Goal: Task Accomplishment & Management: Use online tool/utility

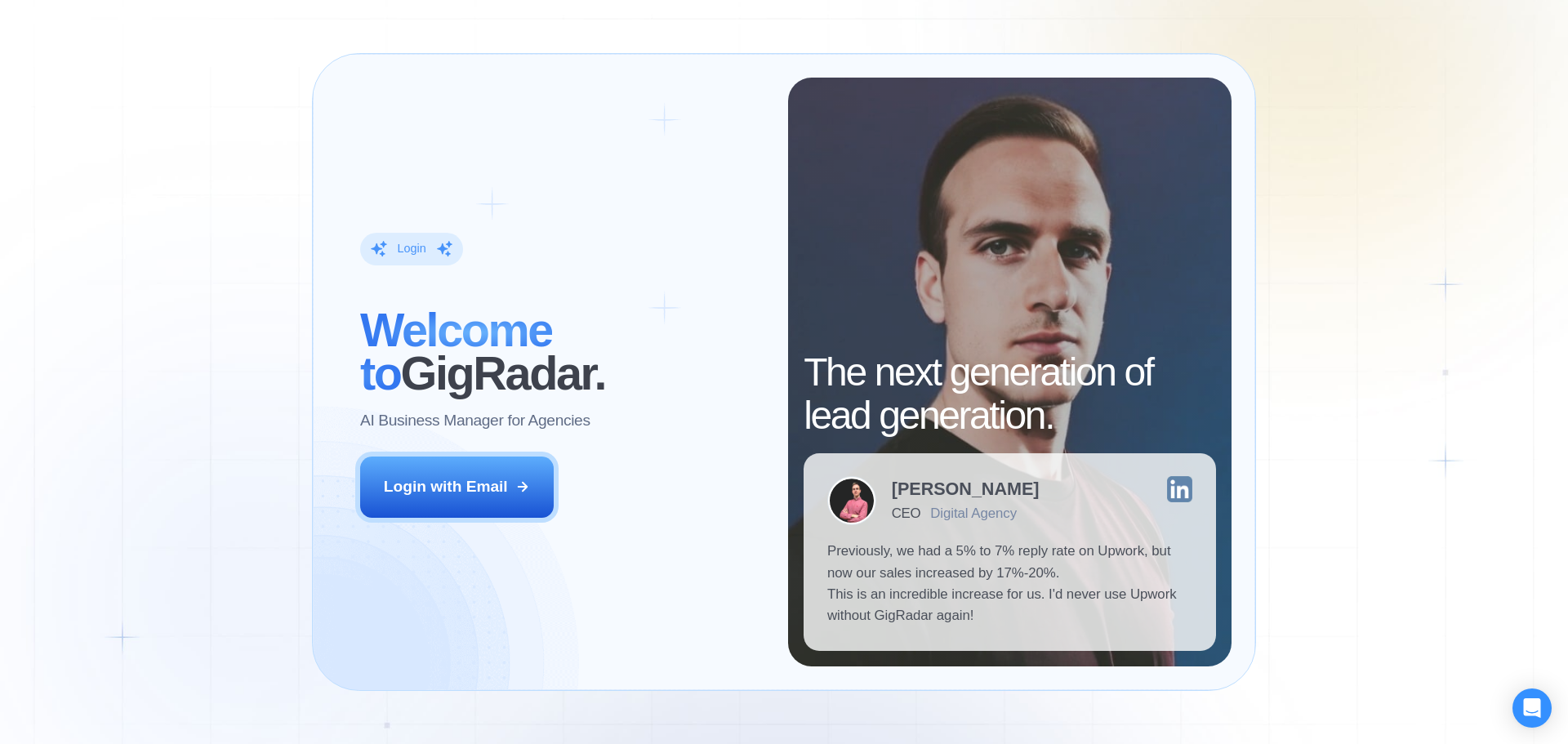
drag, startPoint x: 450, startPoint y: 480, endPoint x: 519, endPoint y: 351, distance: 146.3
click at [450, 481] on div "Login with Email" at bounding box center [446, 486] width 124 height 22
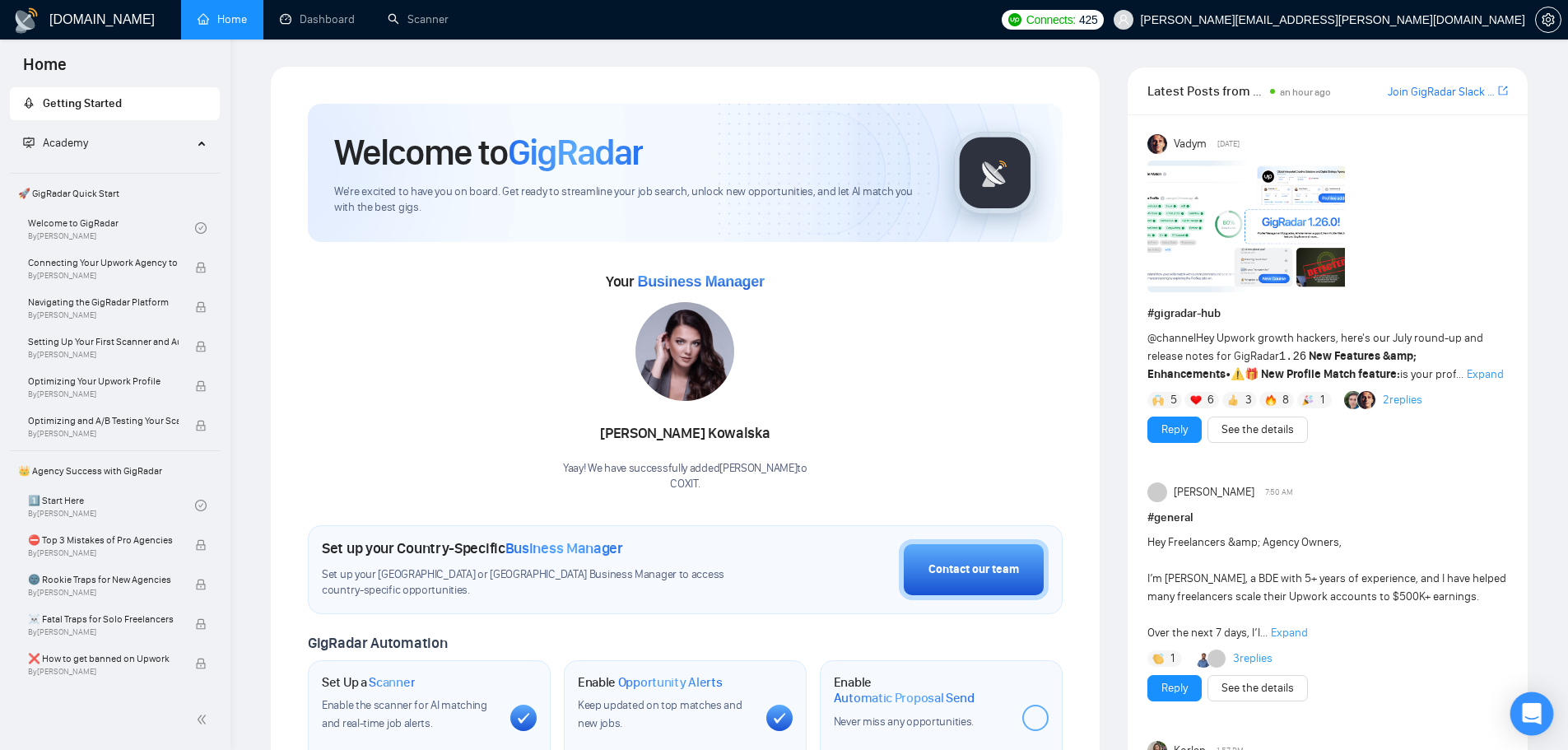
click at [1529, 712] on icon "Open Intercom Messenger" at bounding box center [1532, 713] width 19 height 22
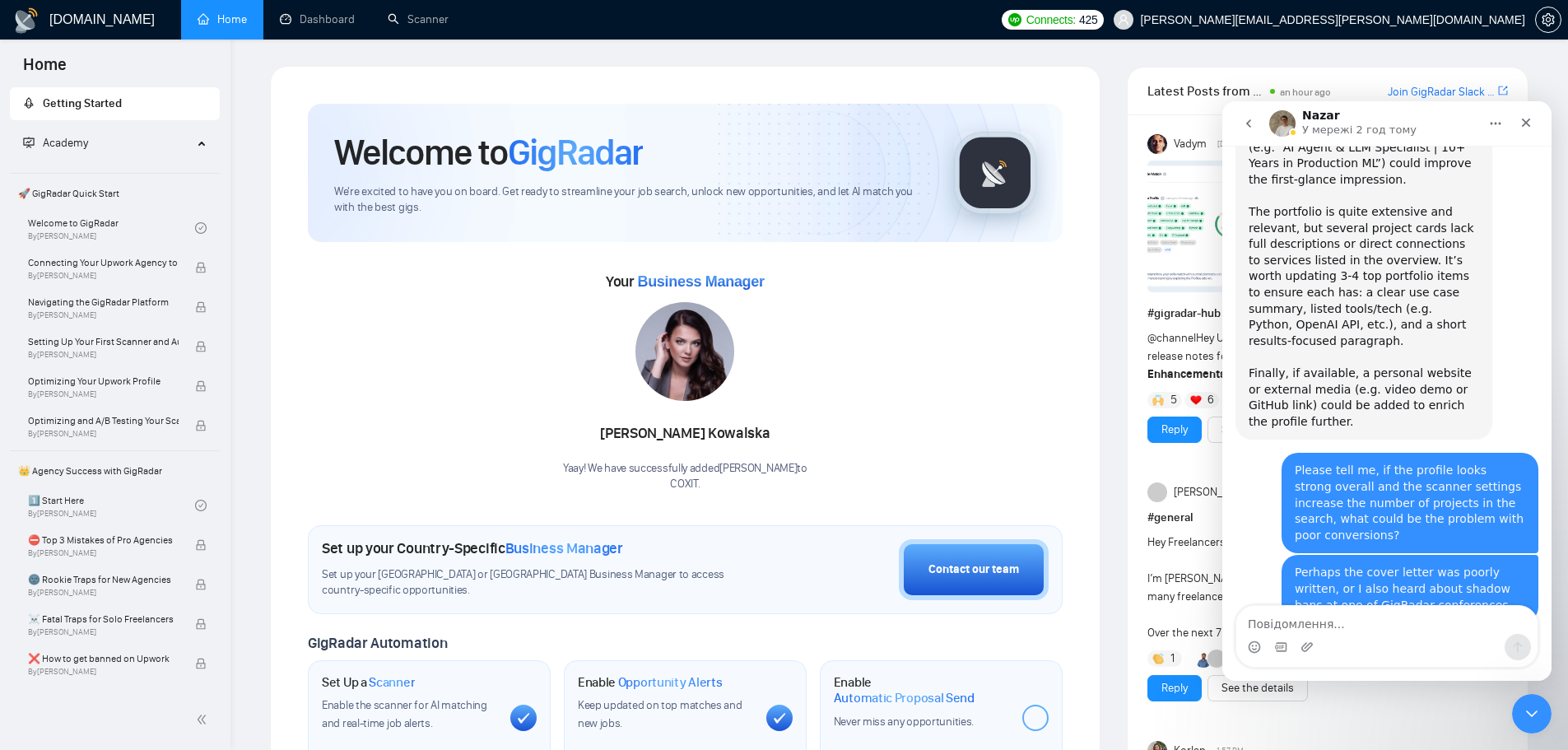
scroll to position [5793, 0]
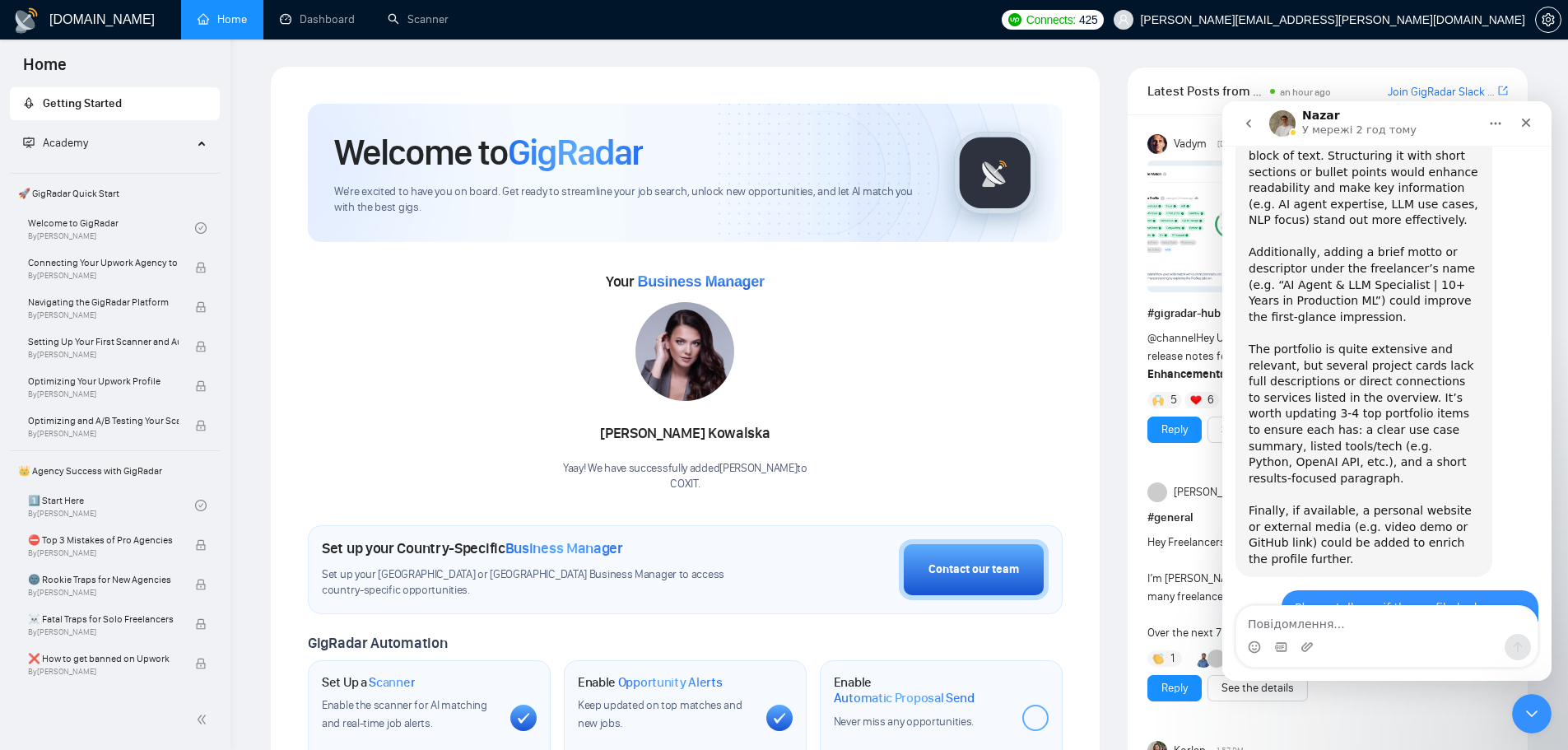
drag, startPoint x: 1245, startPoint y: 356, endPoint x: 1396, endPoint y: 533, distance: 232.7
copy div "Could you please clarify a few points so we can better understand the situation…"
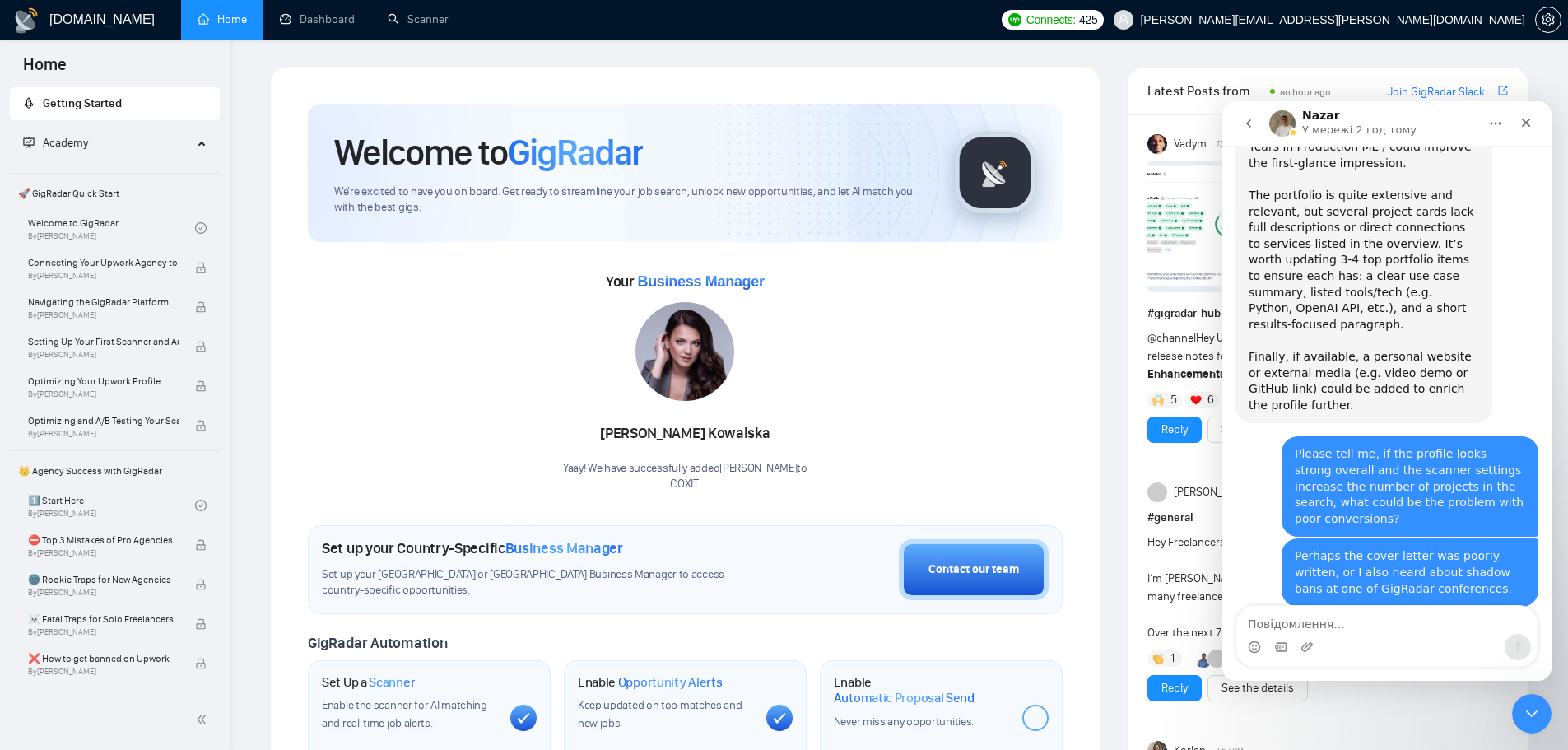
drag, startPoint x: 1362, startPoint y: 546, endPoint x: 1247, endPoint y: 446, distance: 152.4
copy div "Hi there, Just following up regarding your recent request. Is there anything el…"
click at [1331, 618] on textarea "Повідомлення..." at bounding box center [1388, 620] width 302 height 28
paste textarea "Привіт, вибачте, не побачив повідомлення. Проблема з конверсіями на всіх сканер…"
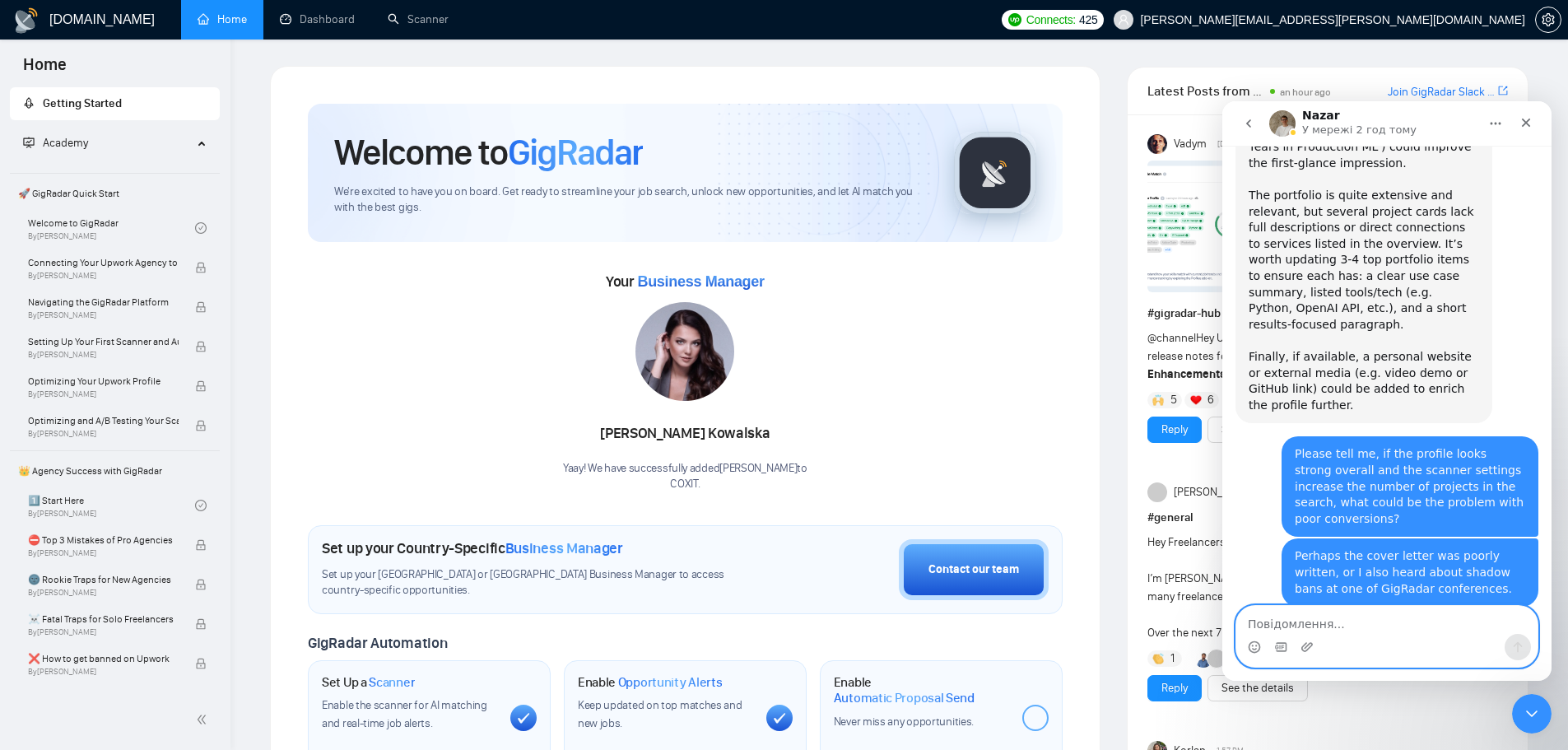
type textarea "Привіт, вибачте, не побачив повідомлення. Проблема з конверсіями на всіх сканер…"
paste textarea "Hello, I apologize for not seeing your message. There is an issue with conversi…"
type textarea "Hello, I apologize for not seeing your message. There is an issue with conversi…"
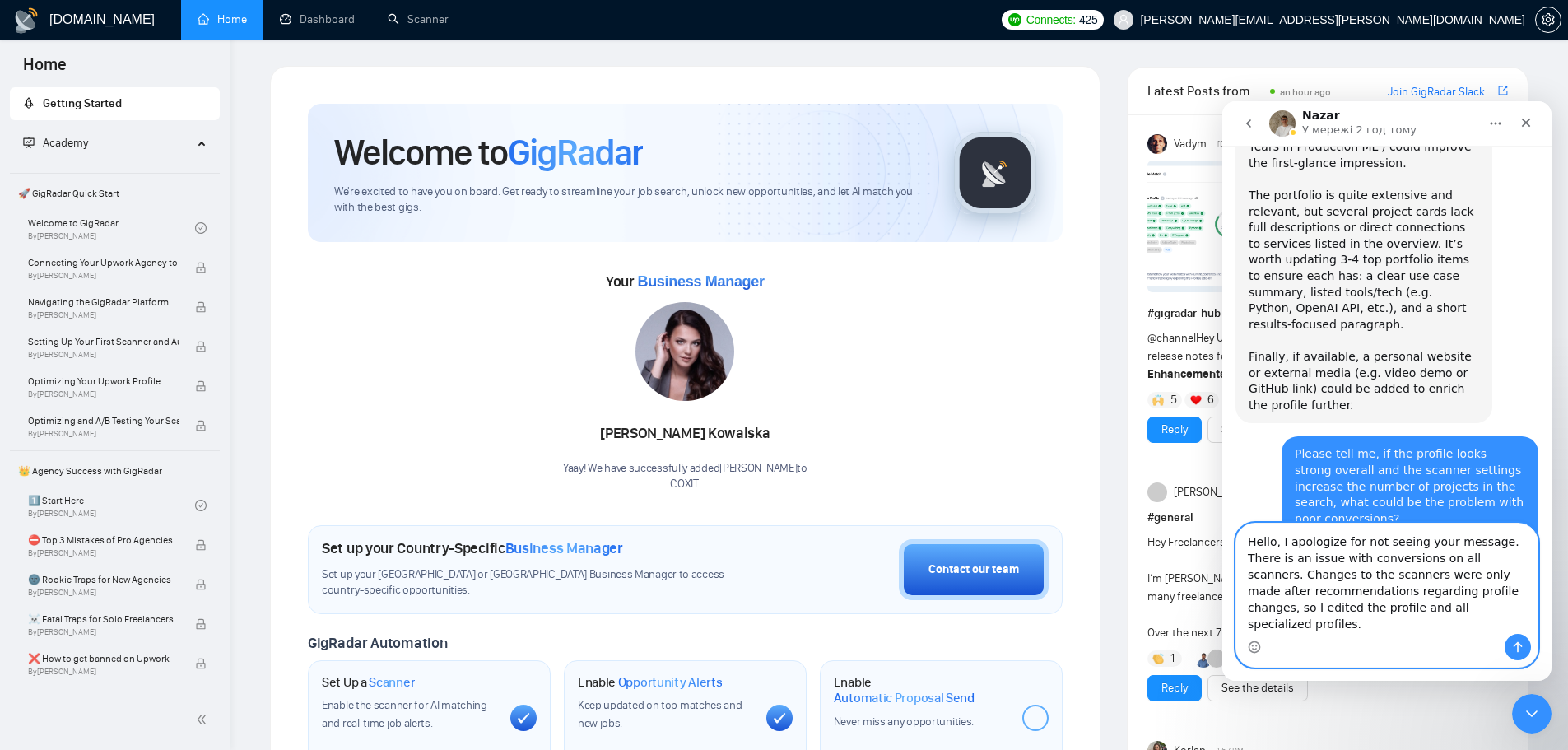
scroll to position [6013, 0]
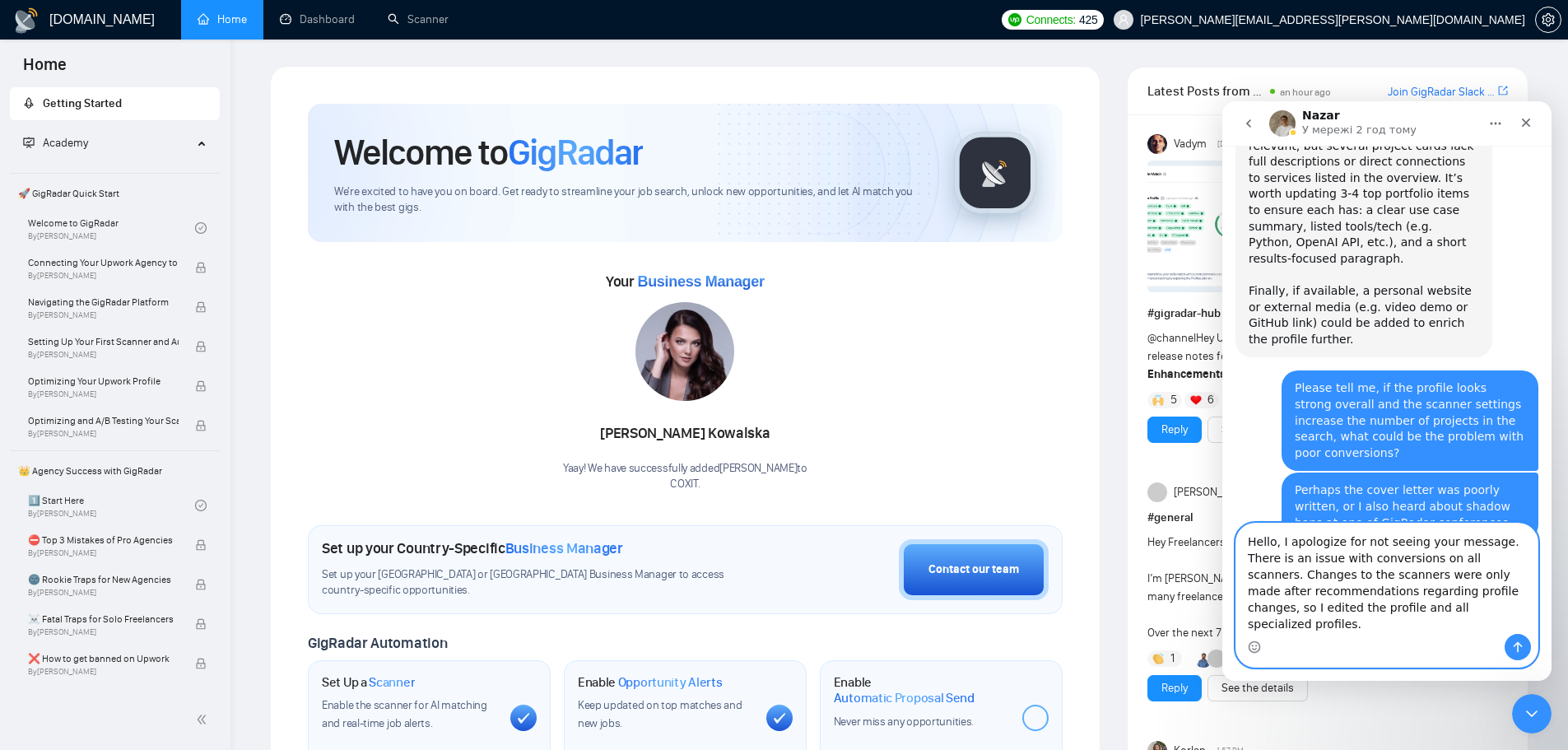
click at [1373, 632] on textarea "Hello, I apologize for not seeing your message. There is an issue with conversi…" at bounding box center [1388, 578] width 302 height 110
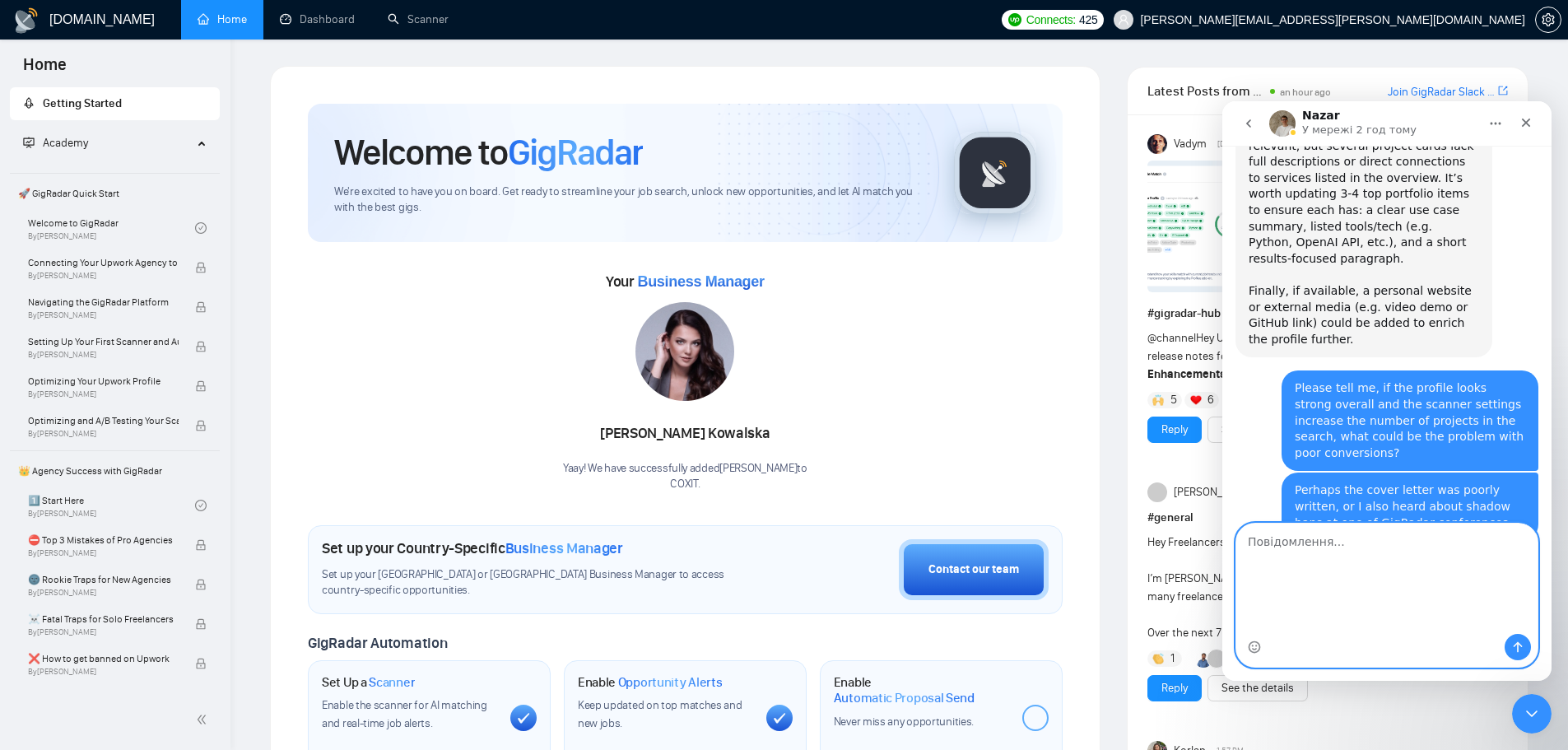
scroll to position [6100, 0]
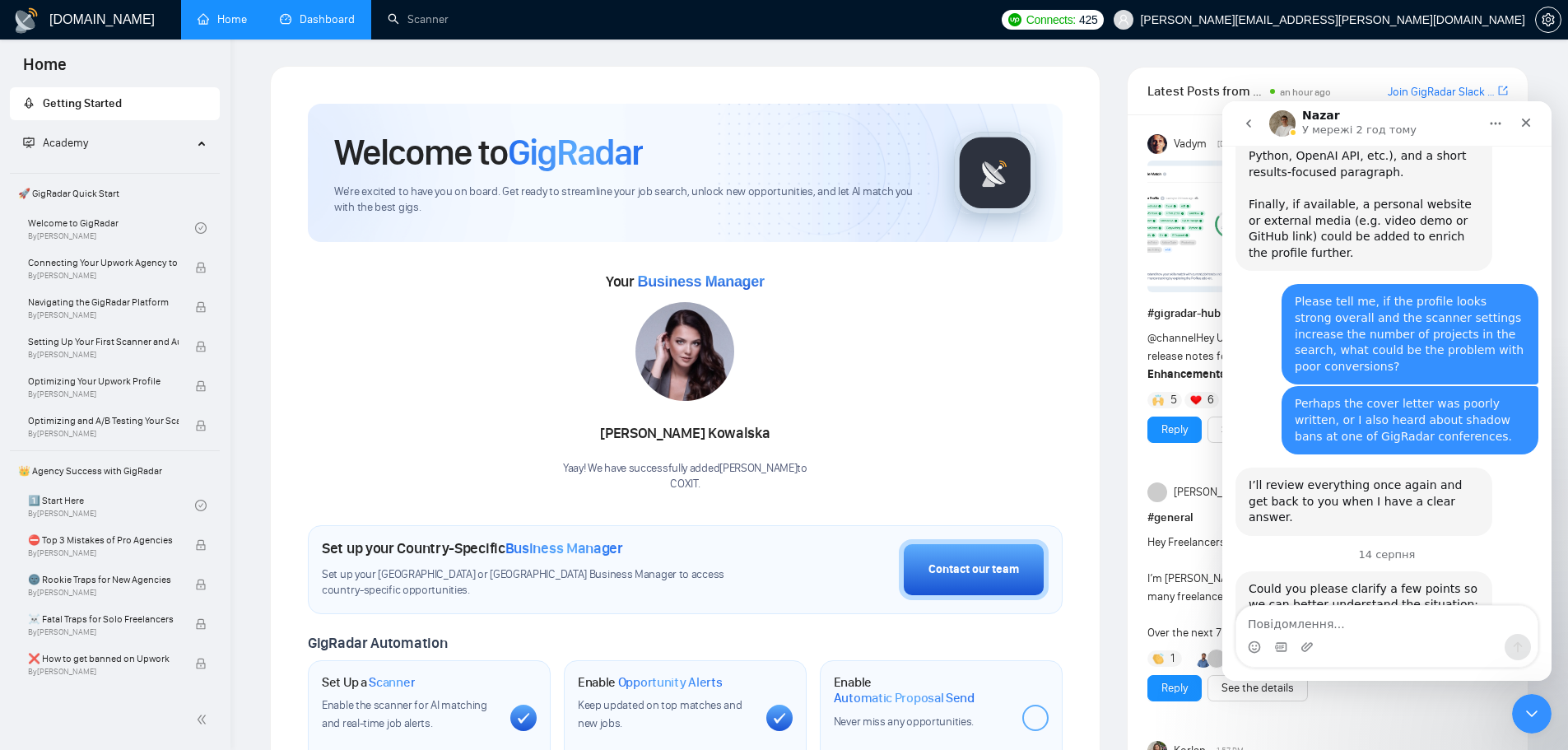
click at [329, 22] on link "Dashboard" at bounding box center [317, 19] width 75 height 14
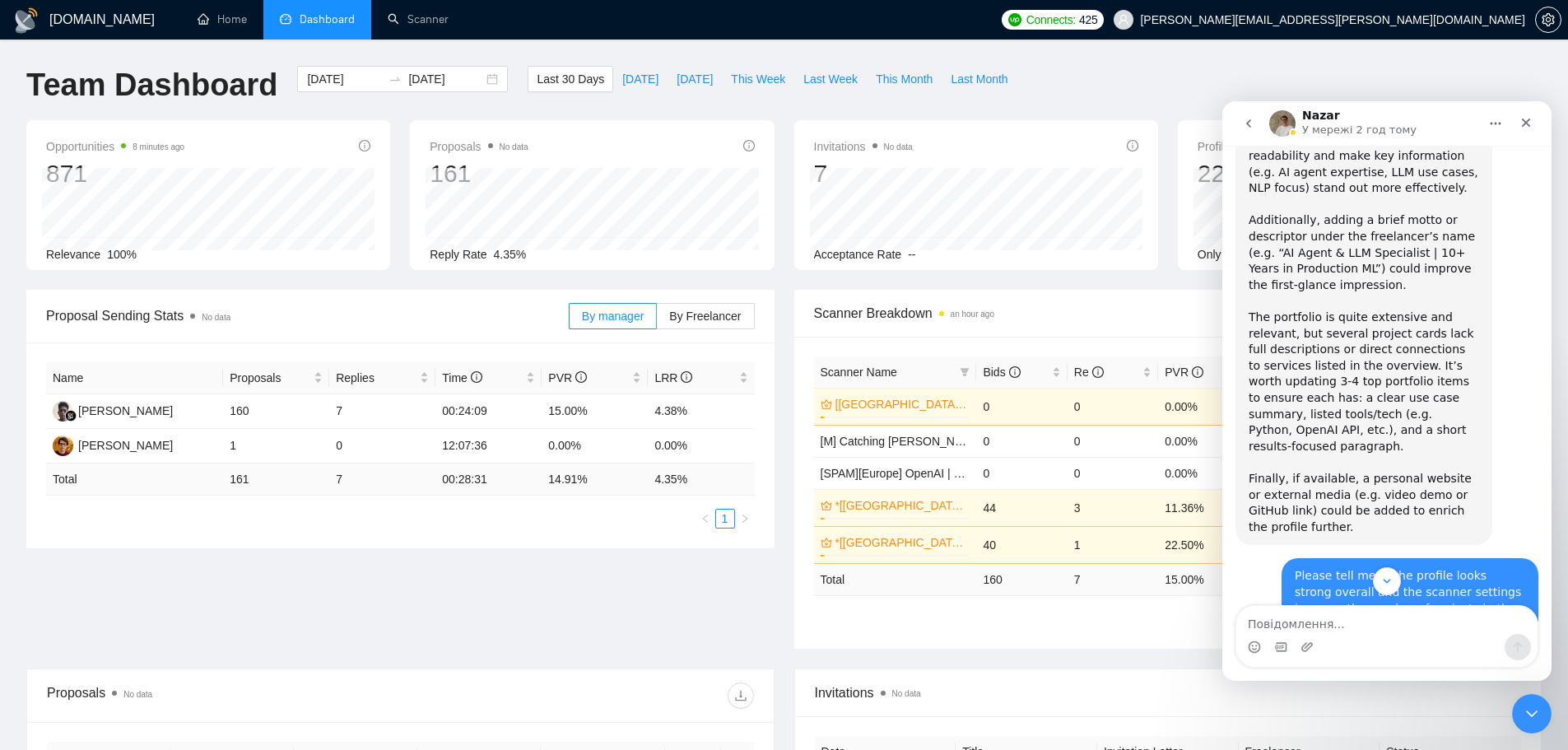
scroll to position [6100, 0]
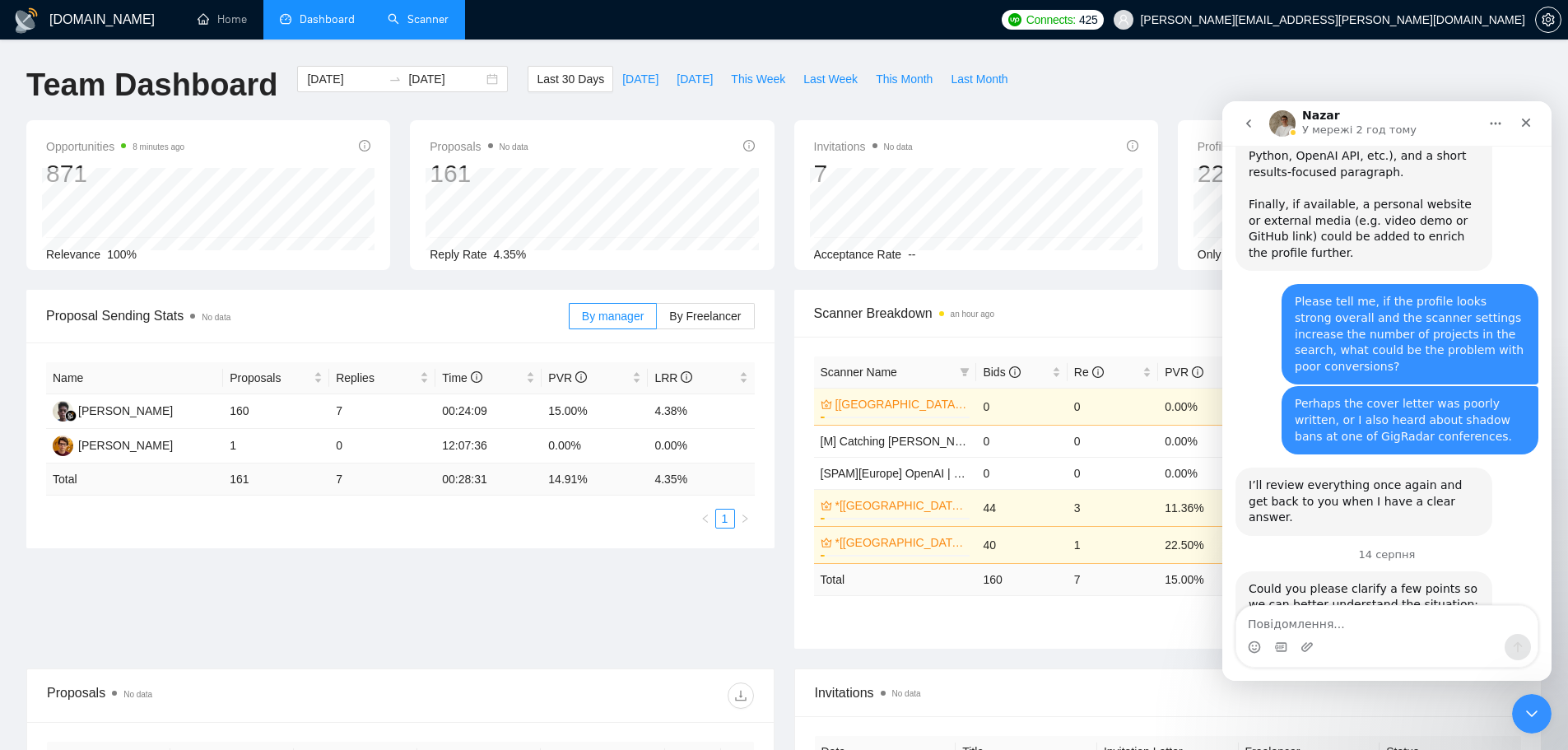
click at [394, 25] on link "Scanner" at bounding box center [418, 19] width 61 height 14
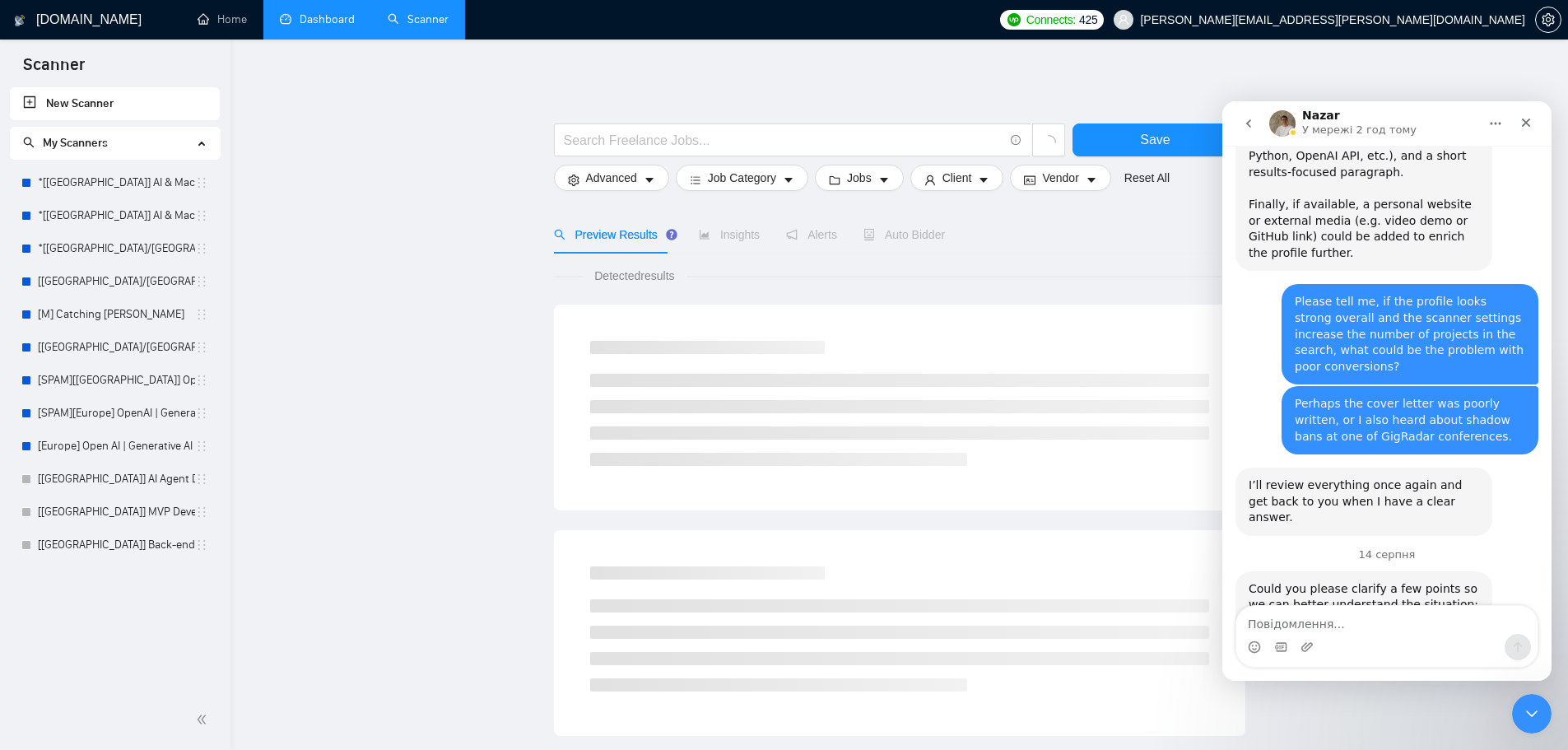
click at [328, 22] on link "Dashboard" at bounding box center [317, 19] width 75 height 14
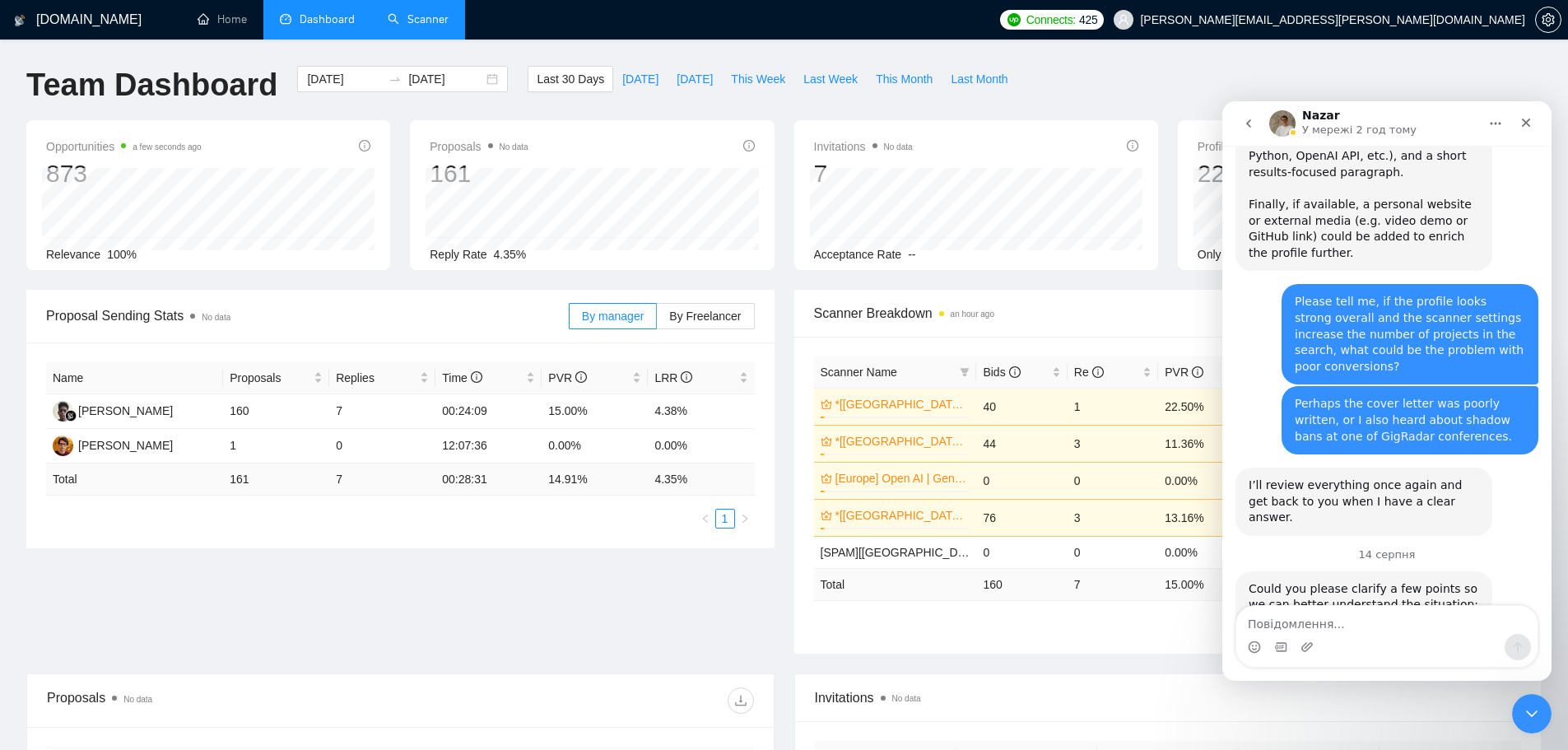
click at [427, 21] on link "Scanner" at bounding box center [418, 19] width 61 height 14
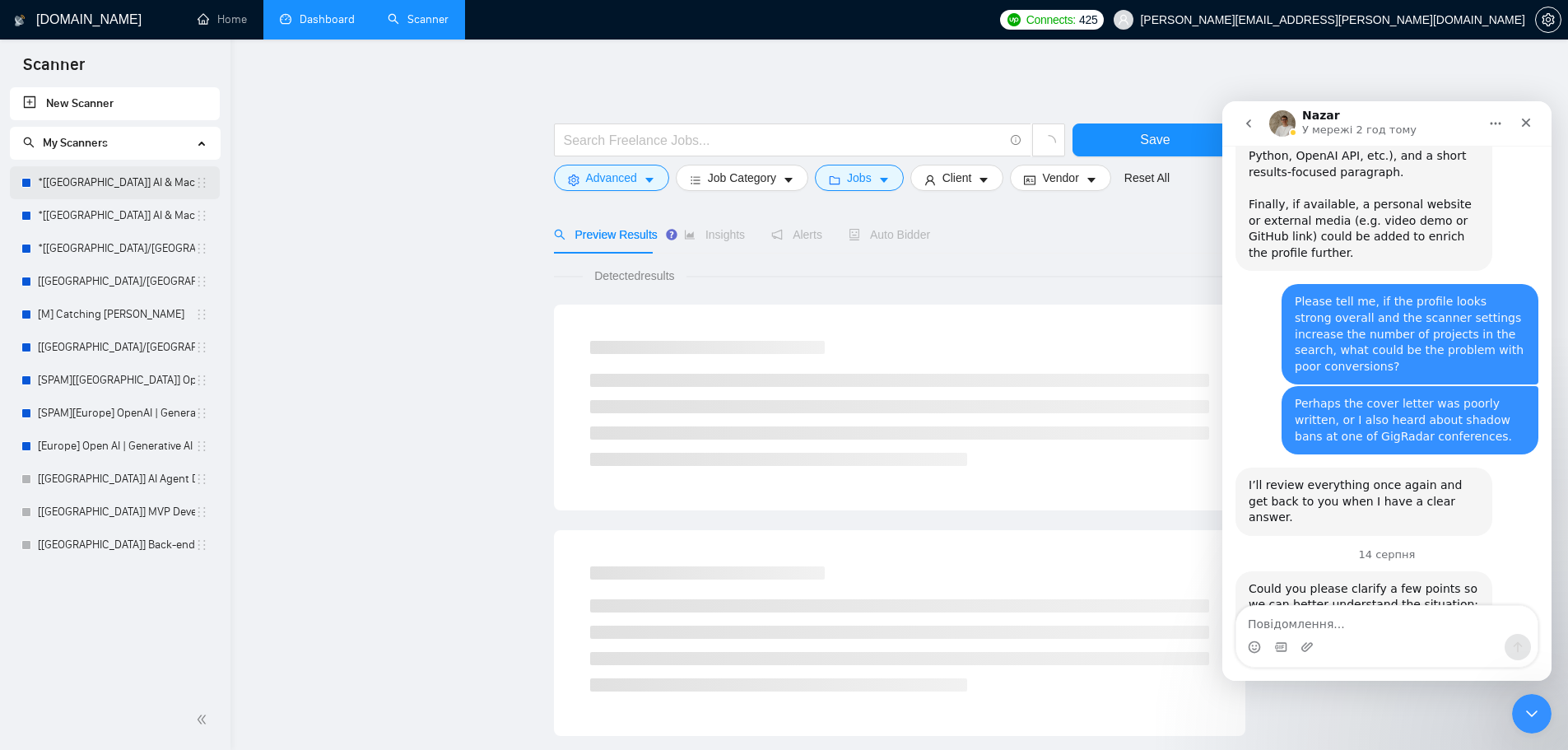
click at [131, 180] on link "*[[GEOGRAPHIC_DATA]] AI & Machine Learning Software" at bounding box center [117, 182] width 157 height 33
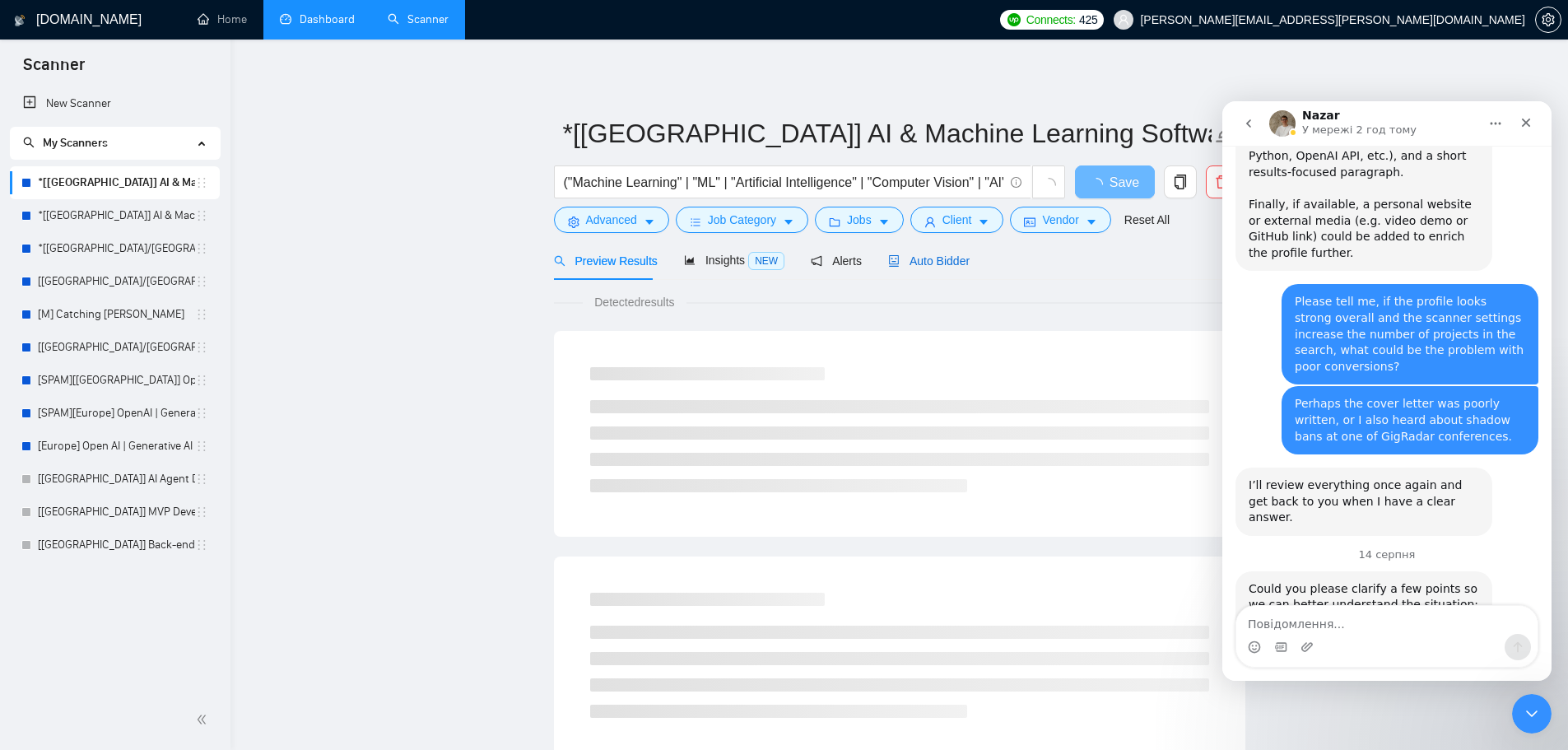
click at [914, 262] on span "Auto Bidder" at bounding box center [930, 261] width 82 height 13
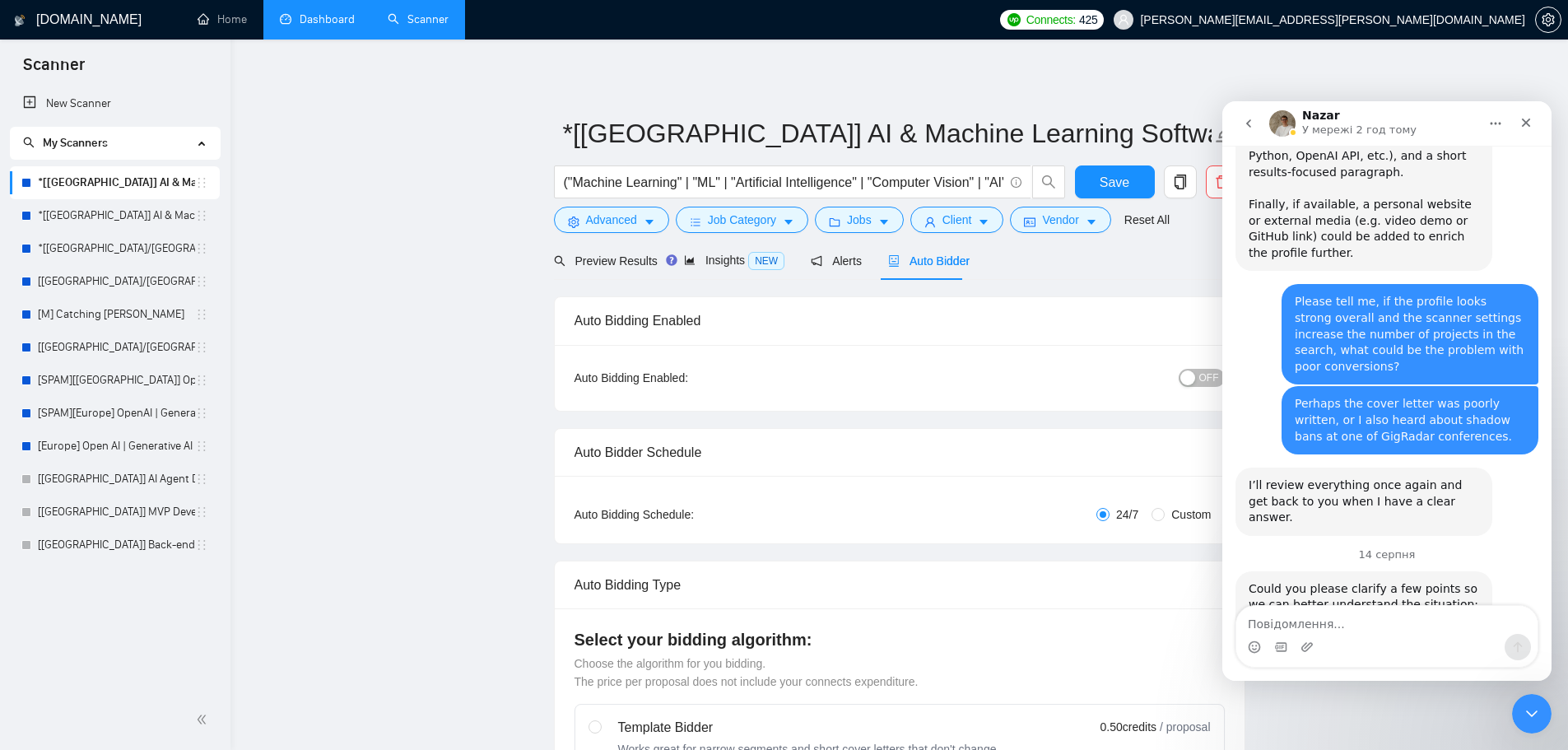
click at [1207, 377] on span "OFF" at bounding box center [1209, 377] width 20 height 18
click at [1115, 175] on span "Save" at bounding box center [1115, 182] width 29 height 21
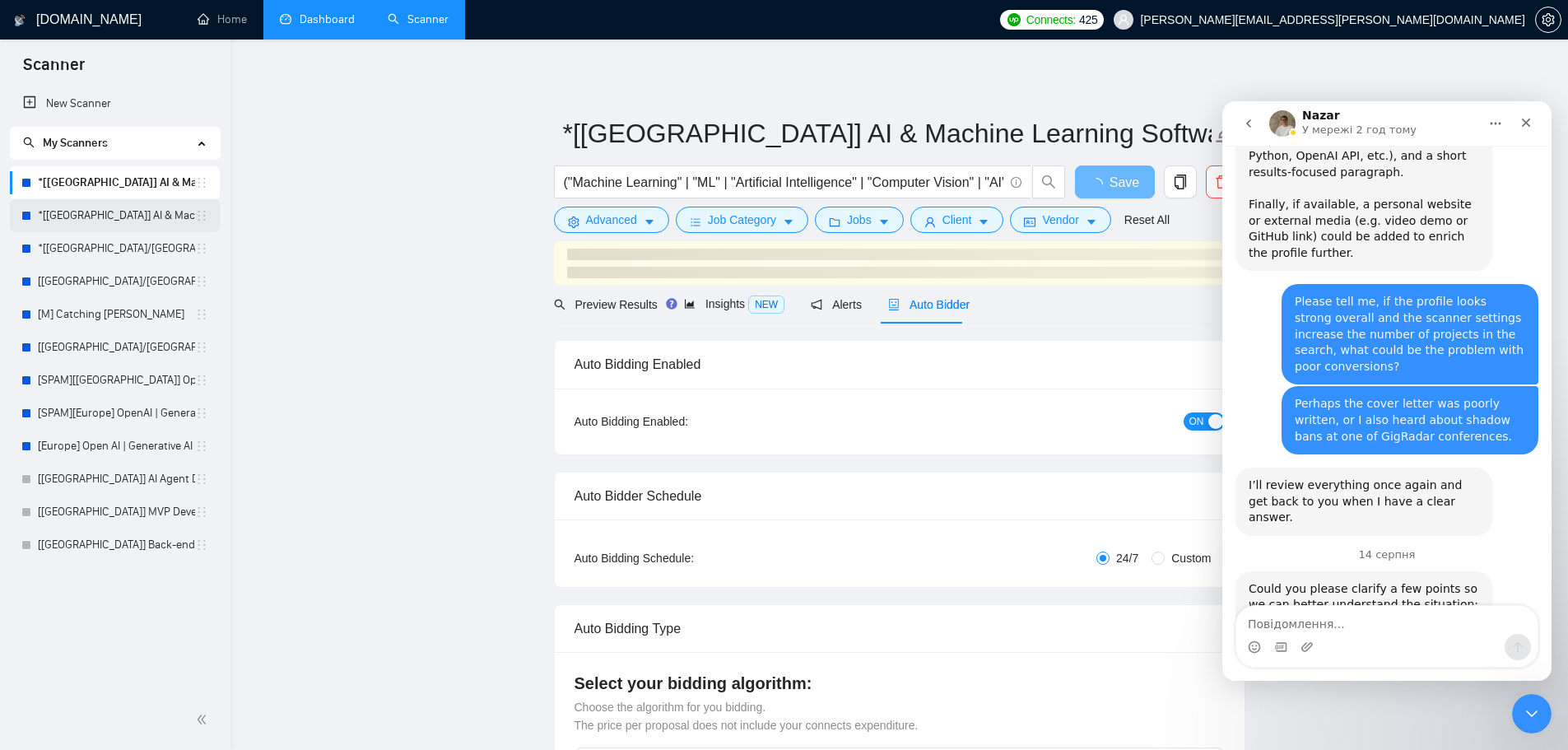
click at [144, 209] on link "*[[GEOGRAPHIC_DATA]] AI & Machine Learning Software" at bounding box center [117, 215] width 157 height 33
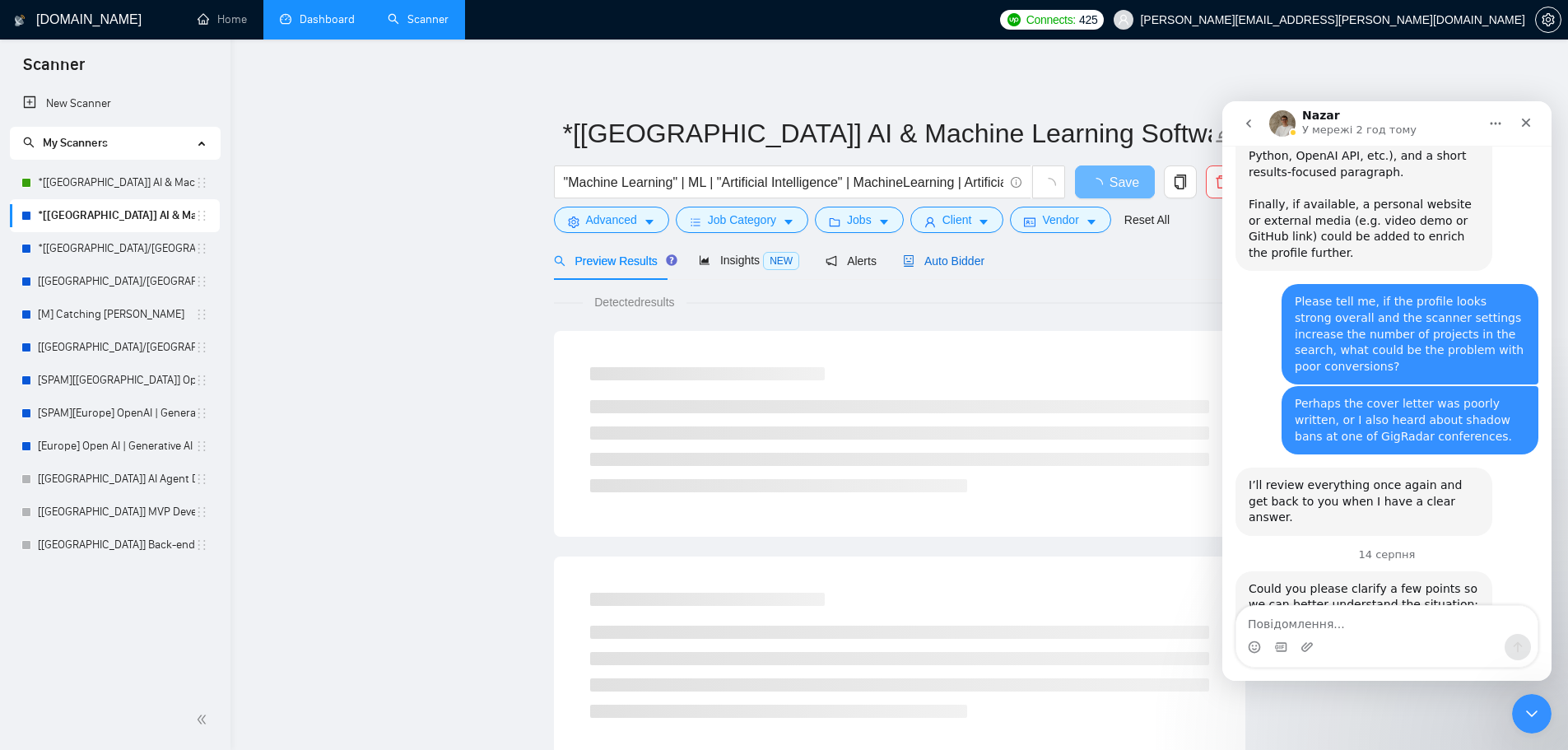
click at [926, 258] on span "Auto Bidder" at bounding box center [944, 261] width 82 height 13
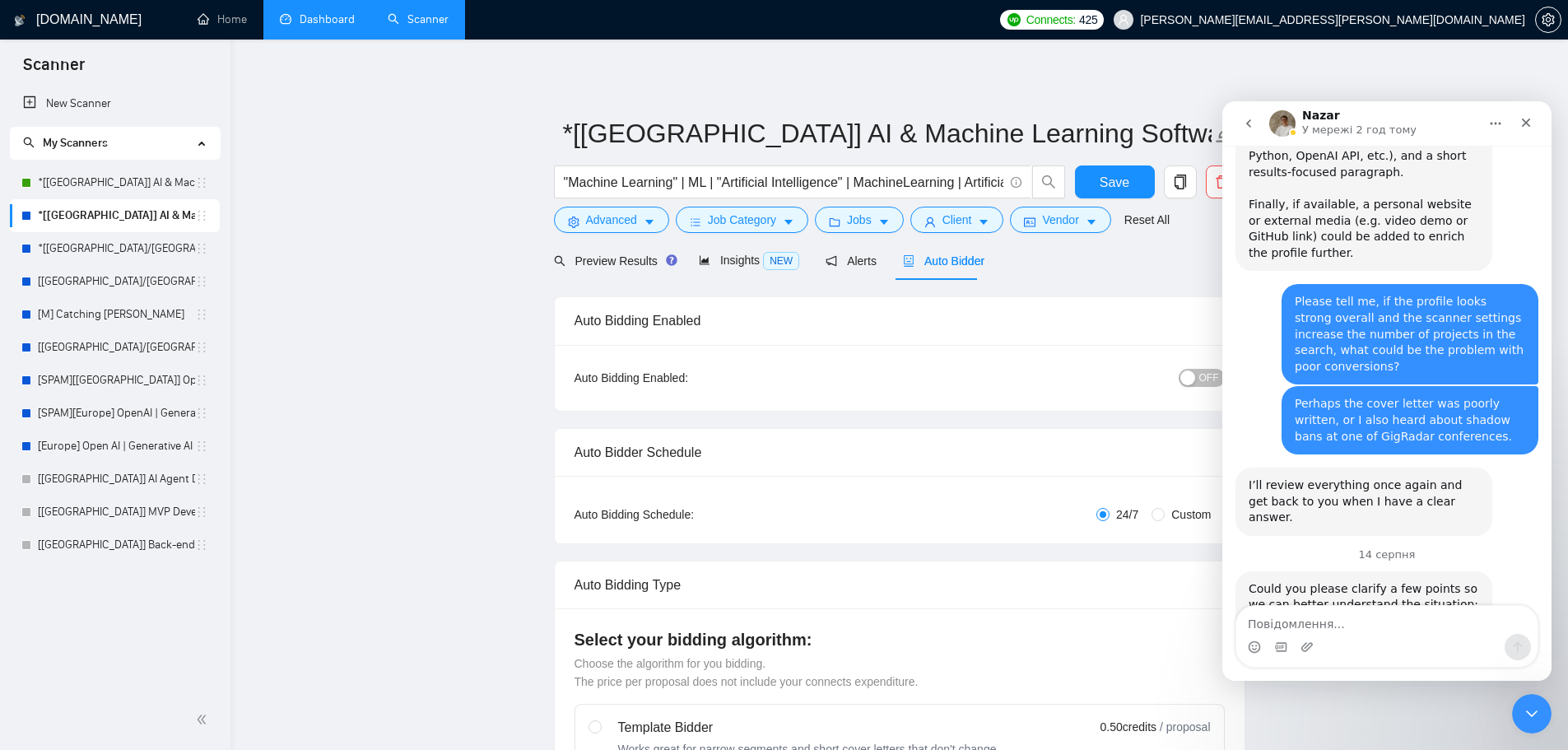
click at [1204, 378] on span "OFF" at bounding box center [1209, 377] width 20 height 18
click at [1115, 180] on span "Save" at bounding box center [1115, 182] width 29 height 21
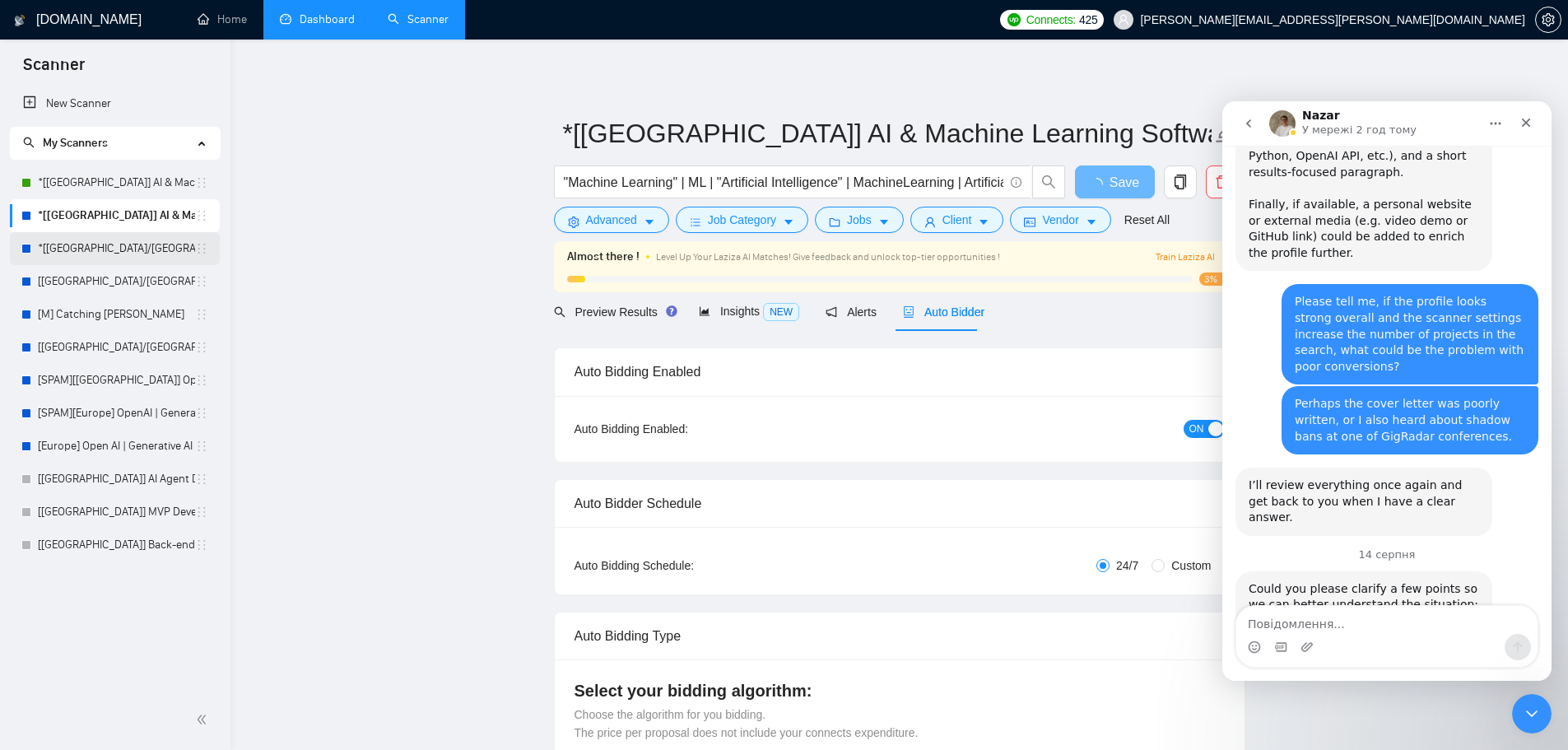
click at [142, 245] on link "*[[GEOGRAPHIC_DATA]/[GEOGRAPHIC_DATA]] AI Agent Development" at bounding box center [117, 248] width 157 height 33
click at [83, 251] on link "*[[GEOGRAPHIC_DATA]/[GEOGRAPHIC_DATA]] AI Agent Development" at bounding box center [117, 248] width 157 height 33
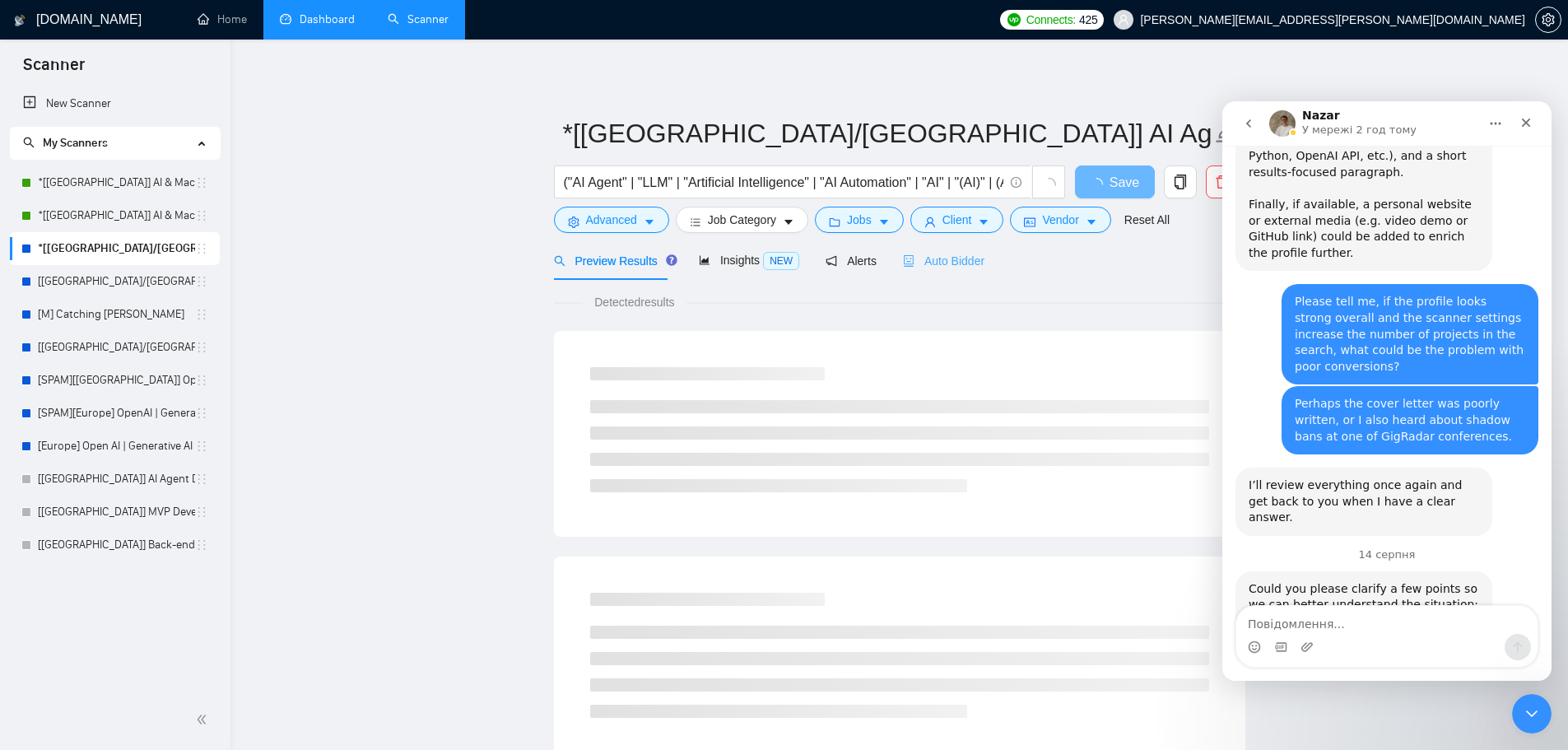
click at [944, 270] on div "Auto Bidder" at bounding box center [944, 260] width 82 height 39
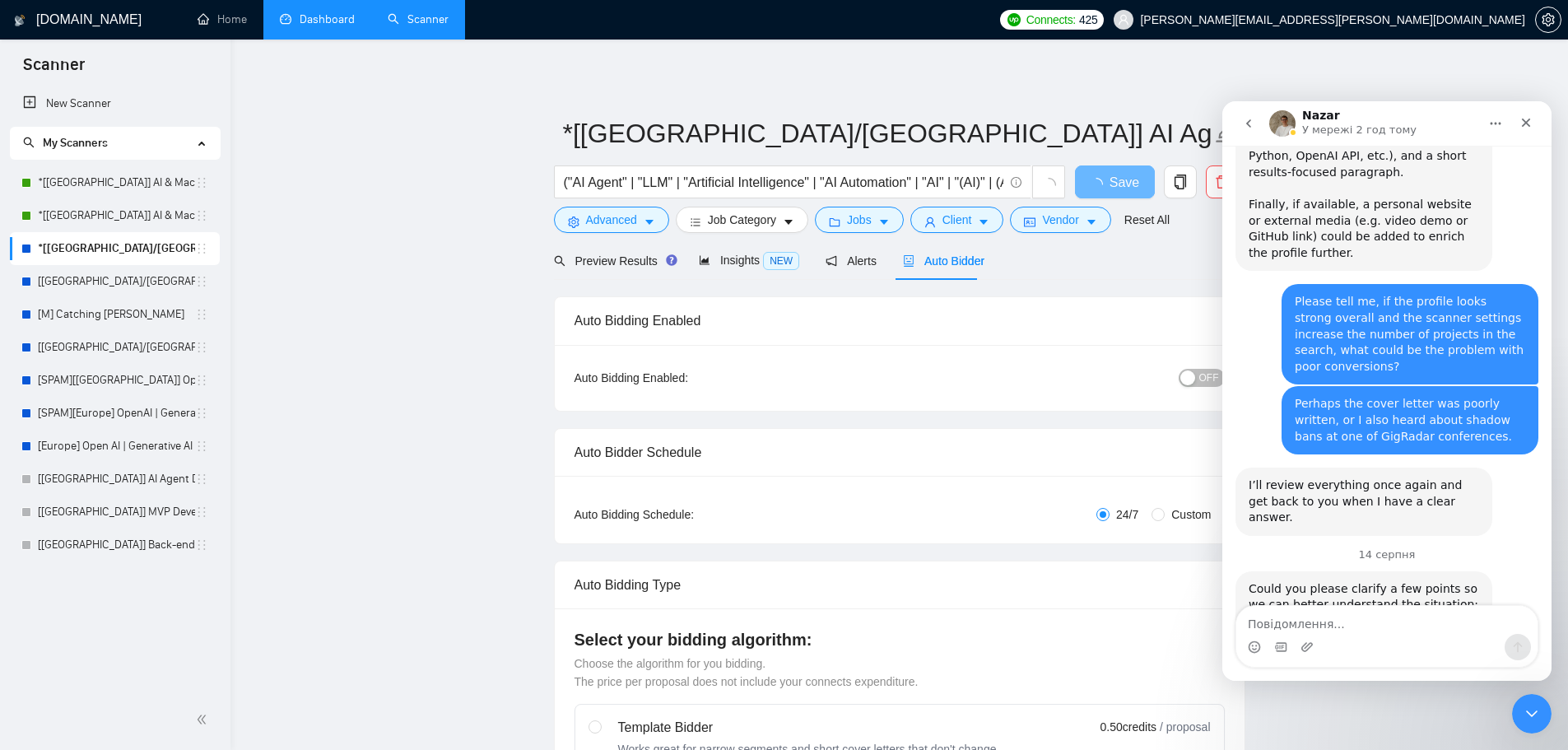
click at [1198, 377] on button "OFF" at bounding box center [1202, 377] width 46 height 18
click at [1110, 184] on span "Save" at bounding box center [1115, 182] width 29 height 21
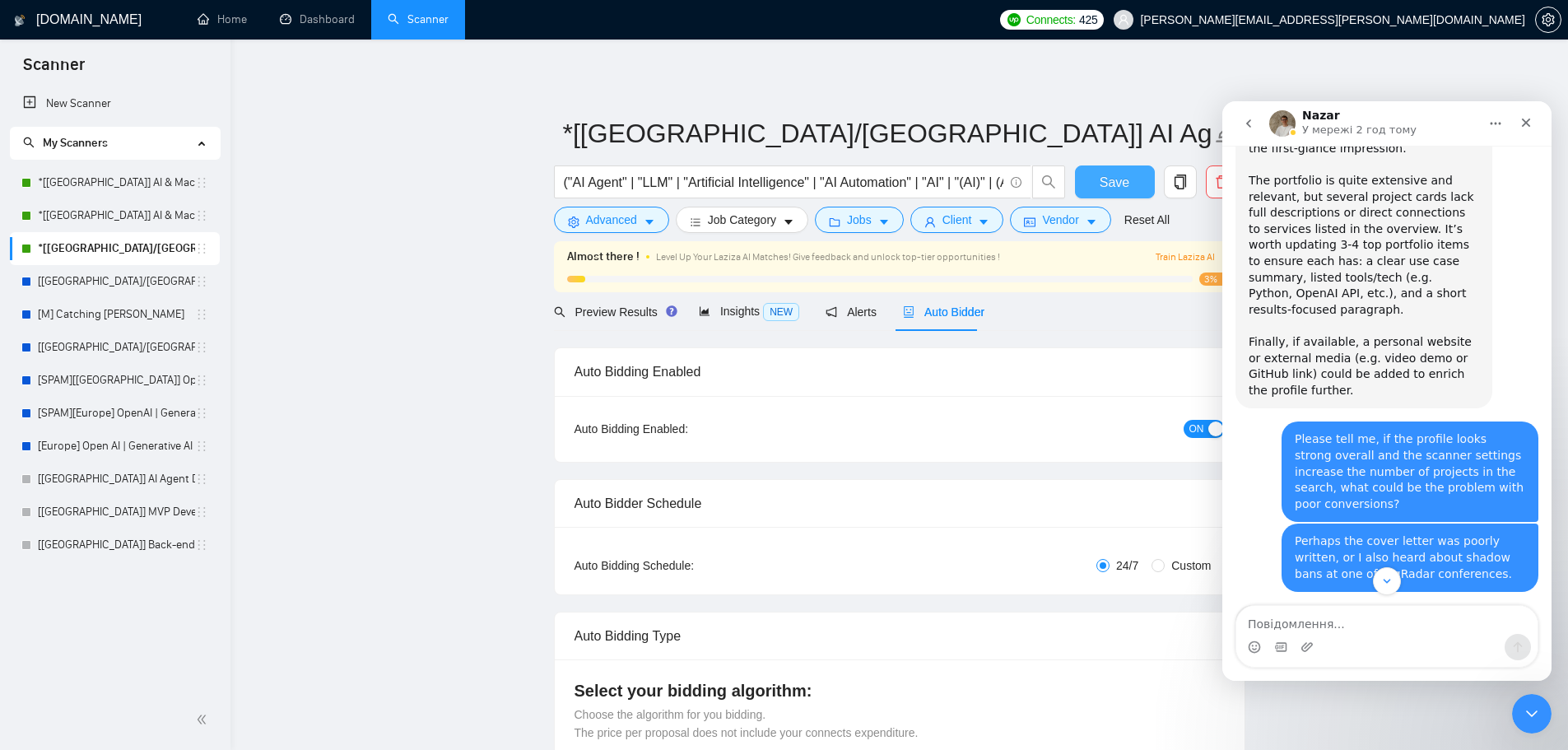
scroll to position [6100, 0]
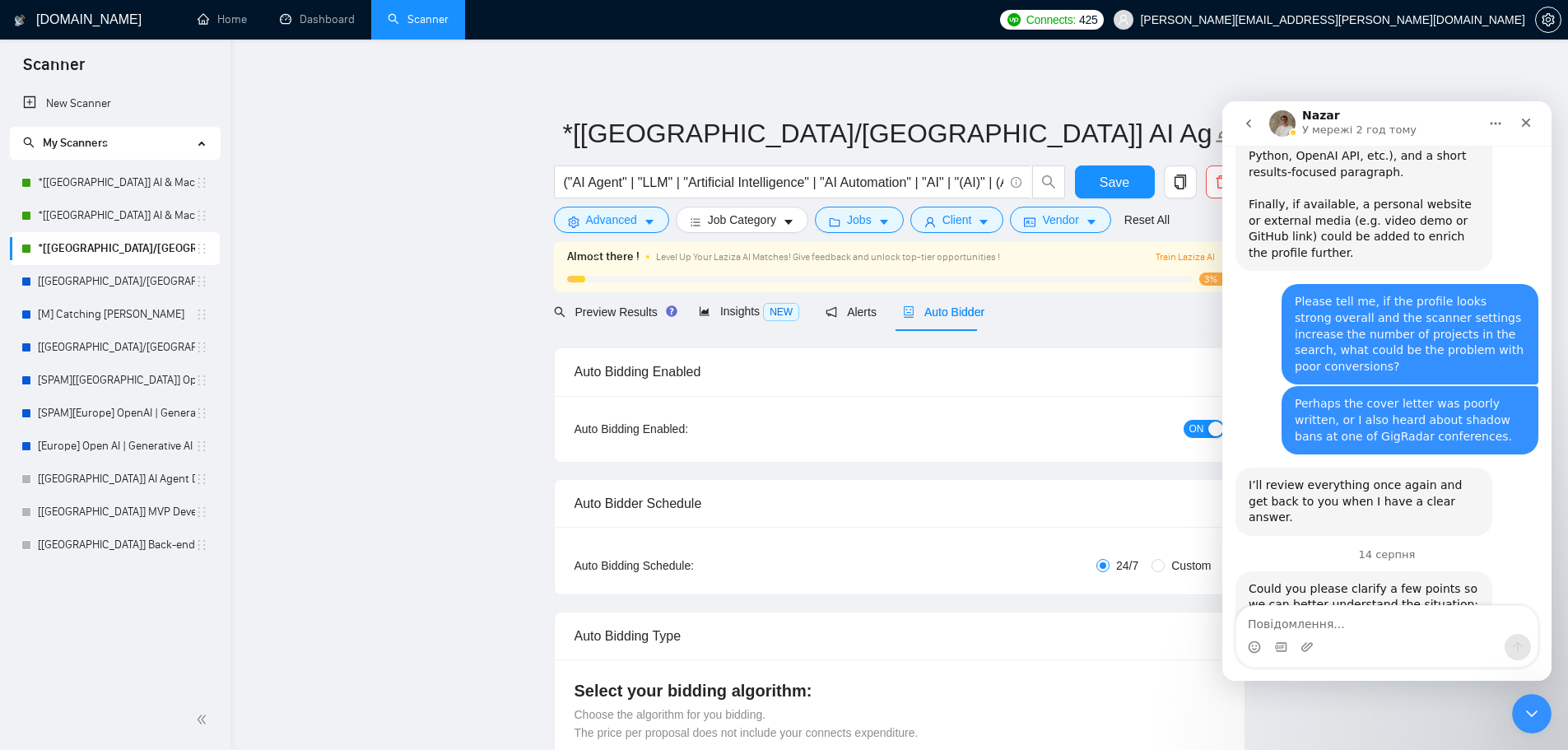
click at [1248, 125] on icon "go back" at bounding box center [1248, 123] width 5 height 9
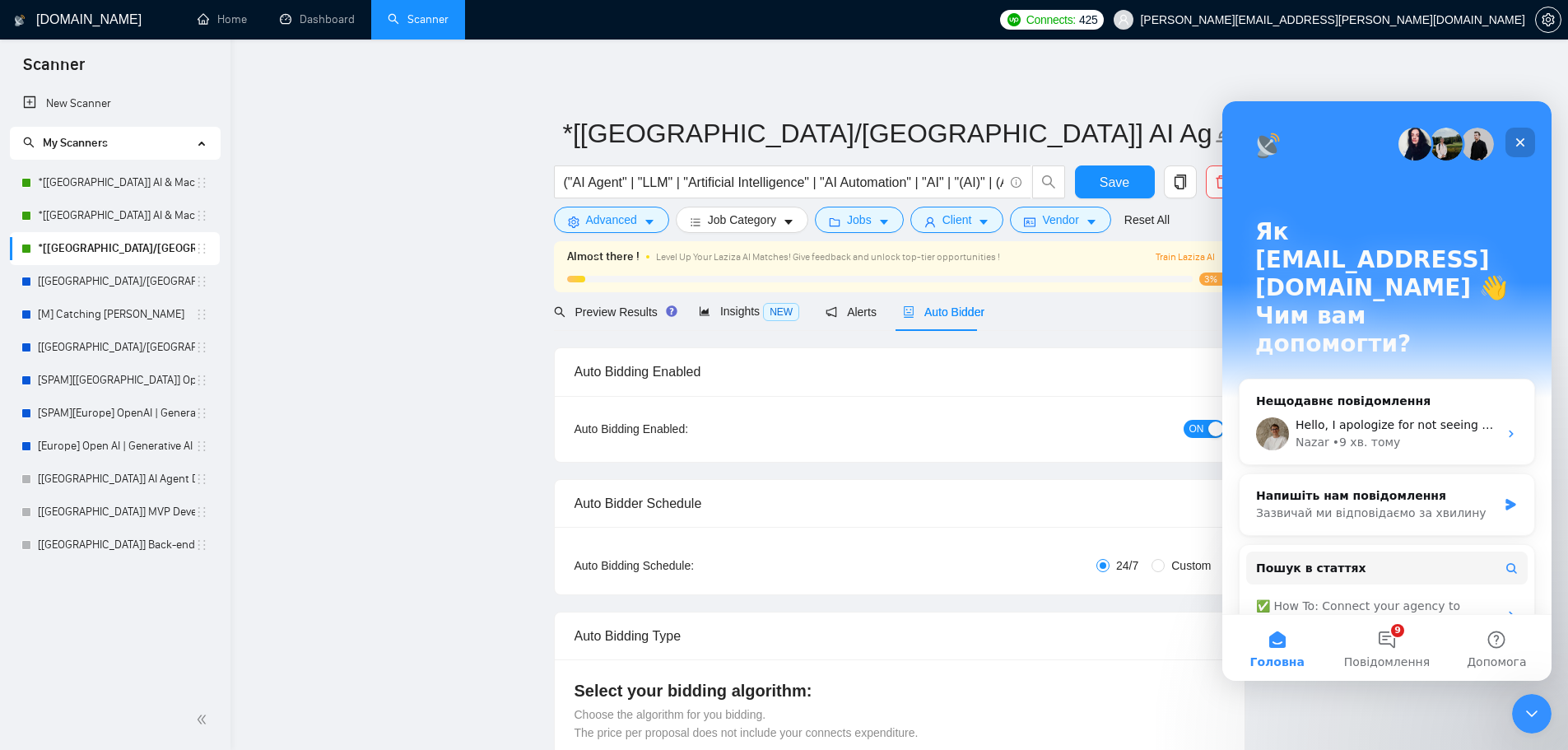
click at [1514, 142] on icon "Закрити" at bounding box center [1521, 142] width 13 height 13
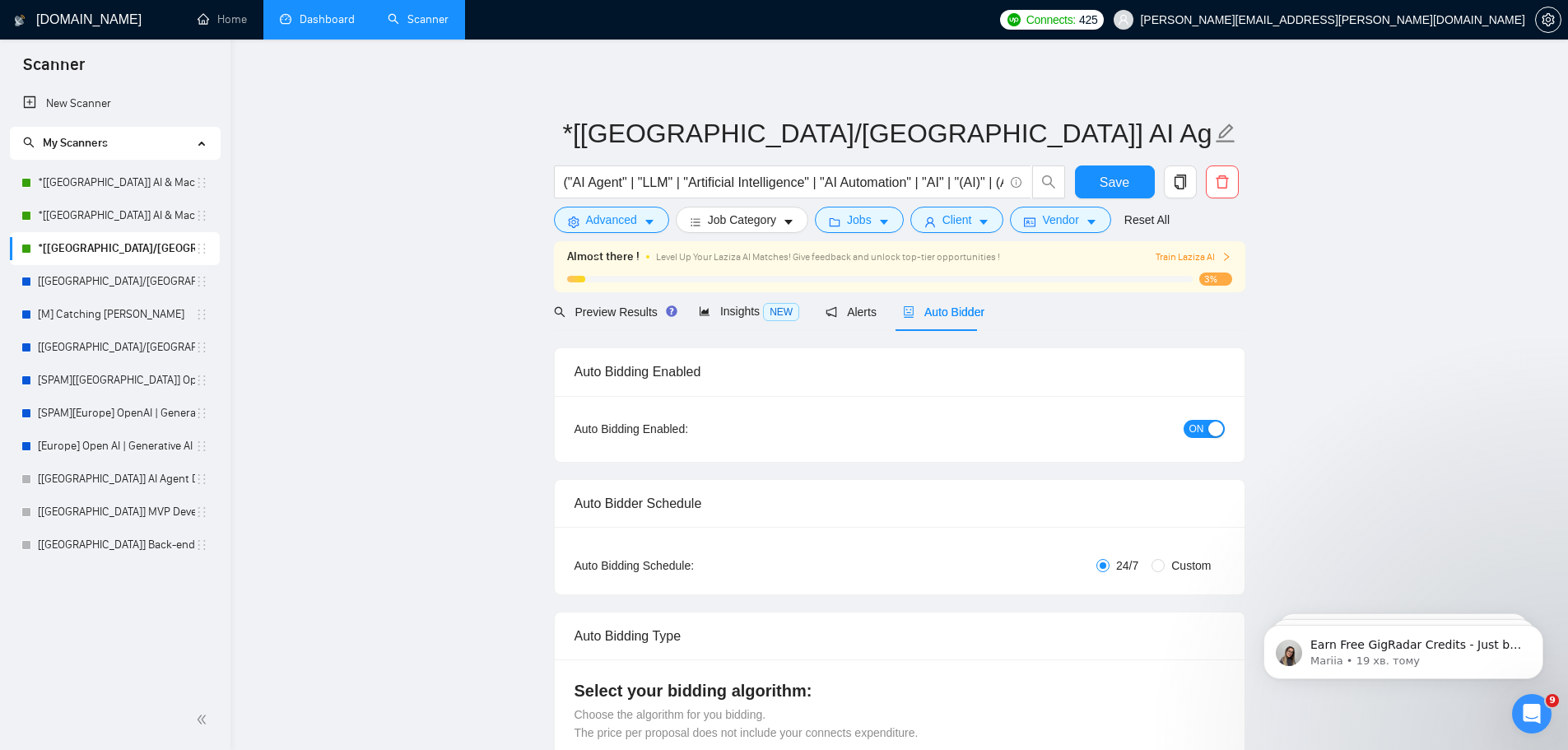
click at [321, 27] on link "Dashboard" at bounding box center [317, 19] width 75 height 14
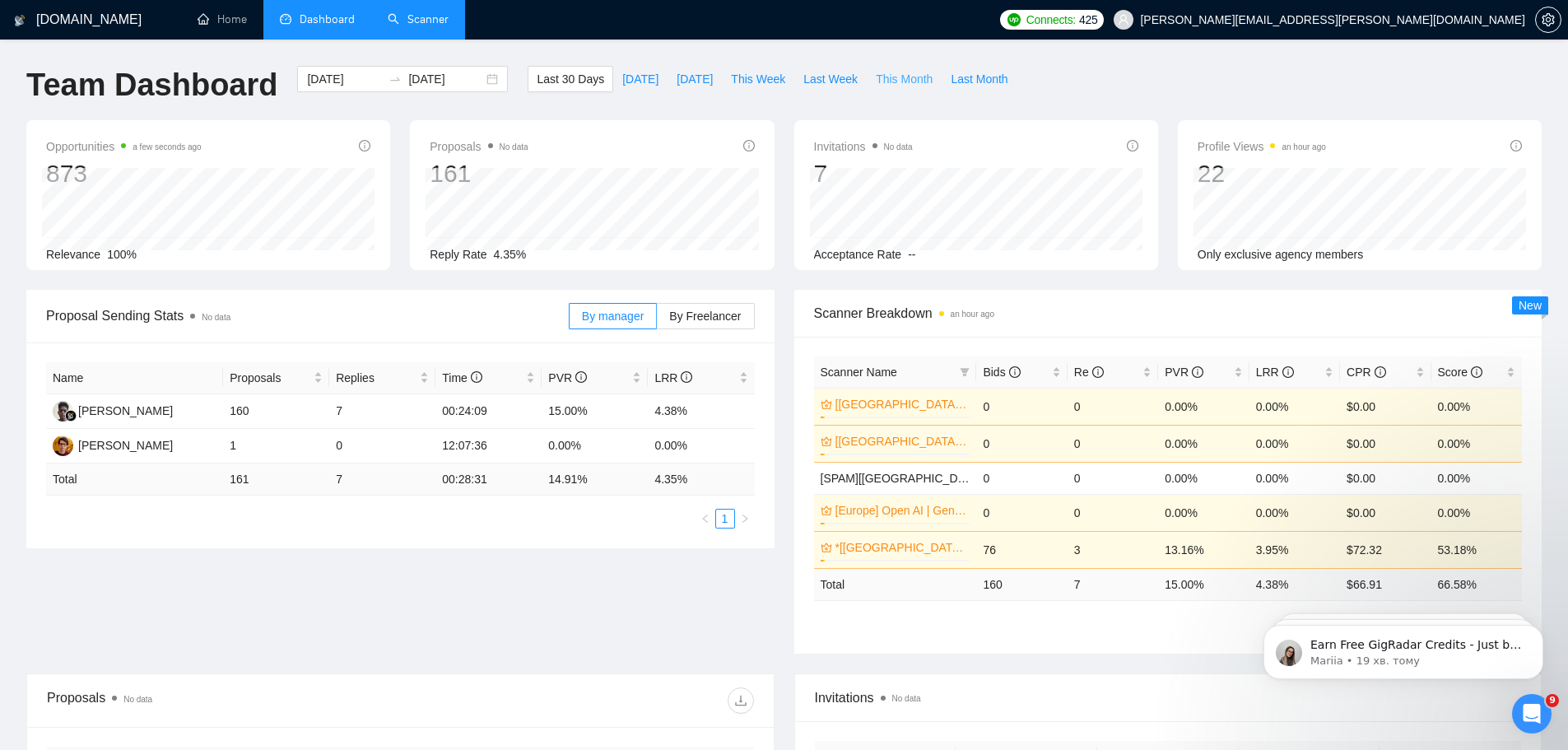
click at [891, 86] on span "This Month" at bounding box center [905, 79] width 57 height 18
type input "[DATE]"
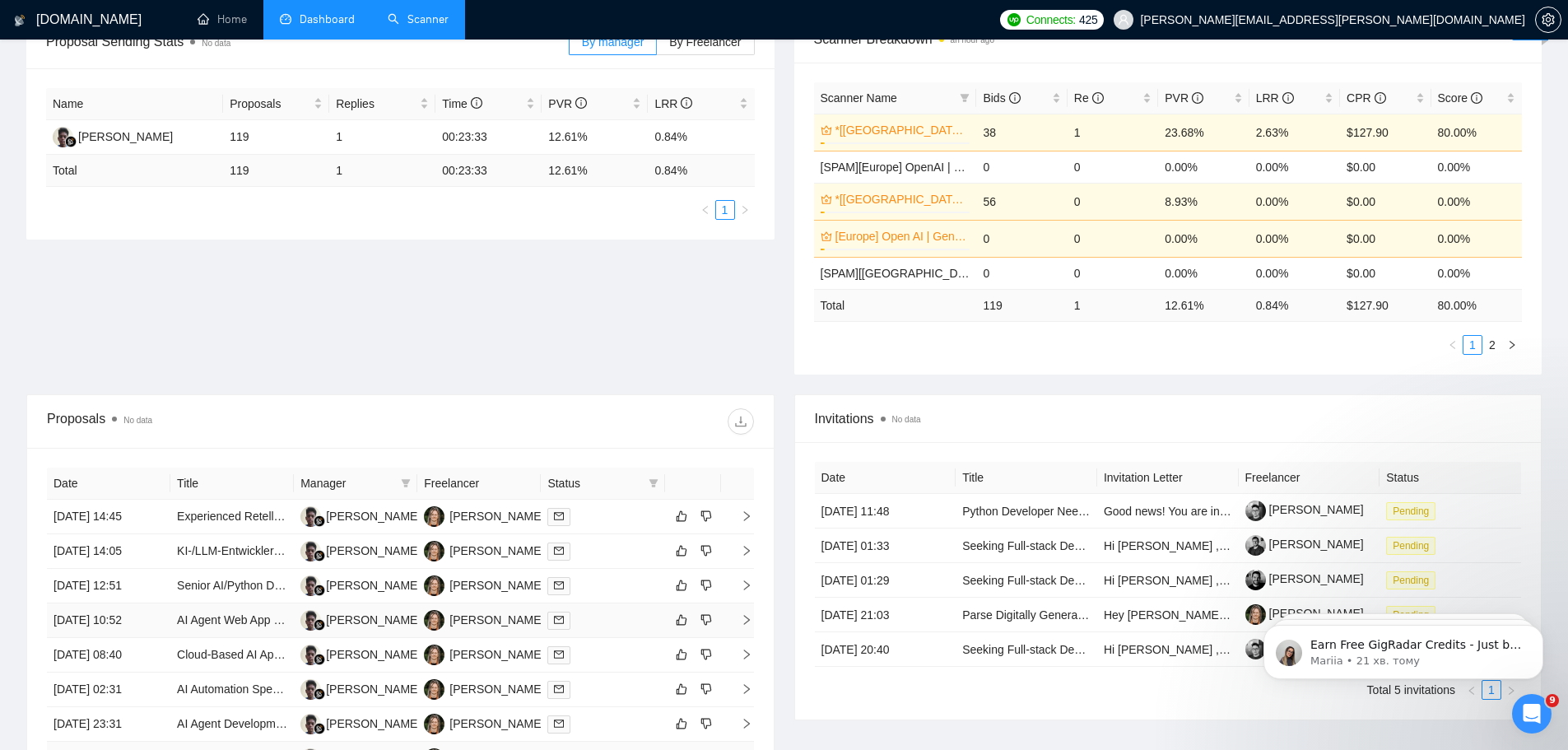
scroll to position [549, 0]
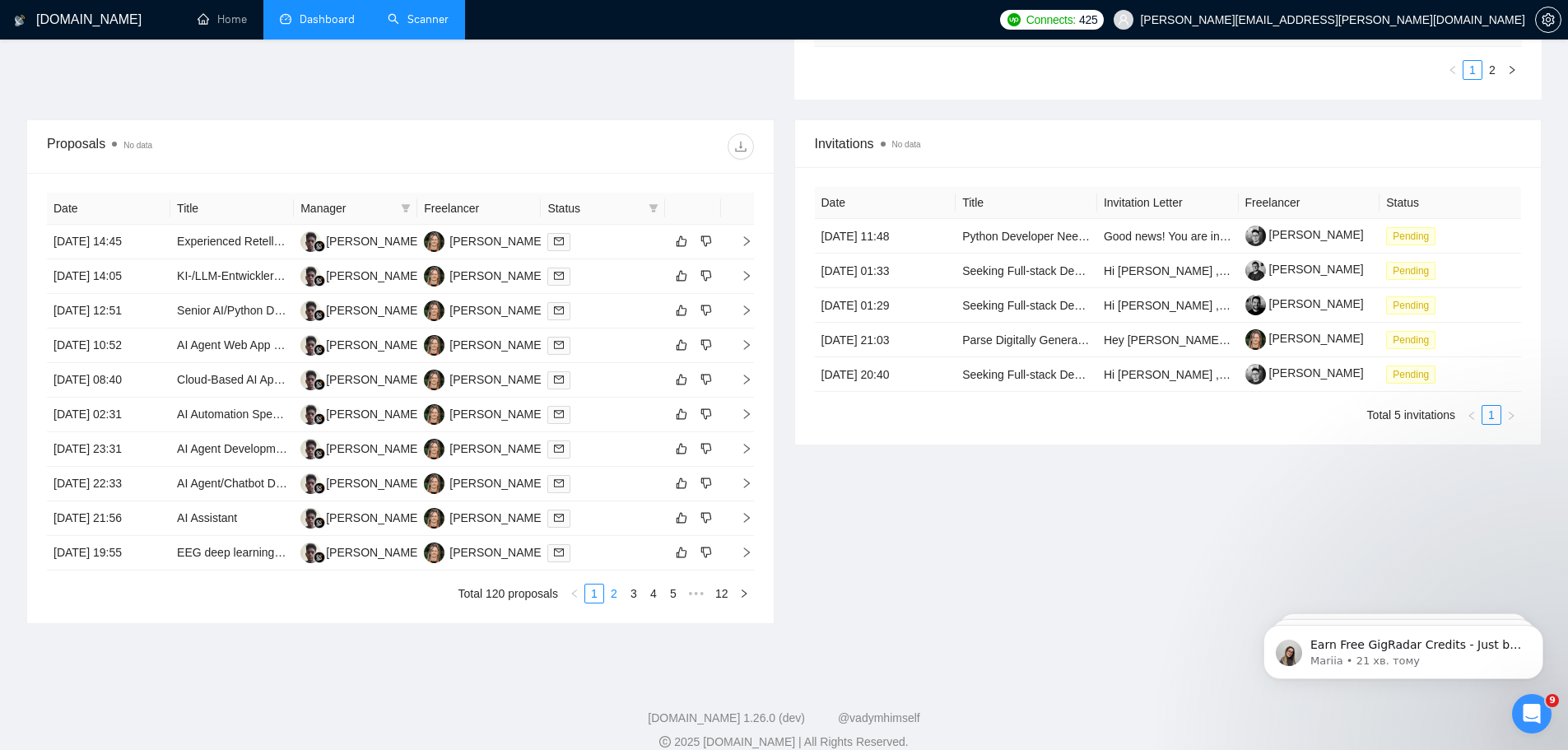
click at [617, 596] on link "2" at bounding box center [614, 593] width 18 height 18
click at [597, 595] on link "1" at bounding box center [594, 593] width 18 height 18
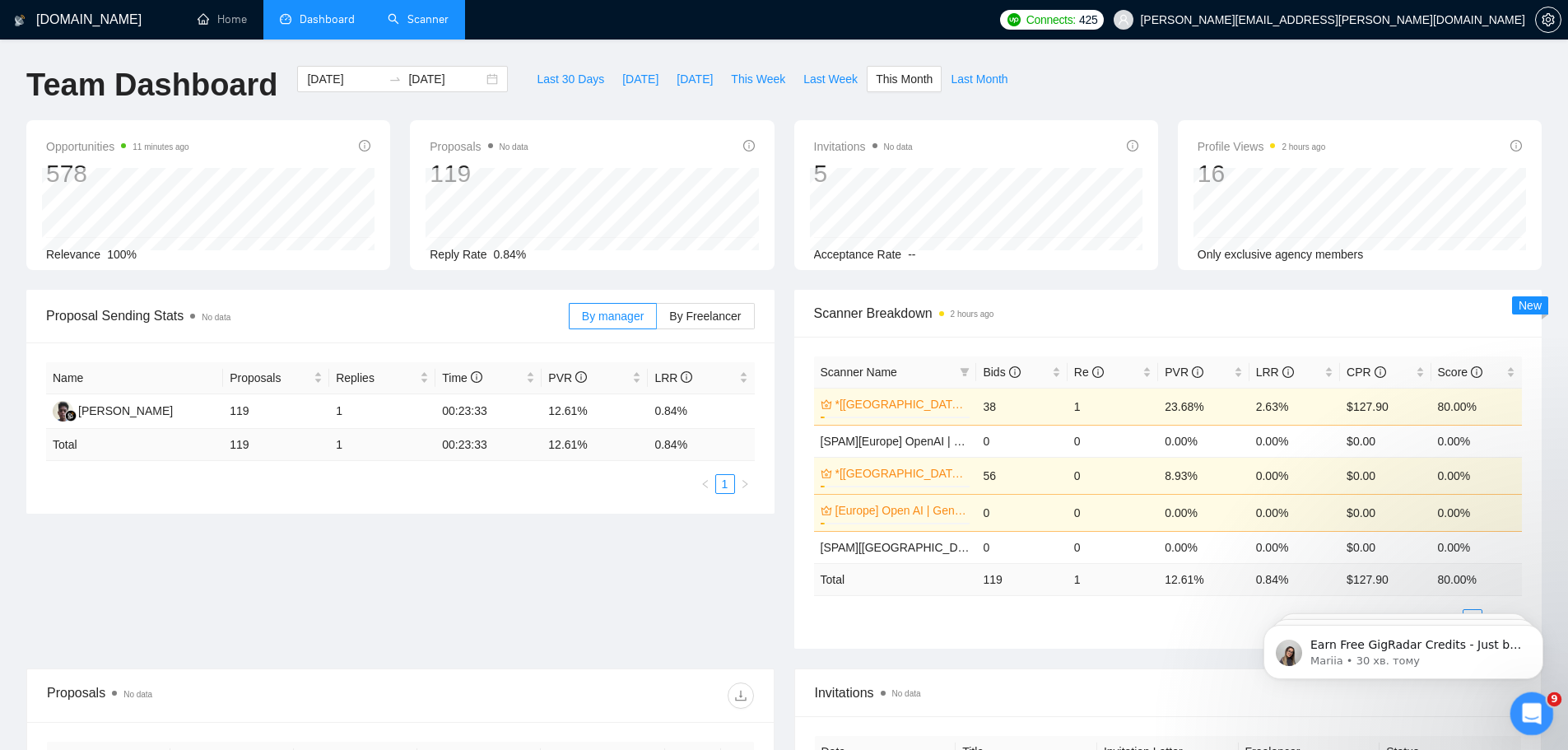
click at [1527, 719] on icon "Відкрити програму для спілкування Intercom" at bounding box center [1530, 711] width 28 height 27
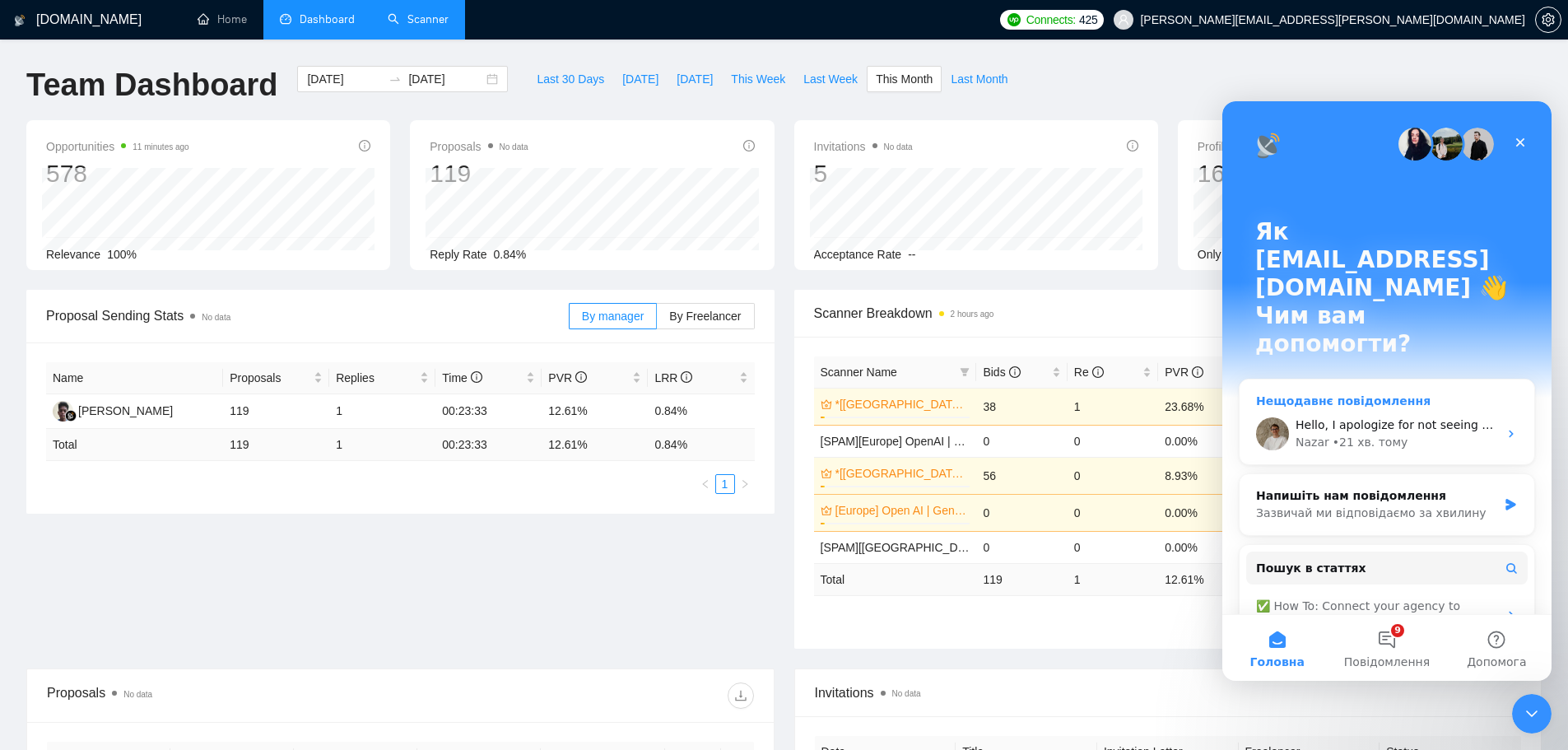
click at [1375, 433] on div "• 21 хв. тому" at bounding box center [1371, 442] width 76 height 17
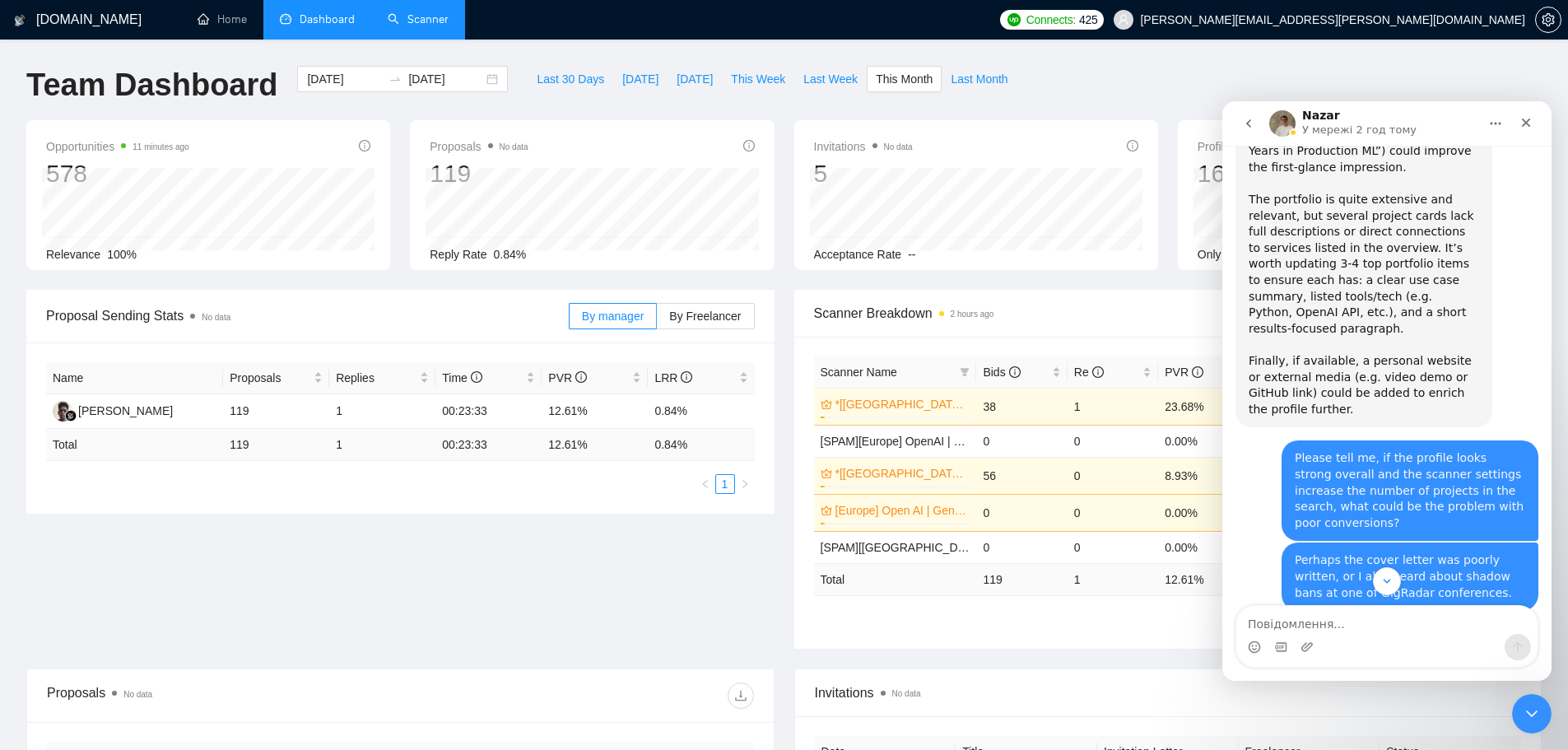
scroll to position [5809, 0]
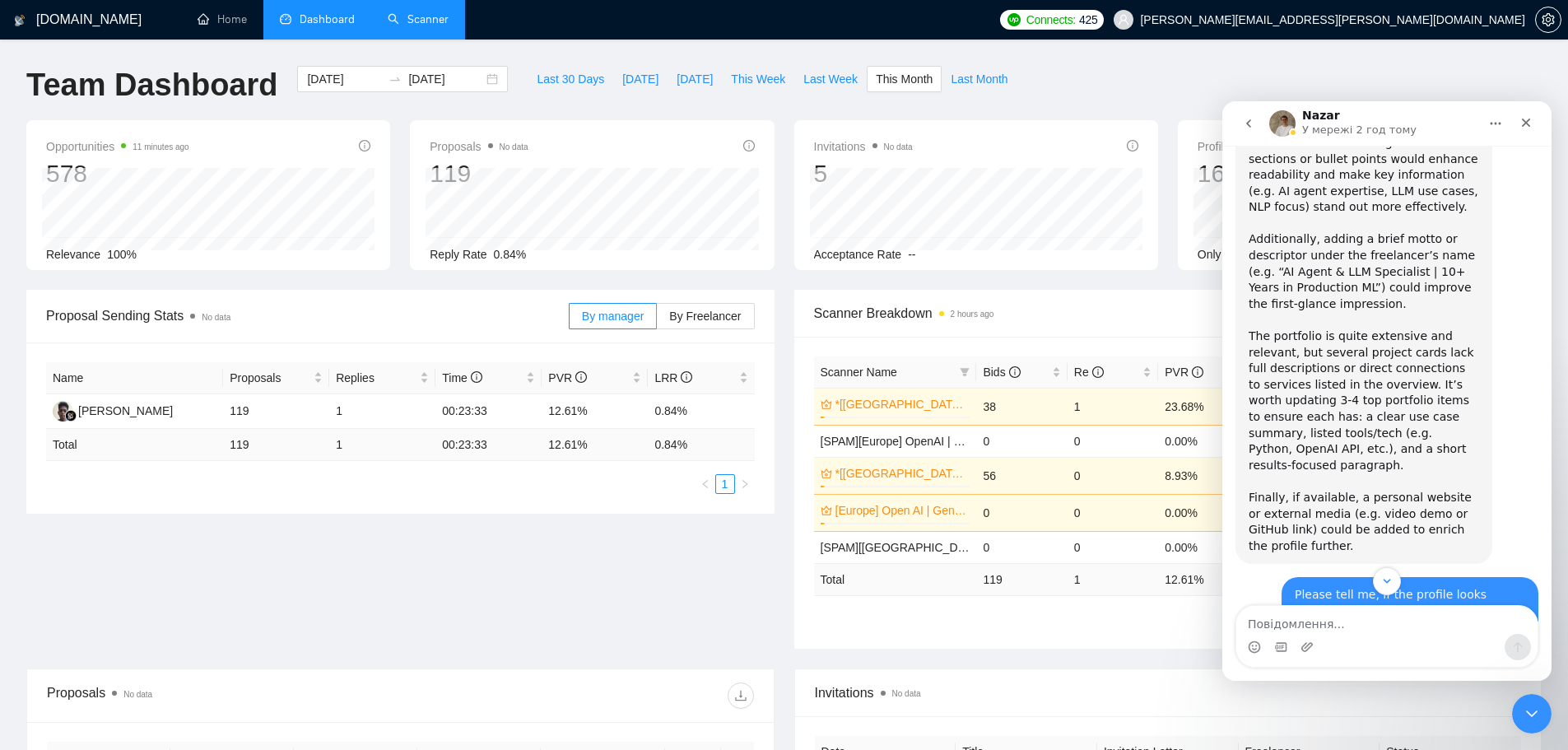
click at [1247, 125] on icon "go back" at bounding box center [1249, 123] width 13 height 13
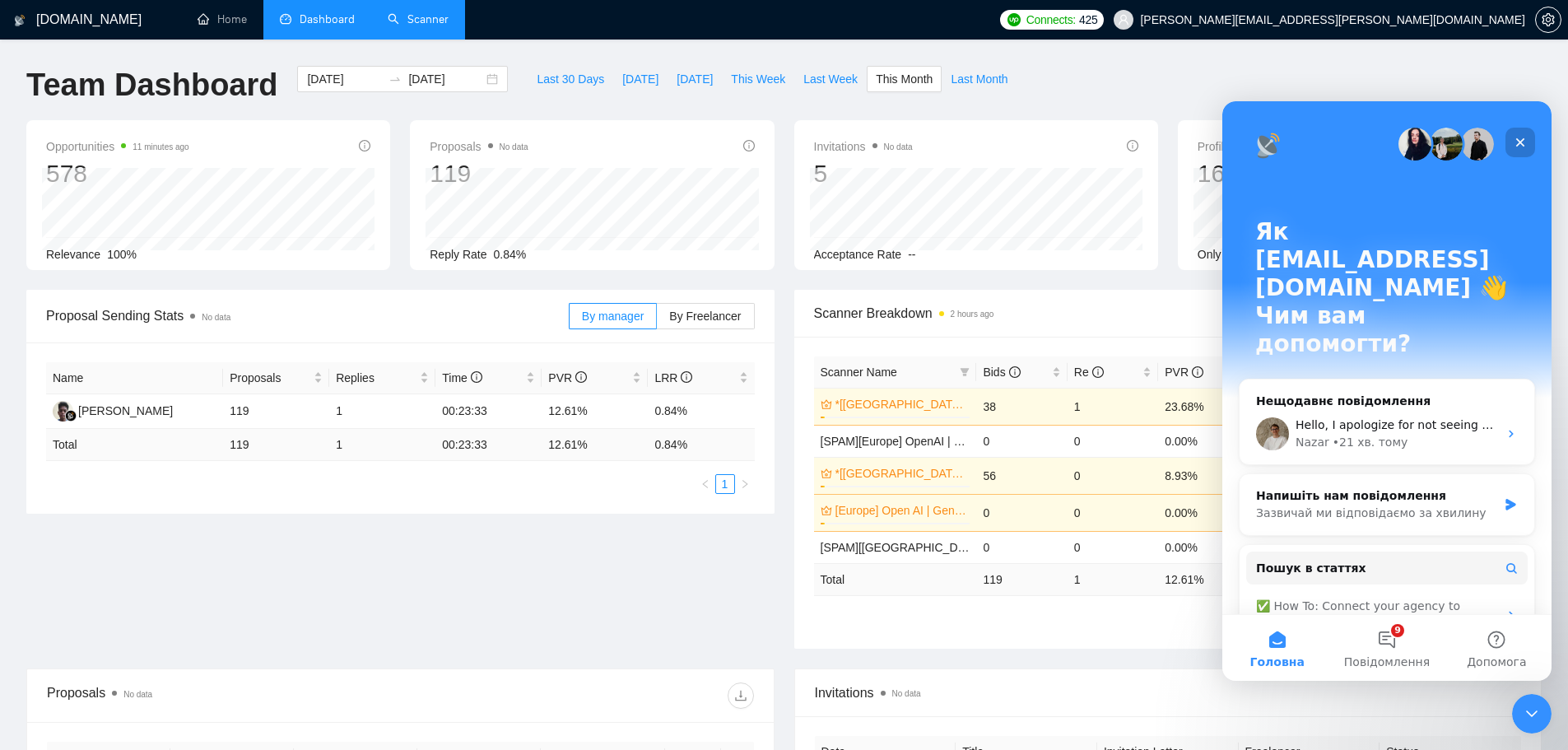
click at [1527, 144] on div "Закрити" at bounding box center [1520, 142] width 29 height 29
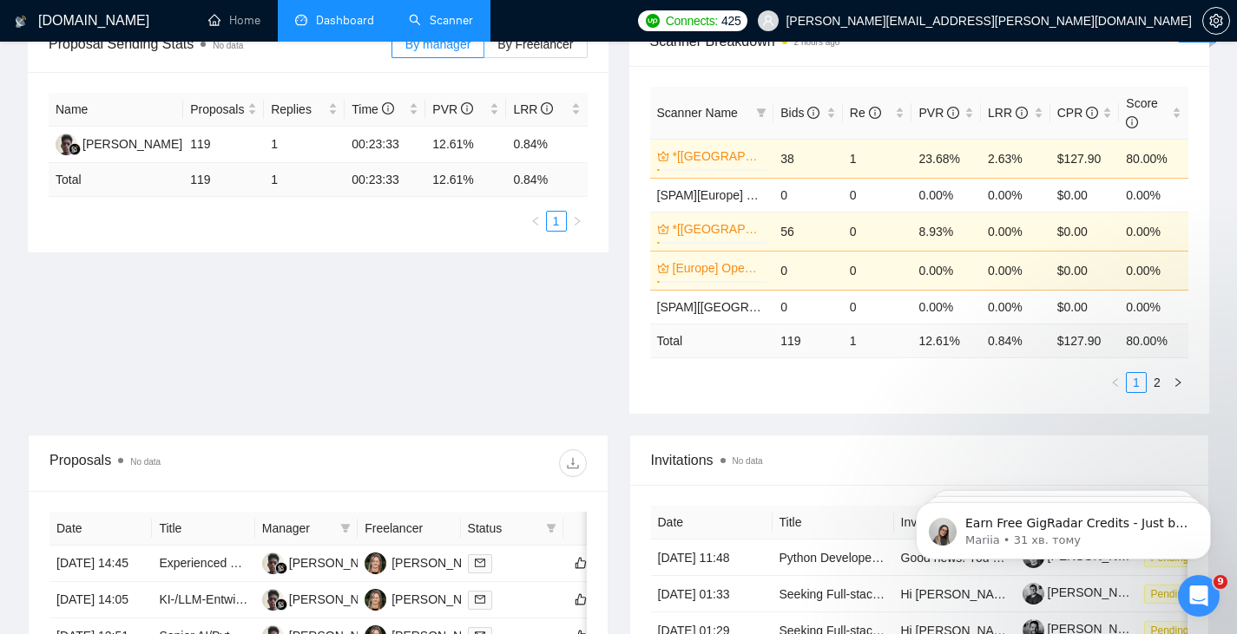
scroll to position [145, 0]
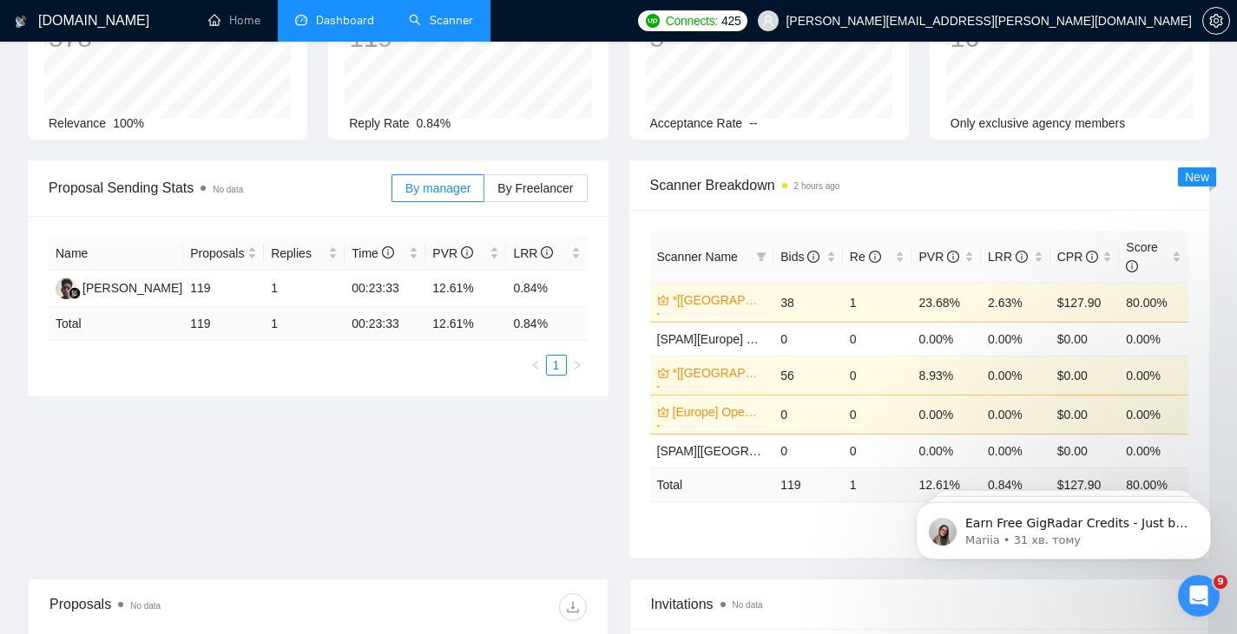
click at [428, 13] on link "Scanner" at bounding box center [441, 20] width 64 height 15
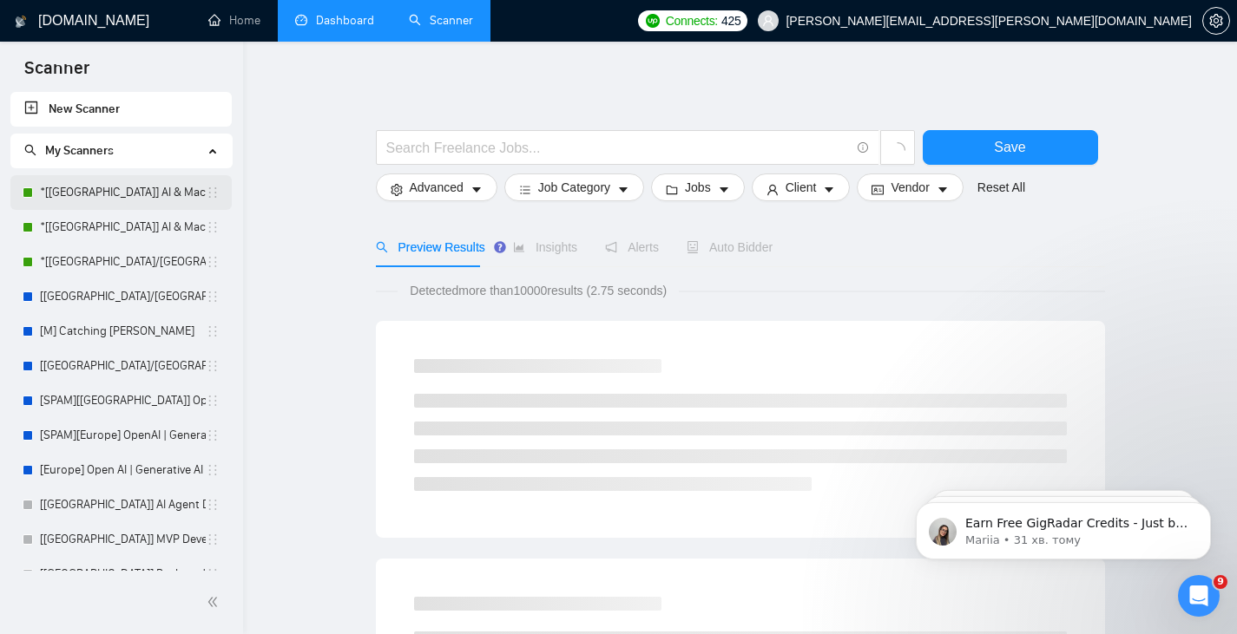
click at [132, 190] on link "*[[GEOGRAPHIC_DATA]] AI & Machine Learning Software" at bounding box center [123, 192] width 166 height 35
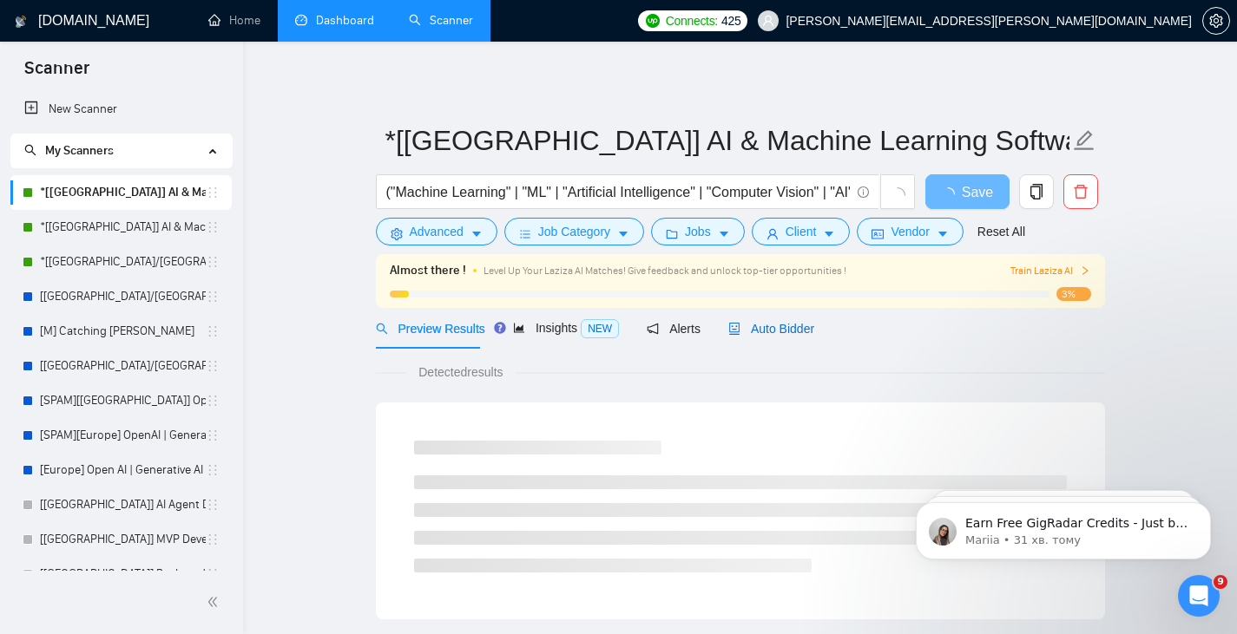
click at [791, 329] on span "Auto Bidder" at bounding box center [771, 329] width 86 height 14
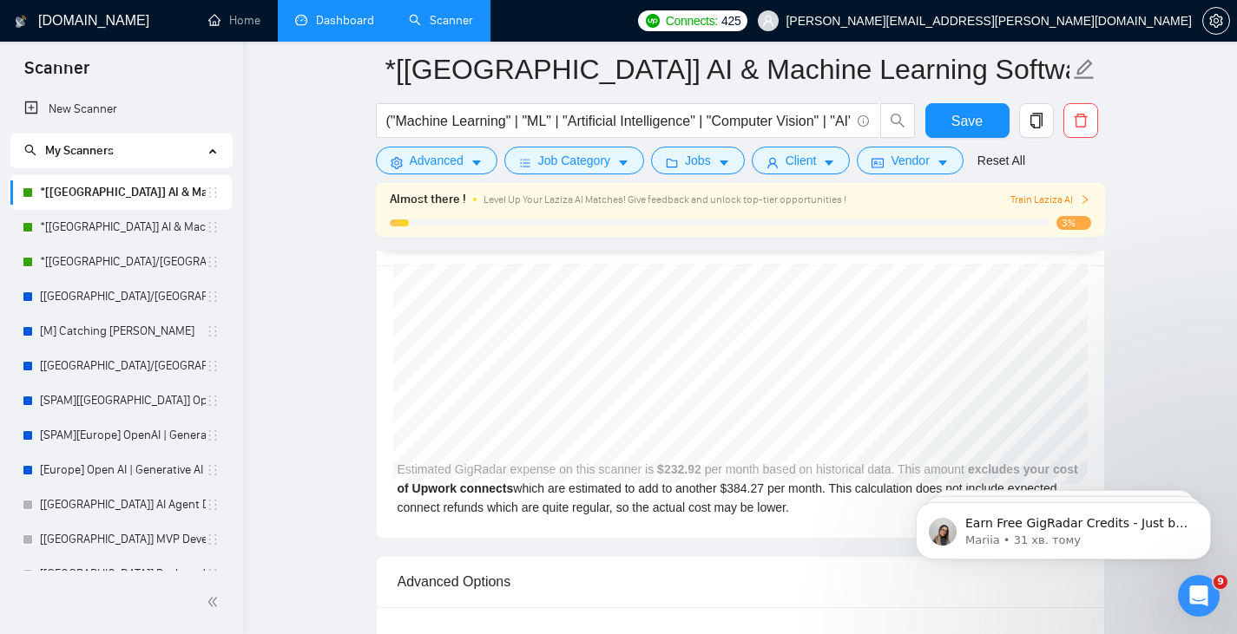
scroll to position [3327, 0]
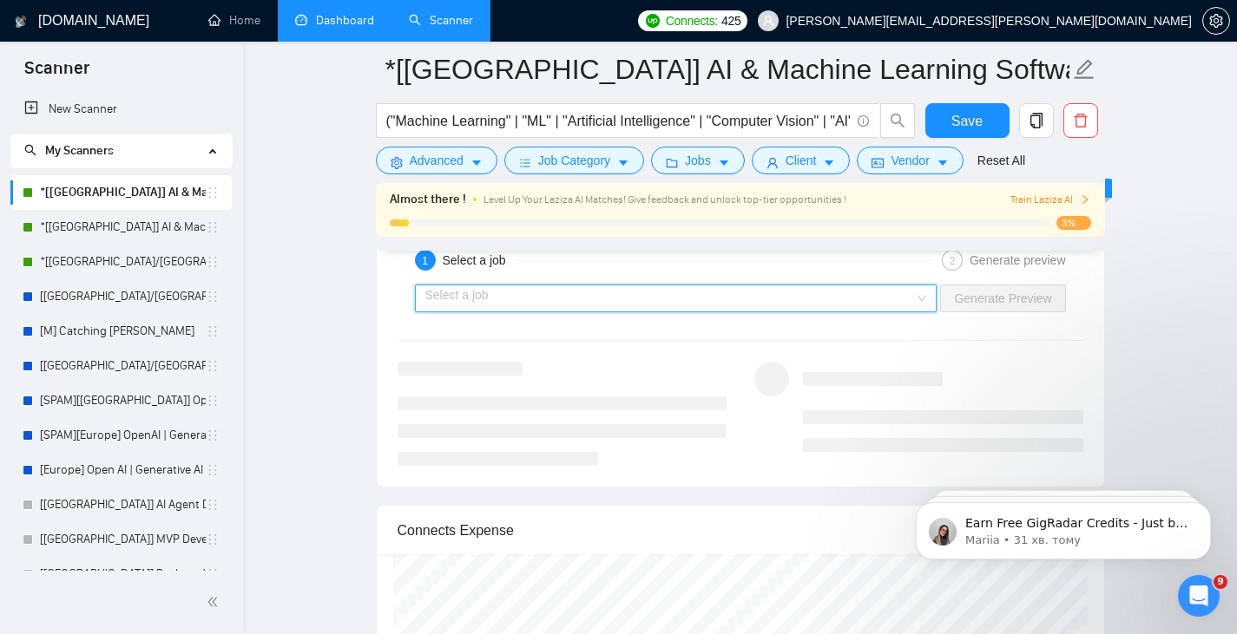
click at [513, 299] on input "search" at bounding box center [670, 299] width 490 height 26
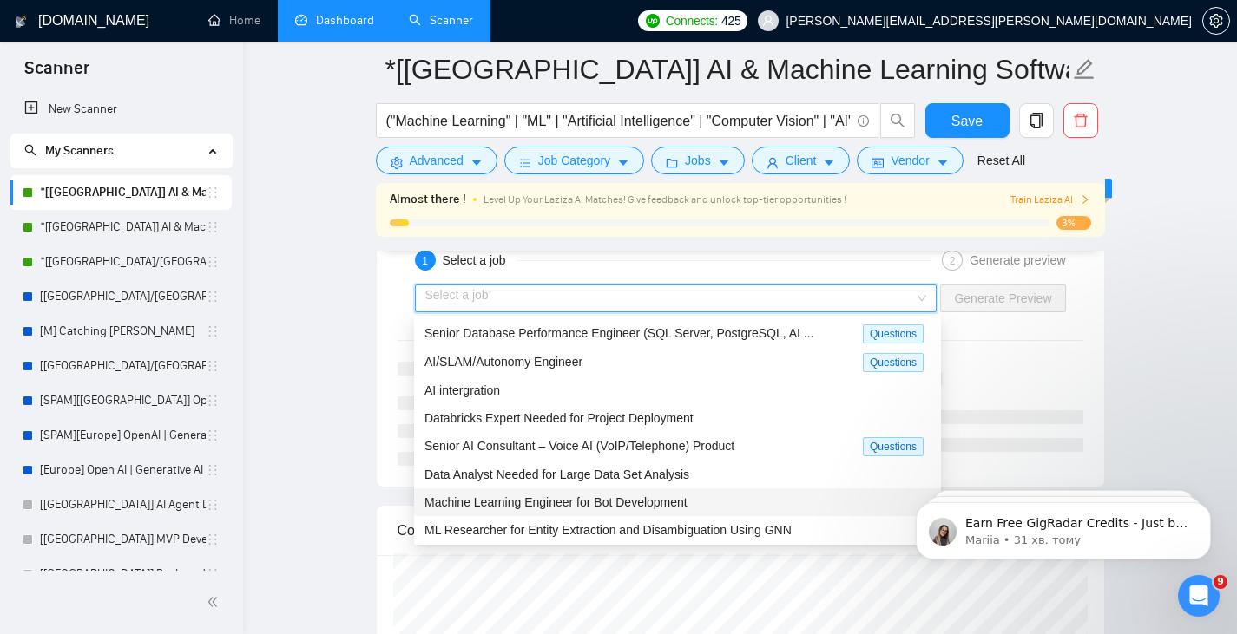
click at [601, 502] on span "Machine Learning Engineer for Bot Development" at bounding box center [555, 503] width 263 height 14
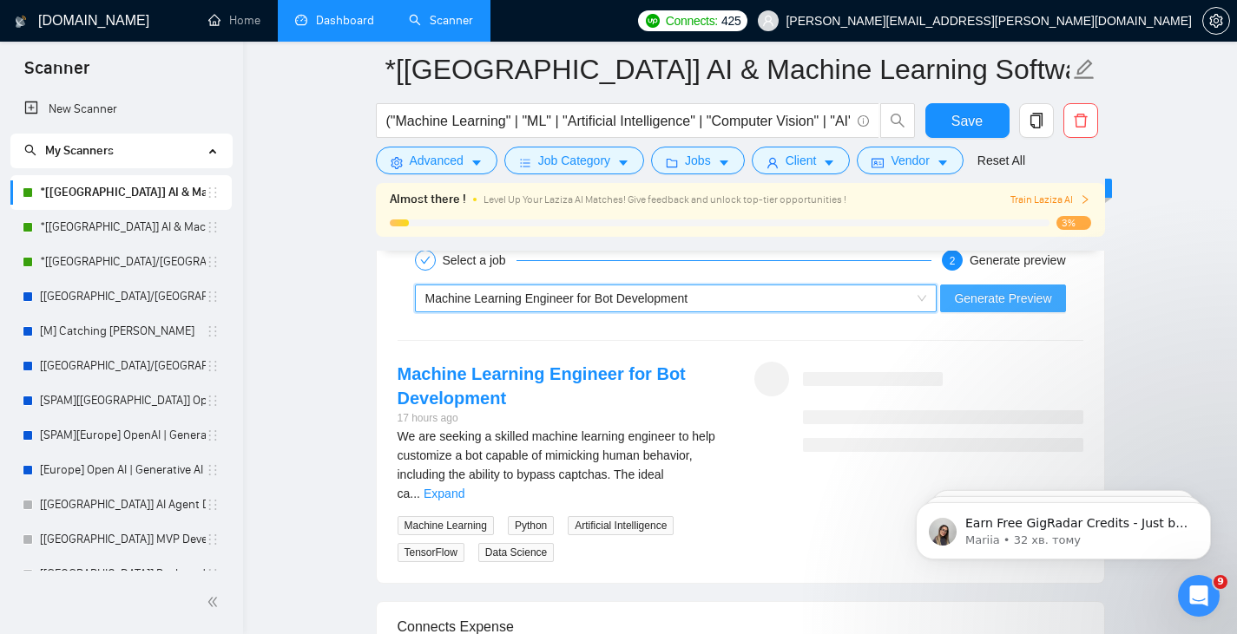
click at [1035, 295] on span "Generate Preview" at bounding box center [1002, 298] width 97 height 19
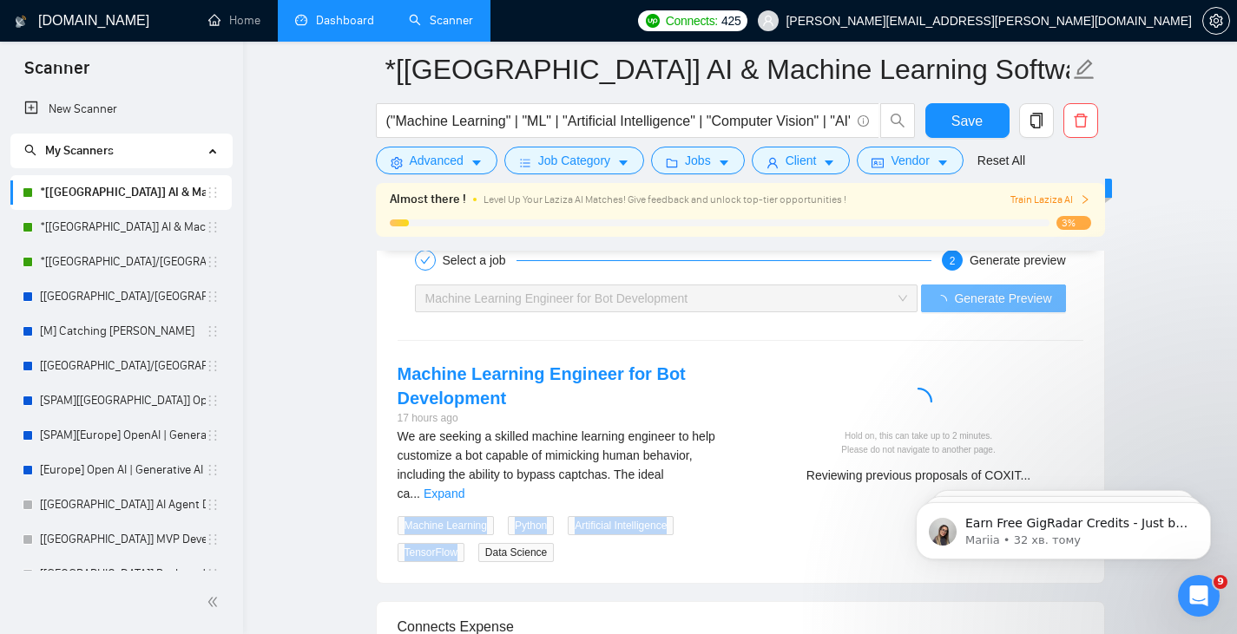
drag, startPoint x: 454, startPoint y: 532, endPoint x: 392, endPoint y: 529, distance: 61.7
click at [392, 529] on div "Machine Learning Engineer for Bot Development 17 hours ago We are seeking a ski…" at bounding box center [562, 462] width 357 height 200
click at [384, 529] on div "Machine Learning Engineer for Bot Development 17 hours ago We are seeking a ski…" at bounding box center [562, 462] width 357 height 200
drag, startPoint x: 404, startPoint y: 531, endPoint x: 466, endPoint y: 535, distance: 62.6
click at [466, 542] on div "TensorFlow" at bounding box center [434, 552] width 81 height 20
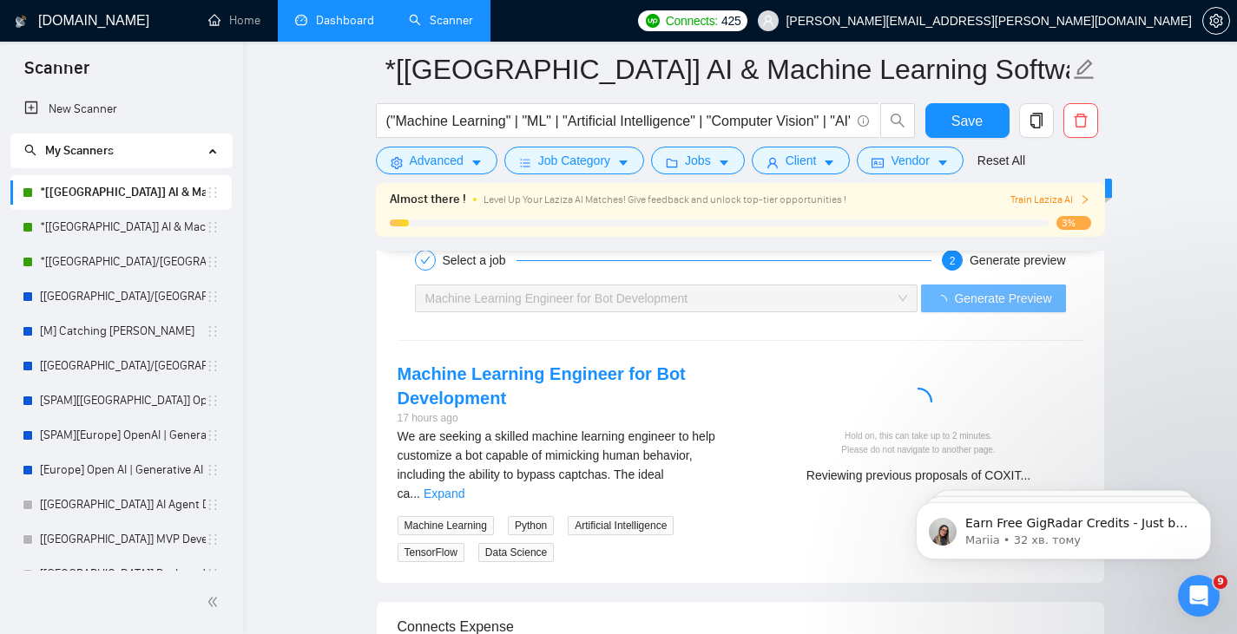
click at [466, 542] on div "TensorFlow" at bounding box center [434, 552] width 81 height 20
drag, startPoint x: 457, startPoint y: 528, endPoint x: 397, endPoint y: 527, distance: 59.9
click at [398, 543] on span "TensorFlow" at bounding box center [431, 552] width 67 height 19
click at [464, 487] on link "Expand" at bounding box center [444, 494] width 41 height 14
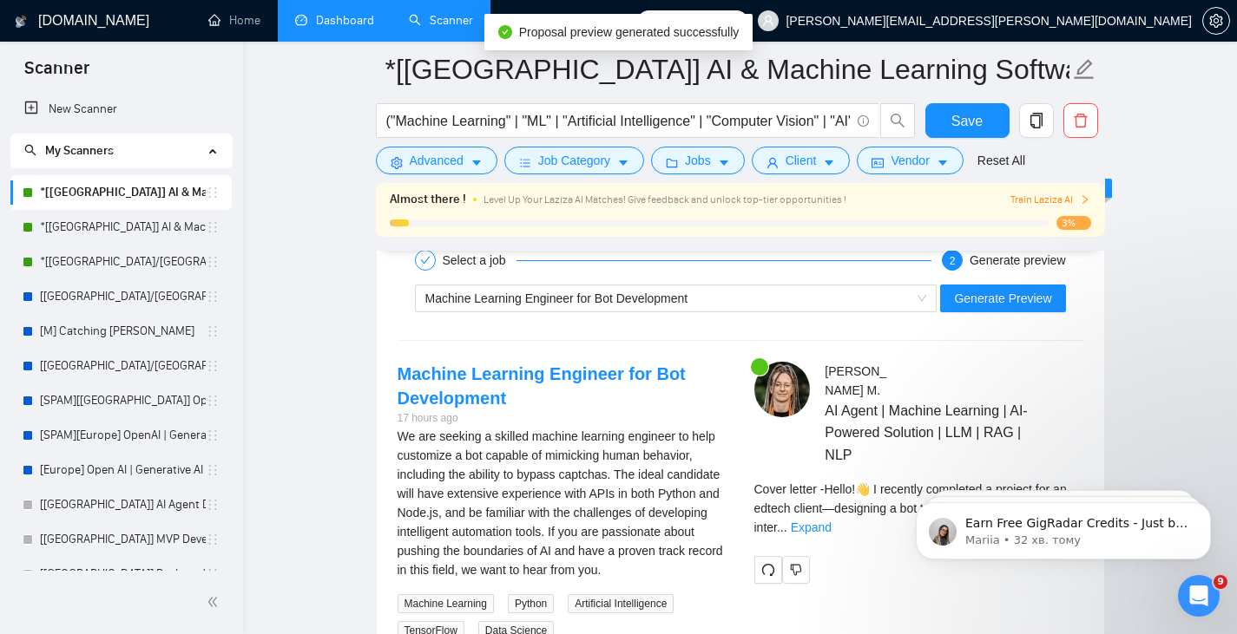
scroll to position [3472, 0]
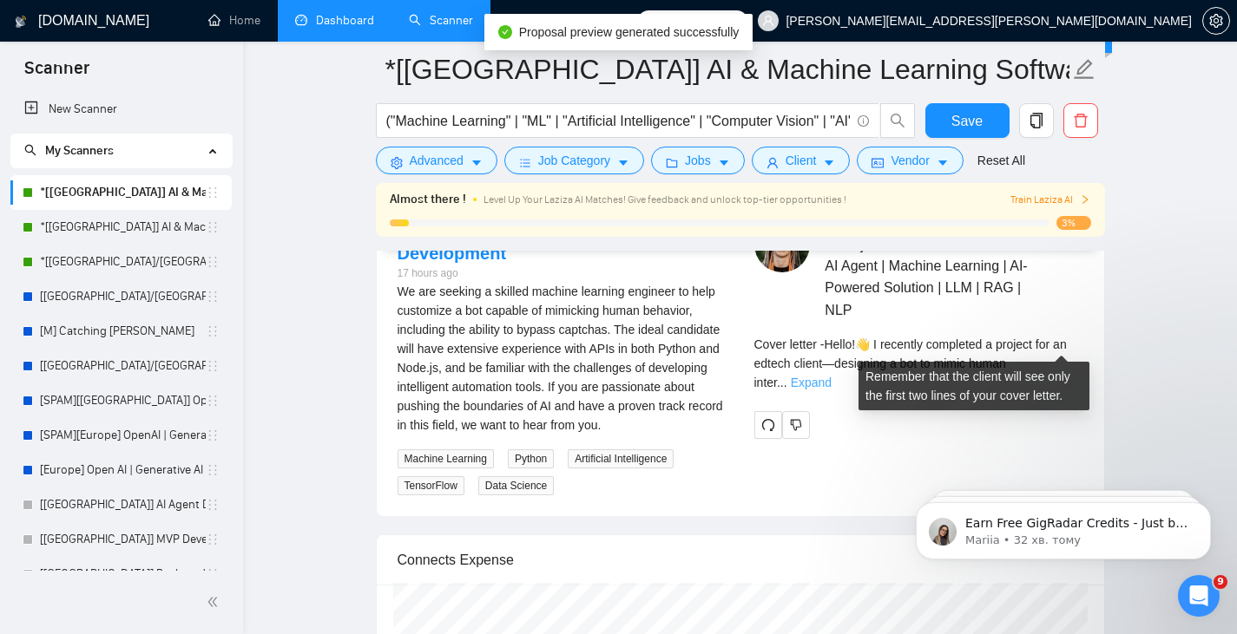
click at [832, 376] on link "Expand" at bounding box center [811, 383] width 41 height 14
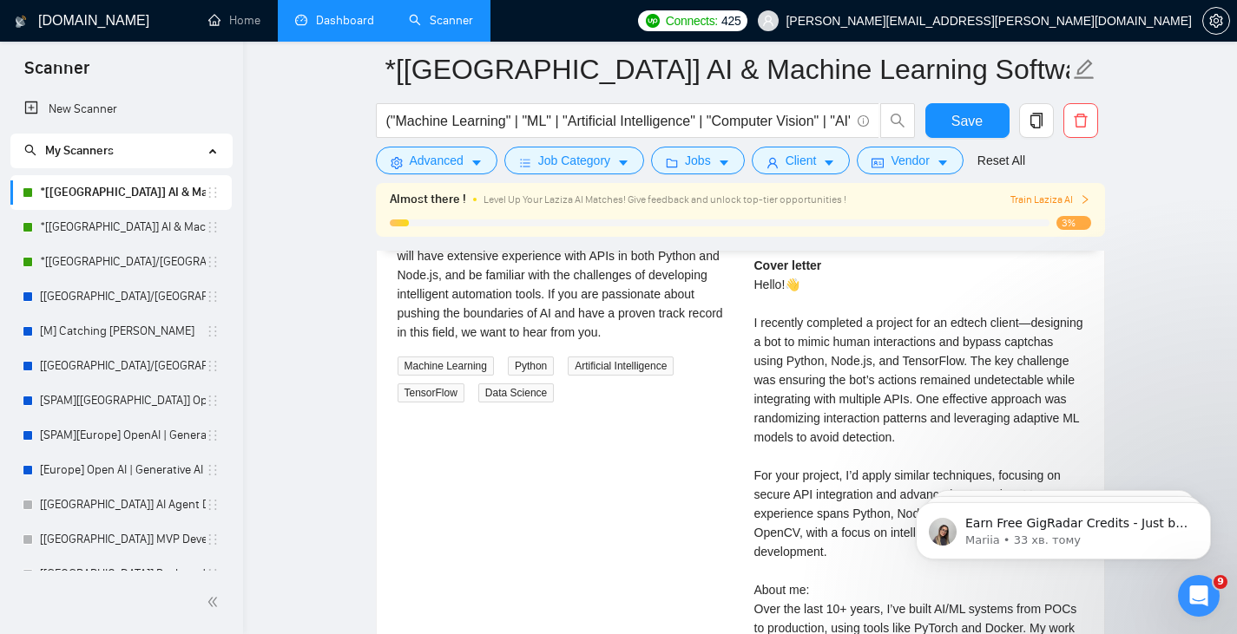
scroll to position [3420, 0]
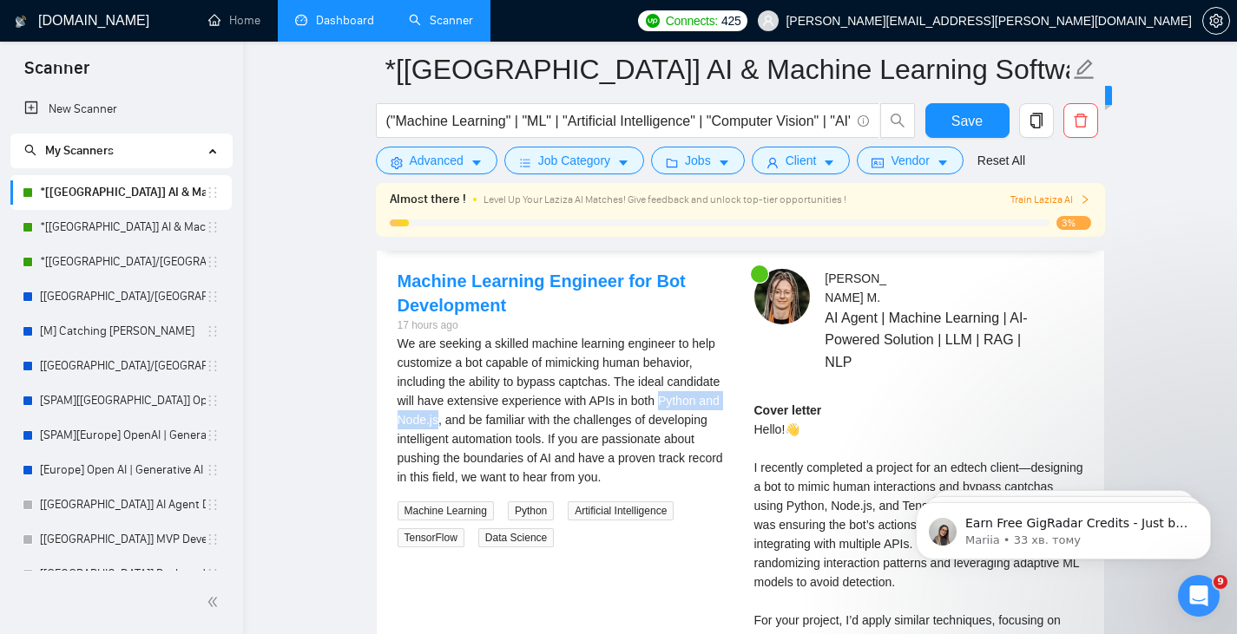
drag, startPoint x: 654, startPoint y: 400, endPoint x: 449, endPoint y: 477, distance: 219.4
click at [437, 418] on div "We are seeking a skilled machine learning engineer to help customize a bot capa…" at bounding box center [562, 410] width 329 height 153
drag, startPoint x: 394, startPoint y: 536, endPoint x: 463, endPoint y: 536, distance: 69.4
click at [463, 536] on div "TensorFlow" at bounding box center [434, 538] width 81 height 20
click at [472, 570] on div "Machine Learning Engineer for Bot Development 17 hours ago We are seeking a ski…" at bounding box center [740, 606] width 713 height 674
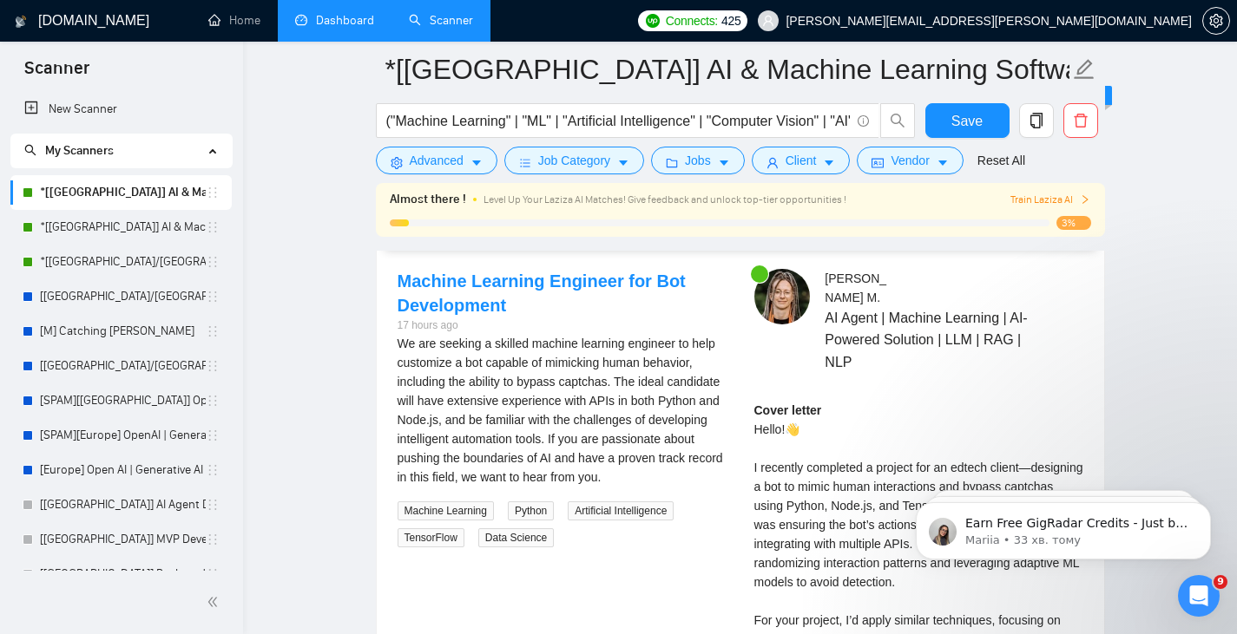
scroll to position [3565, 0]
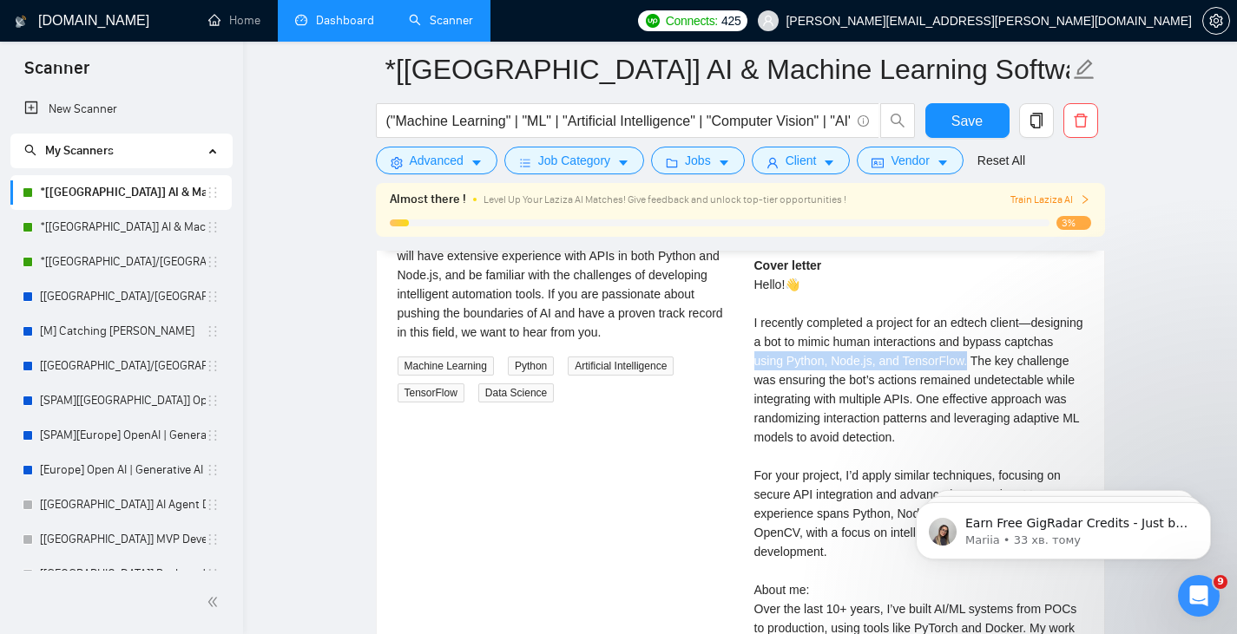
drag, startPoint x: 1055, startPoint y: 319, endPoint x: 928, endPoint y: 338, distance: 129.0
click at [928, 338] on div "Cover letter Hello!👋 I recently completed a project for an edtech client—design…" at bounding box center [918, 504] width 329 height 496
click at [970, 393] on div "Cover letter Hello!👋 I recently completed a project for an edtech client—design…" at bounding box center [918, 504] width 329 height 496
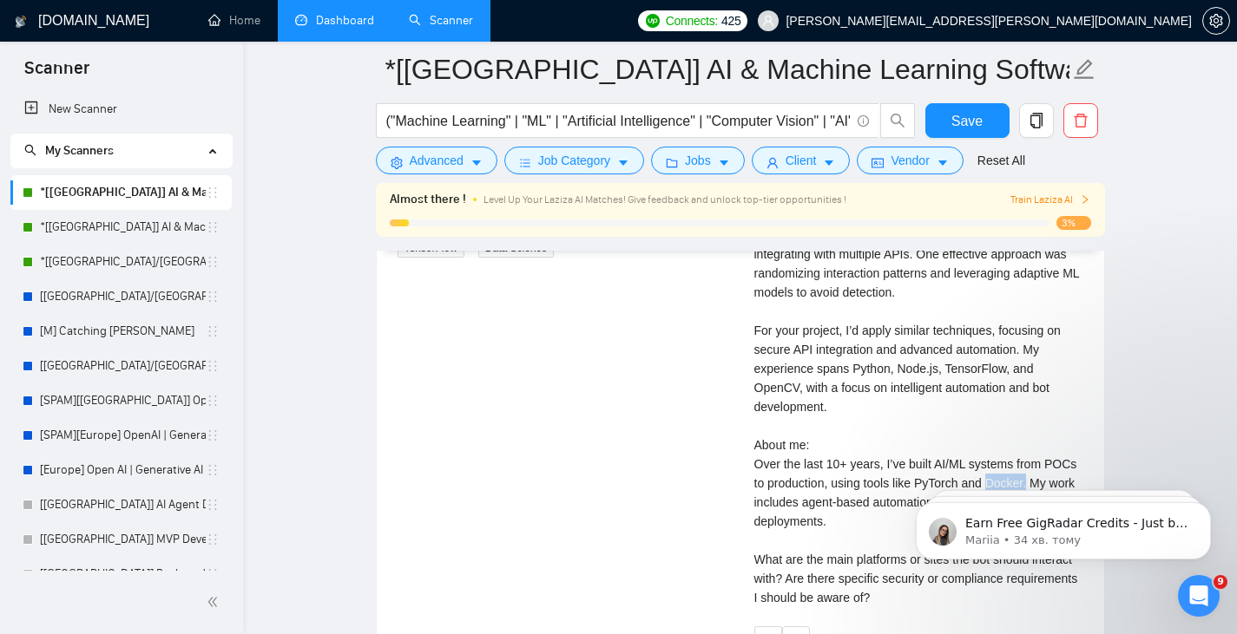
drag, startPoint x: 985, startPoint y: 441, endPoint x: 1023, endPoint y: 441, distance: 38.2
click at [1023, 441] on div "Cover letter Hello!👋 I recently completed a project for an edtech client—design…" at bounding box center [918, 359] width 329 height 496
copy div "ocker."
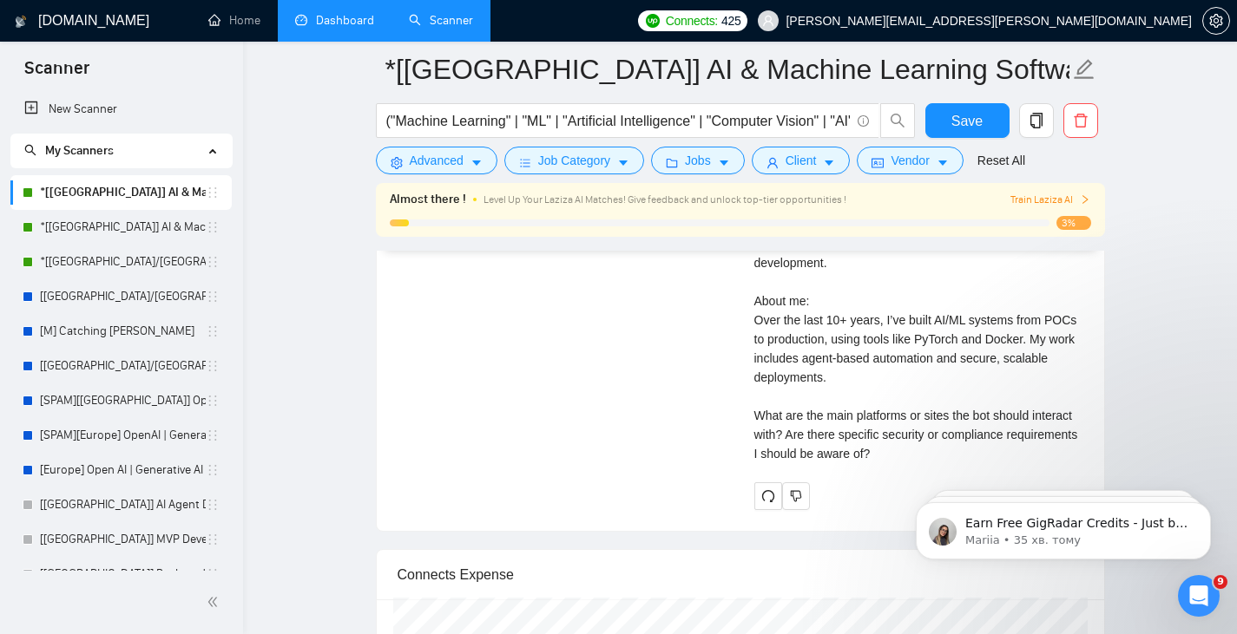
click at [930, 334] on div "Cover letter Hello!👋 I recently completed a project for an edtech client—design…" at bounding box center [918, 215] width 329 height 496
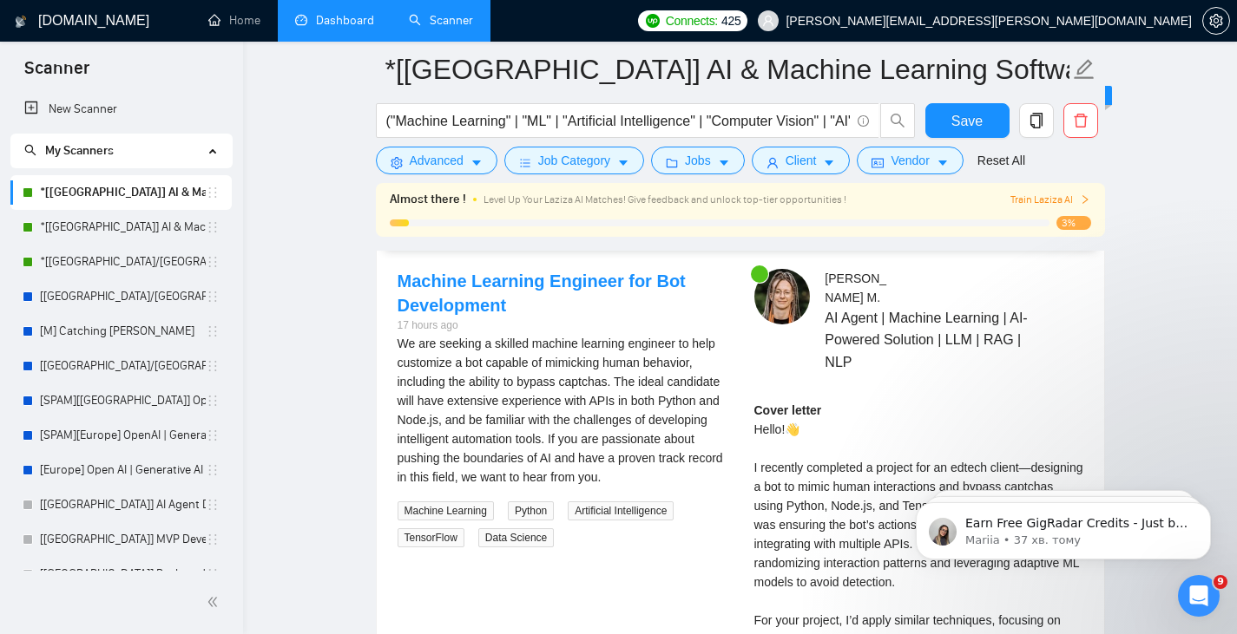
scroll to position [3565, 0]
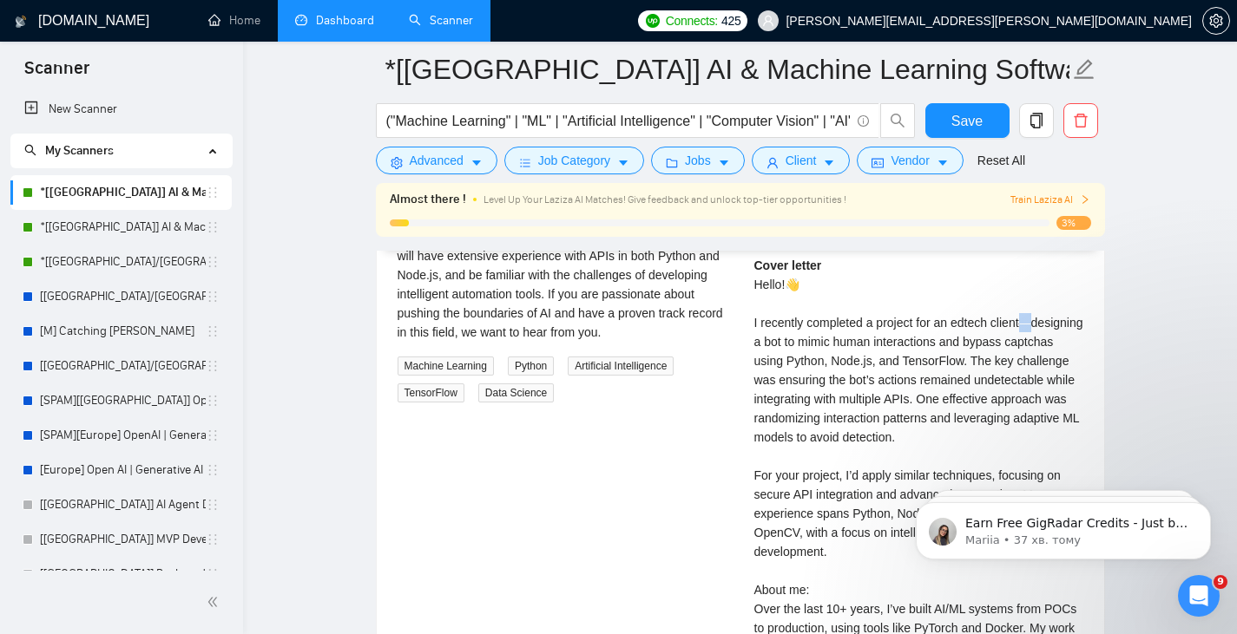
click at [1030, 300] on div "Cover letter Hello!👋 I recently completed a project for an edtech client—design…" at bounding box center [918, 504] width 329 height 496
click at [1061, 323] on div "Cover letter Hello!👋 I recently completed a project for an edtech client—design…" at bounding box center [918, 504] width 329 height 496
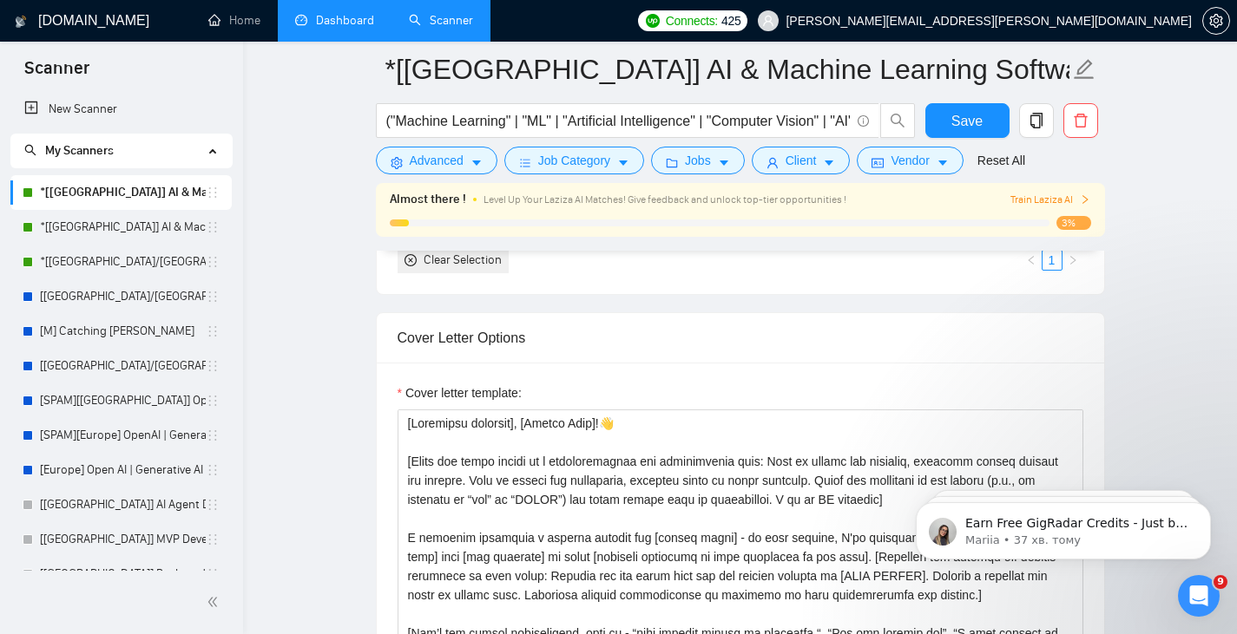
scroll to position [1974, 0]
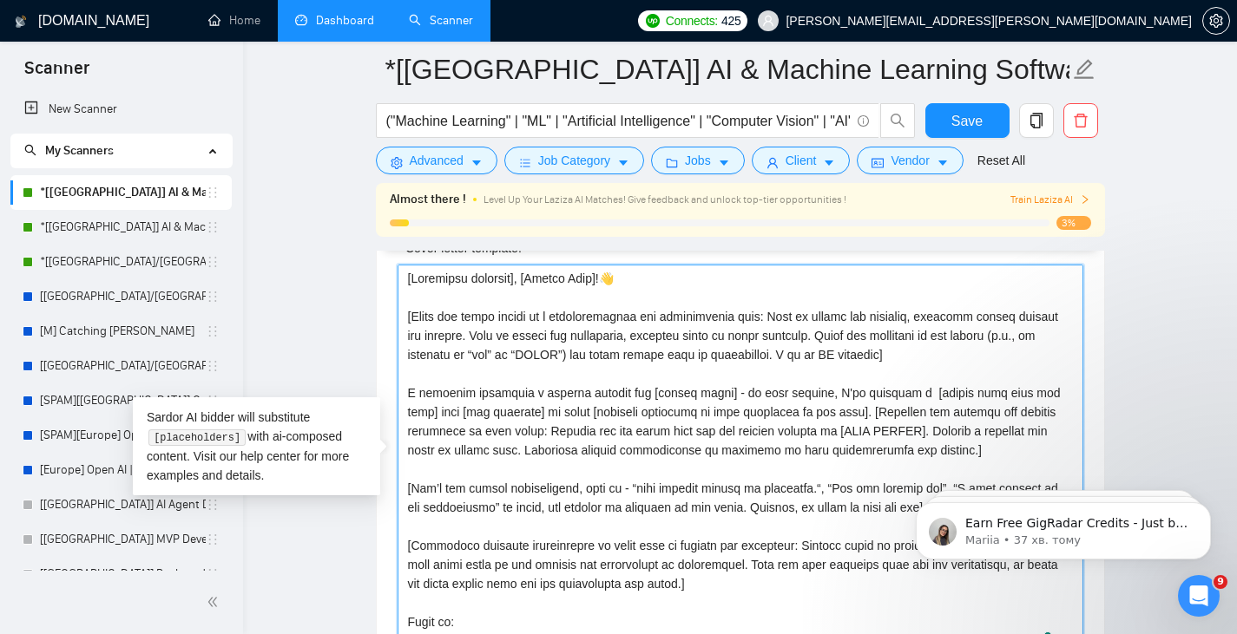
click at [692, 392] on textarea "Cover letter template:" at bounding box center [741, 460] width 686 height 391
click at [705, 380] on textarea "Cover letter template:" at bounding box center [741, 460] width 686 height 391
drag, startPoint x: 403, startPoint y: 390, endPoint x: 864, endPoint y: 402, distance: 461.0
click at [864, 402] on textarea "Cover letter template:" at bounding box center [741, 460] width 686 height 391
click at [615, 369] on textarea "Cover letter template:" at bounding box center [741, 460] width 686 height 391
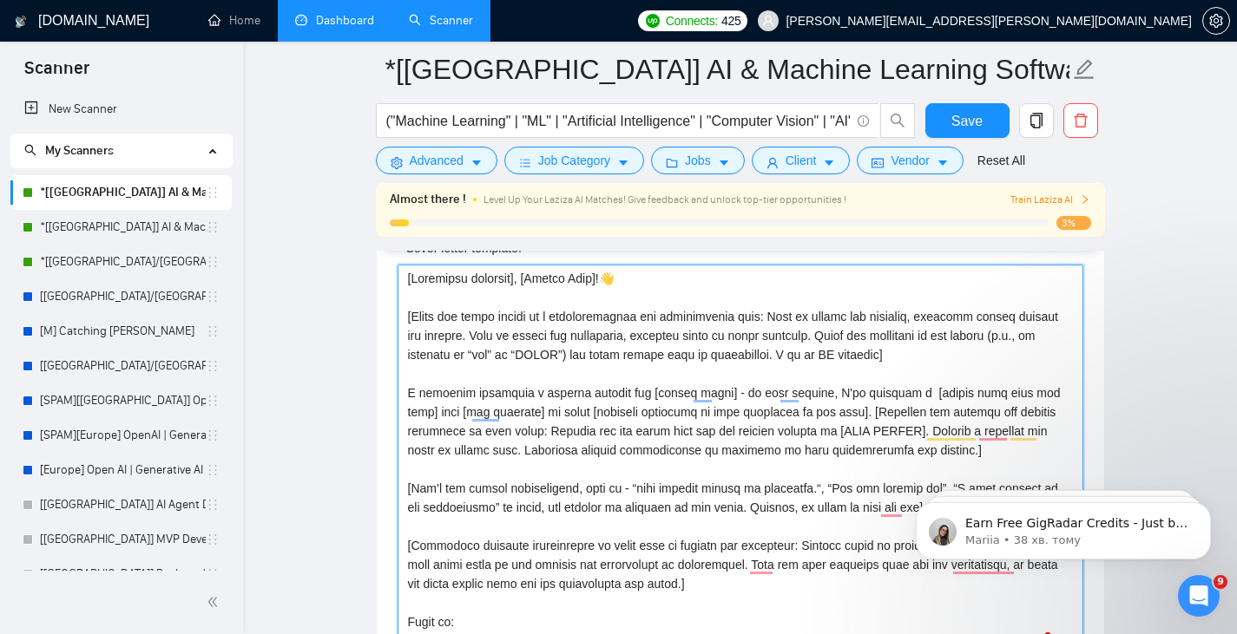
click at [590, 461] on textarea "Cover letter template:" at bounding box center [741, 460] width 686 height 391
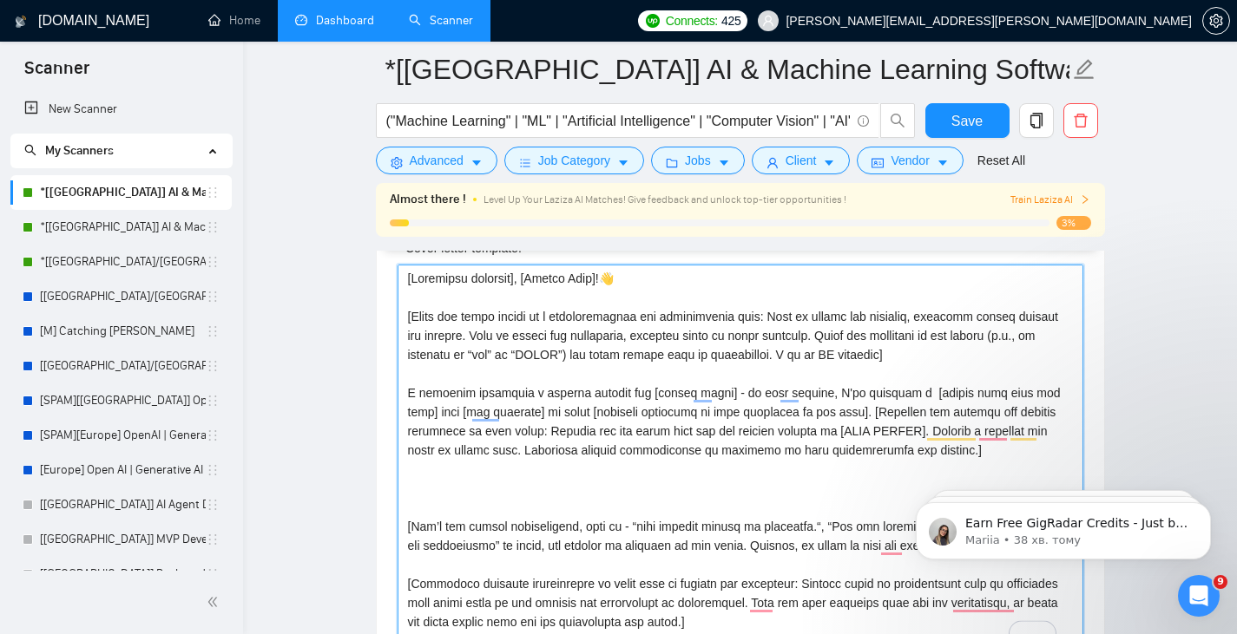
paste textarea "[Integrate keywords from my profile description:"
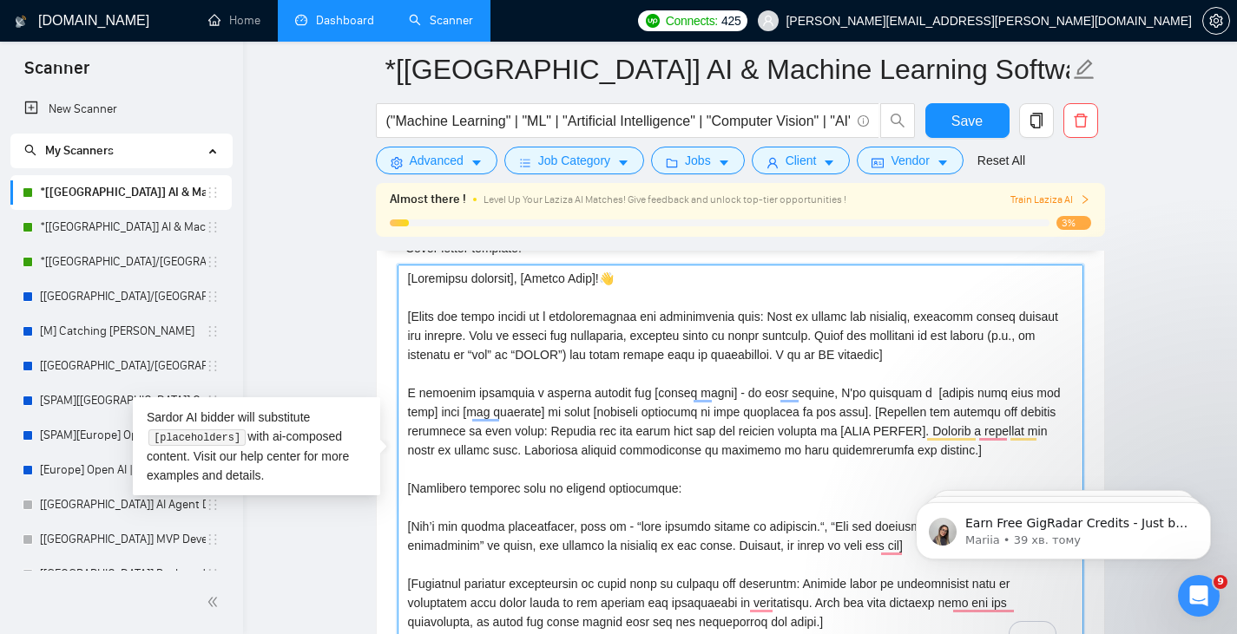
paste textarea "LLM APIs (OpenAI, Anthropic, LLaMA), prompt engineering, LangChain/LlamaIndex, …"
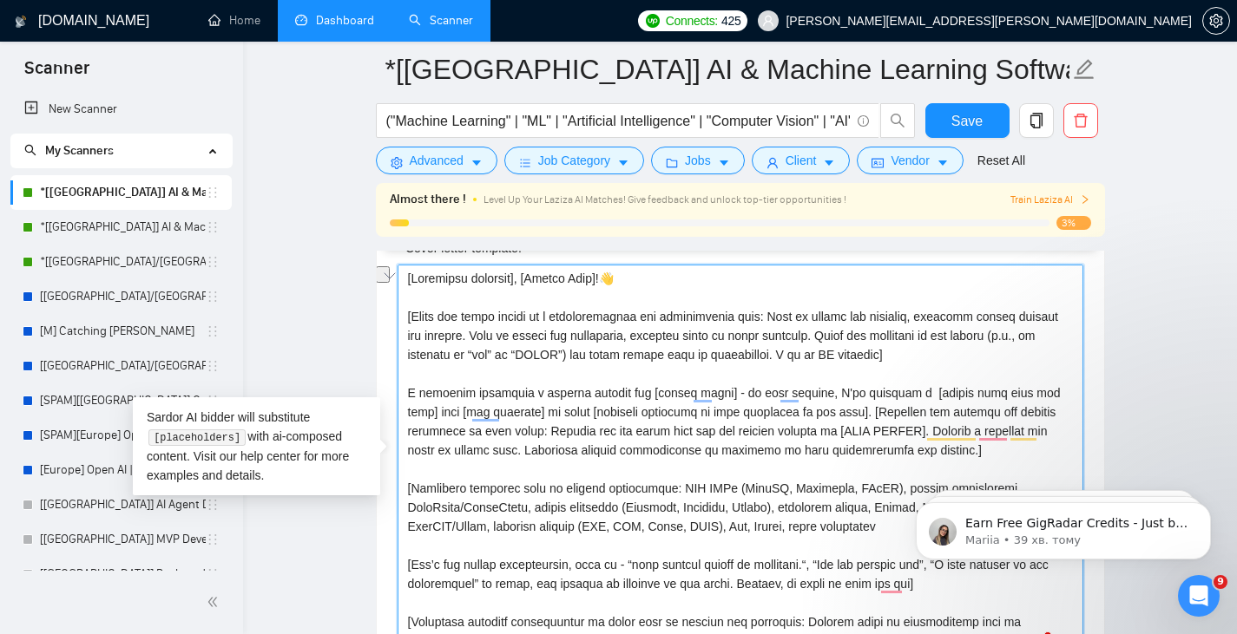
drag, startPoint x: 659, startPoint y: 489, endPoint x: 516, endPoint y: 489, distance: 142.3
click at [516, 489] on textarea "Cover letter template:" at bounding box center [741, 460] width 686 height 391
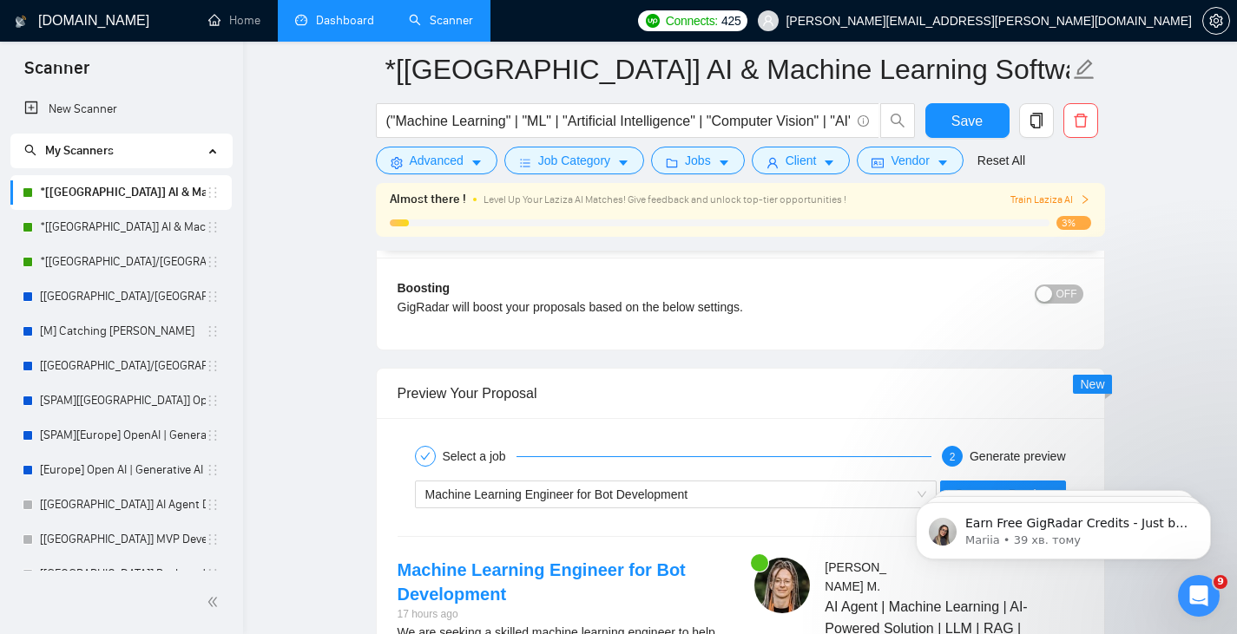
scroll to position [3276, 0]
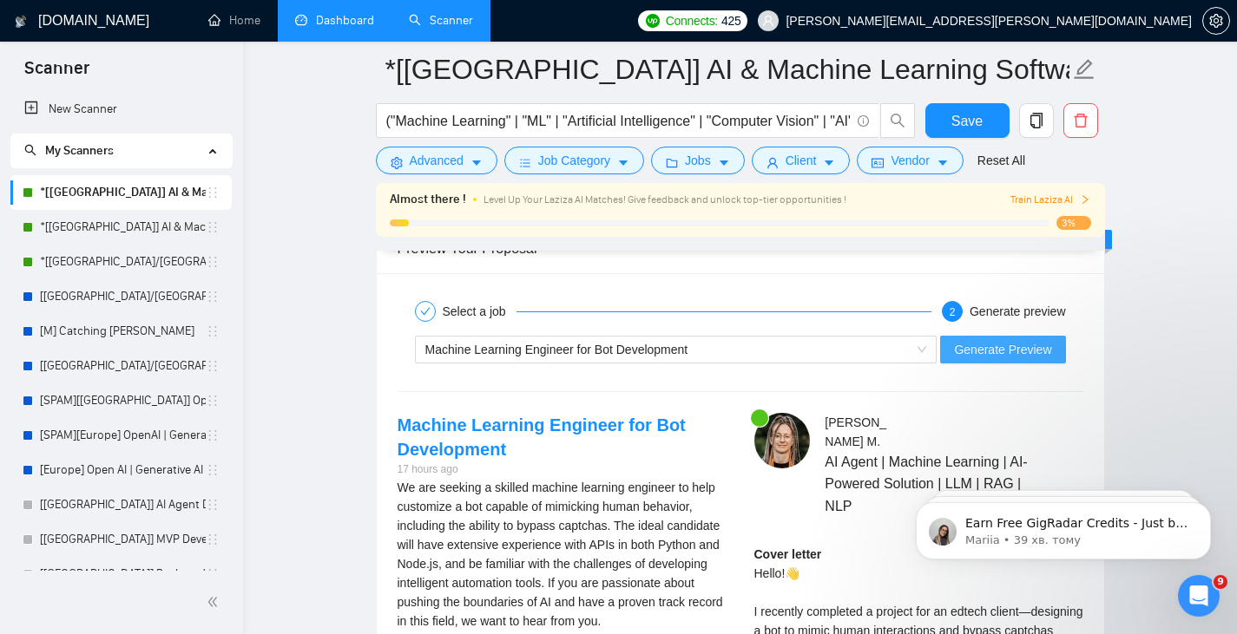
click at [1005, 359] on span "Generate Preview" at bounding box center [1002, 349] width 97 height 19
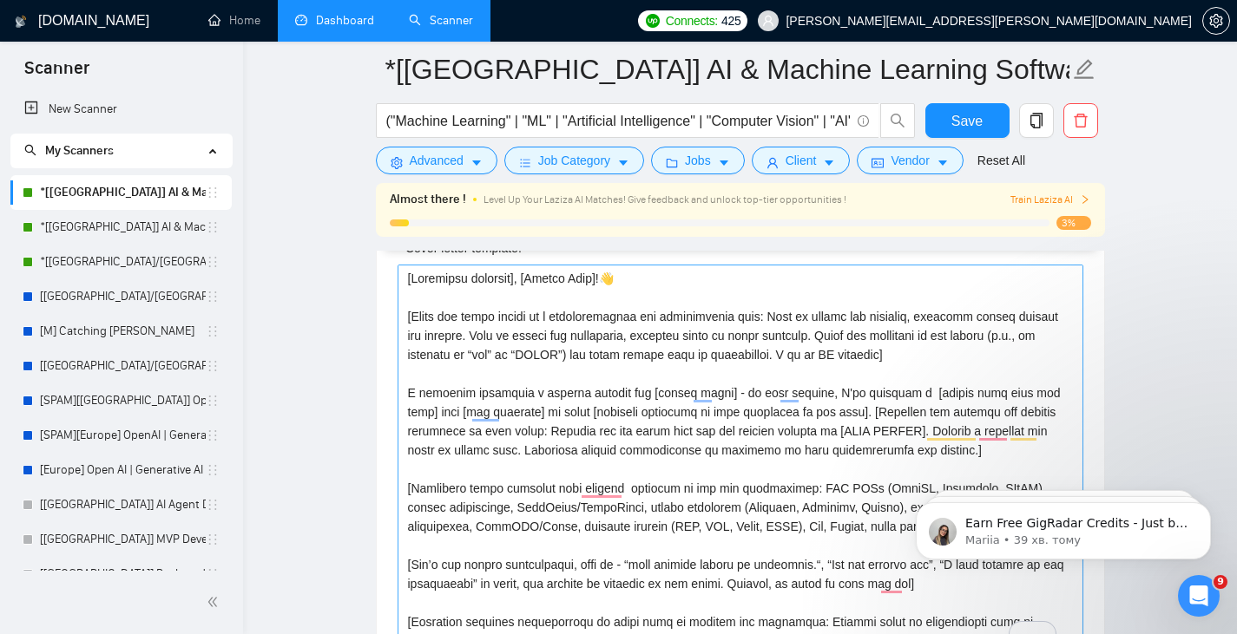
scroll to position [145, 0]
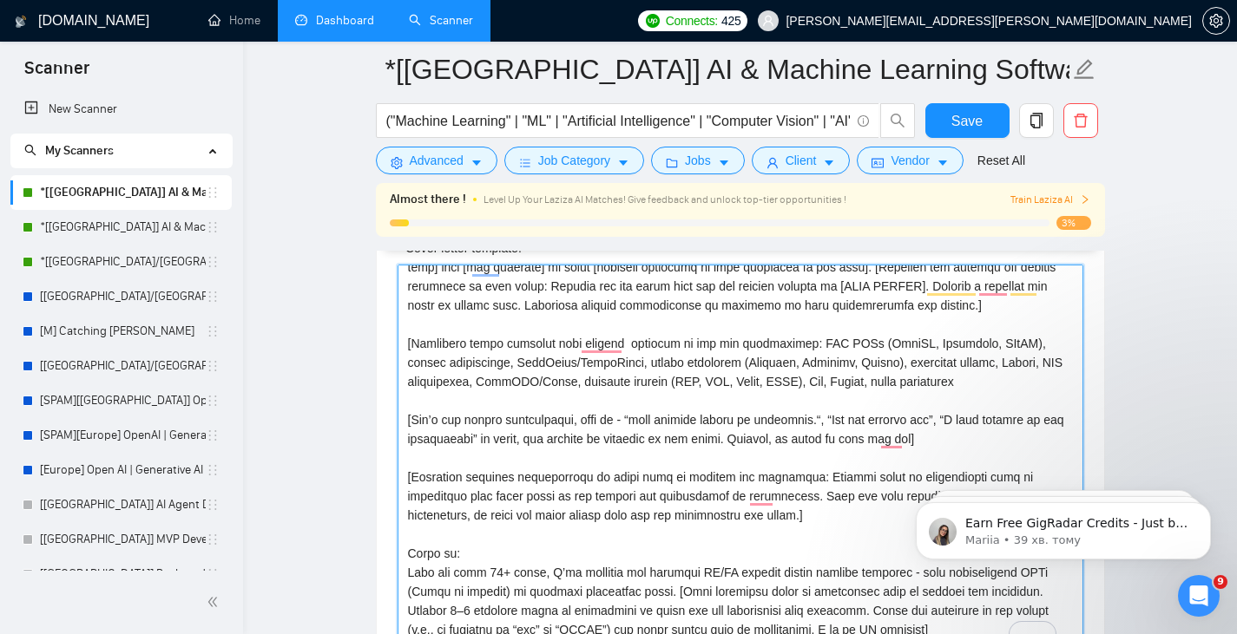
click at [947, 382] on textarea "Cover letter template:" at bounding box center [741, 460] width 686 height 391
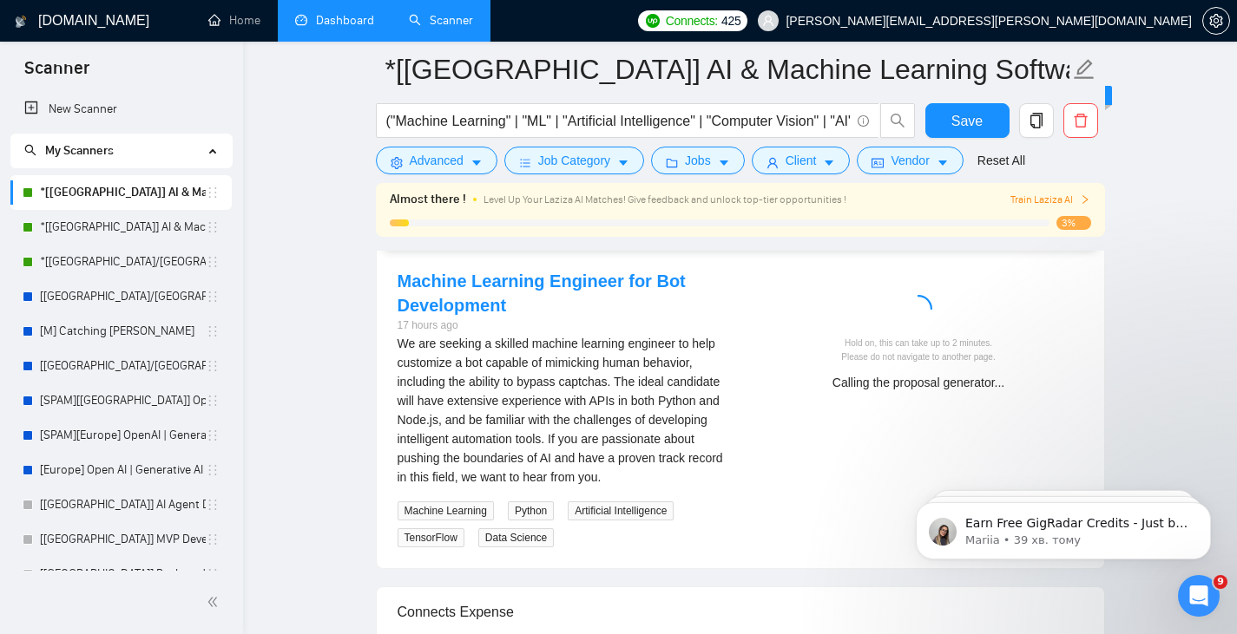
scroll to position [3276, 0]
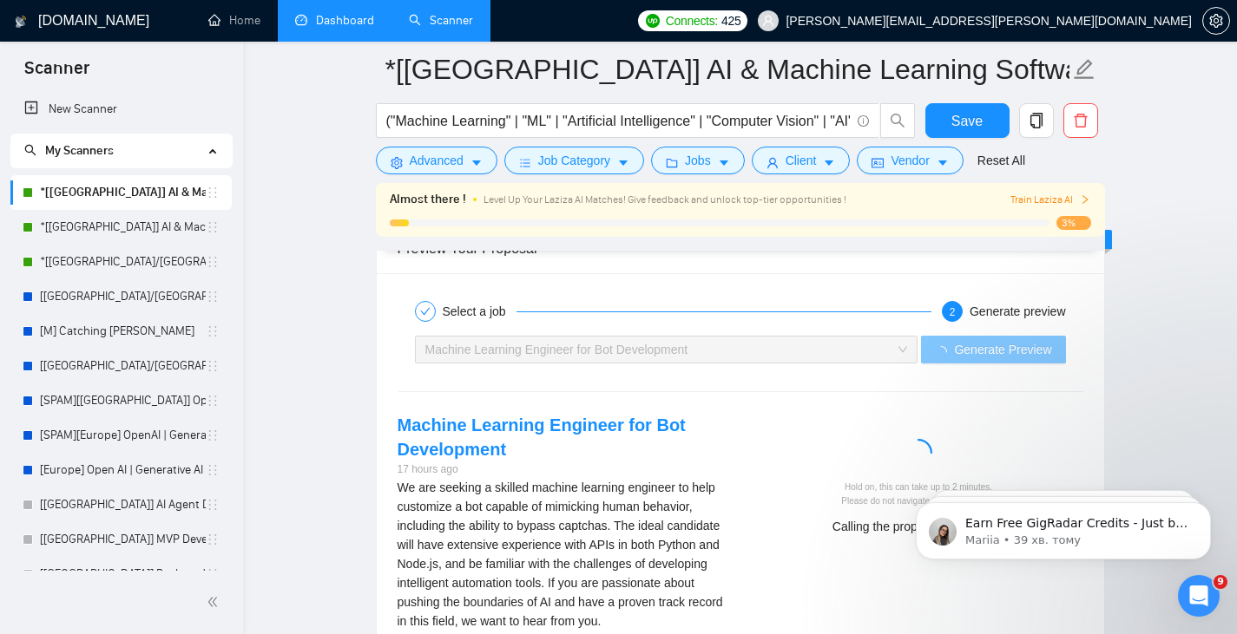
click at [994, 345] on span "Generate Preview" at bounding box center [1002, 349] width 97 height 19
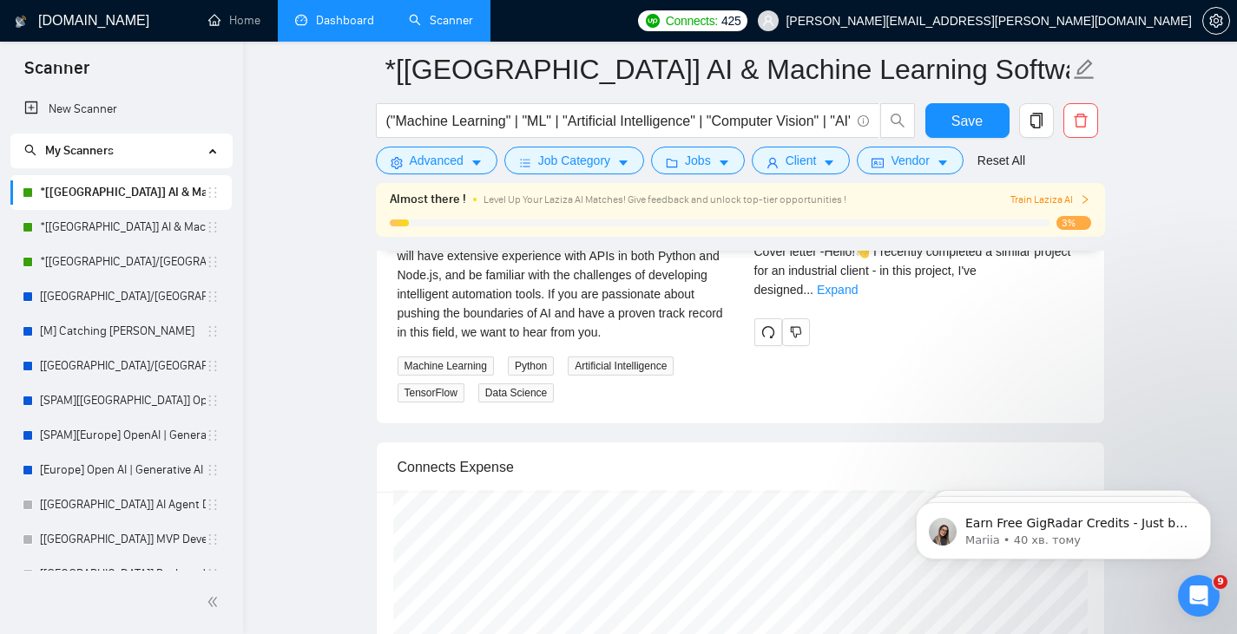
scroll to position [3420, 0]
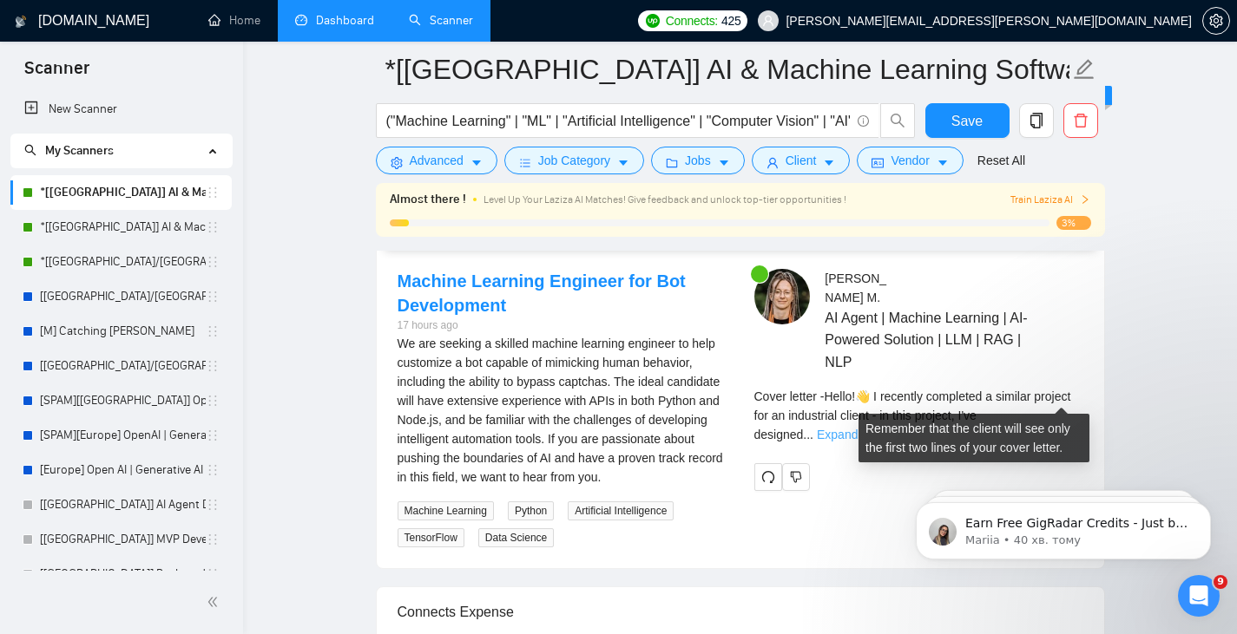
click at [858, 428] on link "Expand" at bounding box center [837, 435] width 41 height 14
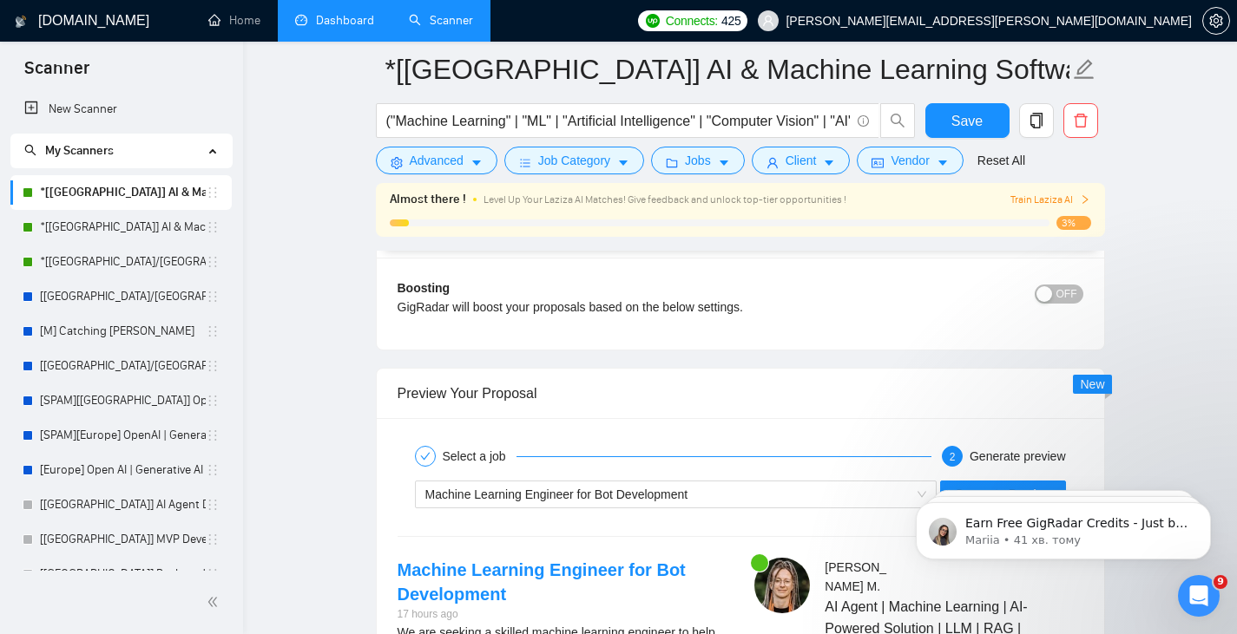
scroll to position [3276, 0]
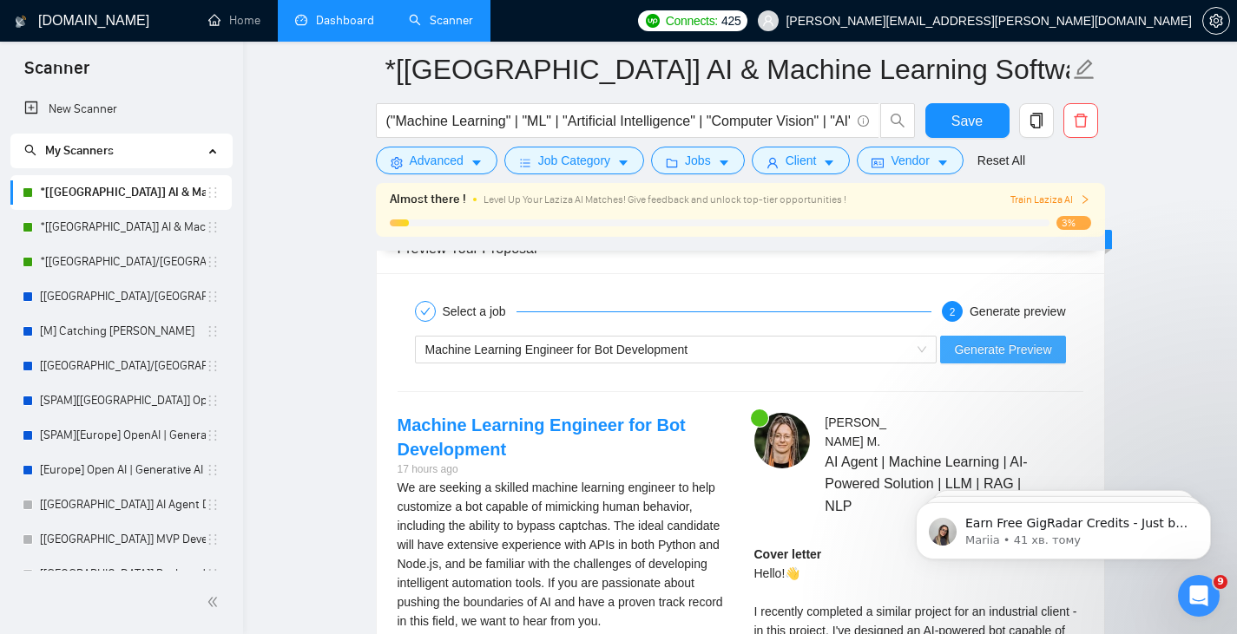
type textarea "[Loremipsu dolorsit], [Ametco Adip]!👋 [Elits doe tempo incidi ut l etdoloremagn…"
click at [981, 358] on span "Generate Preview" at bounding box center [1002, 349] width 97 height 19
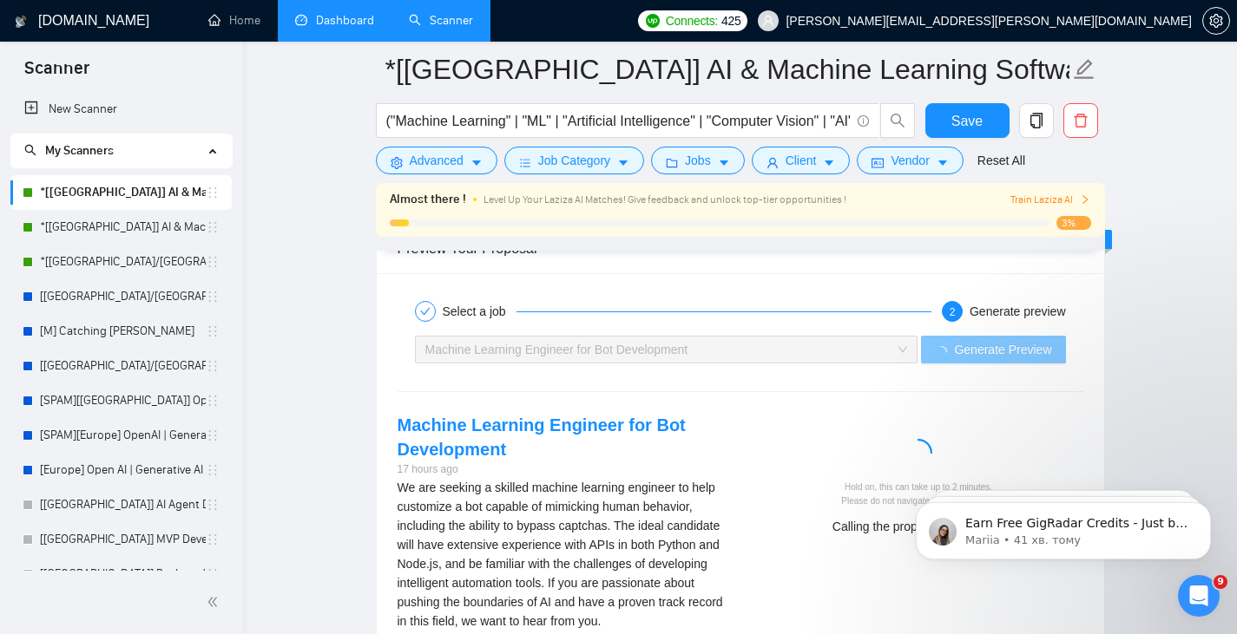
scroll to position [3420, 0]
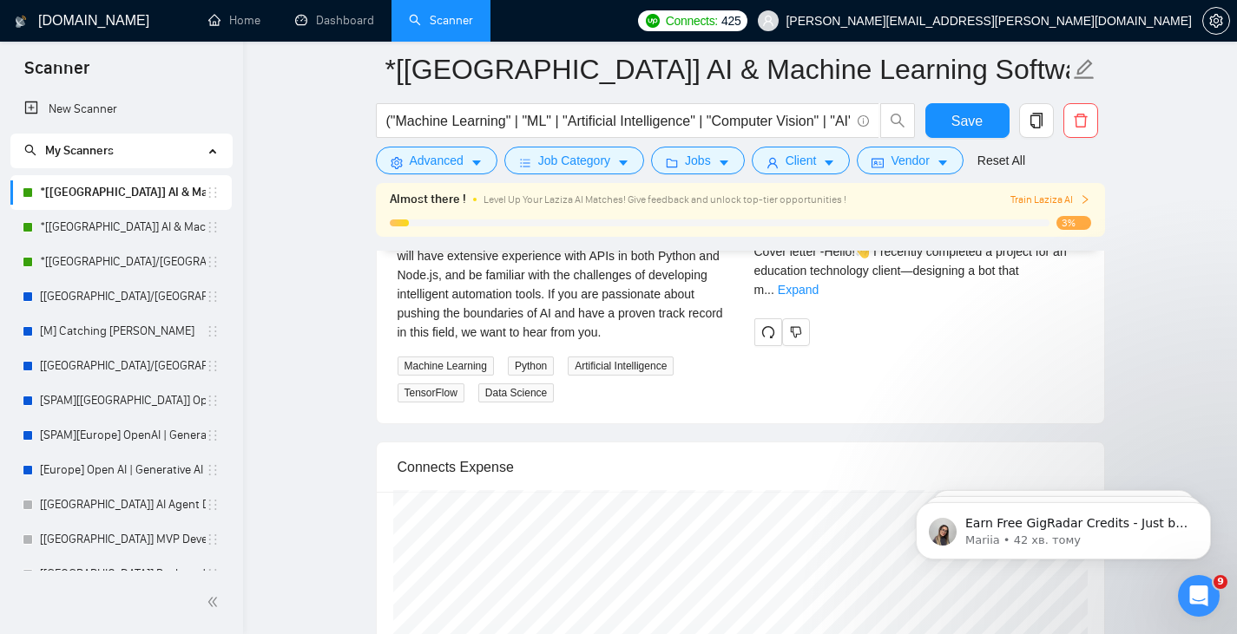
scroll to position [3420, 0]
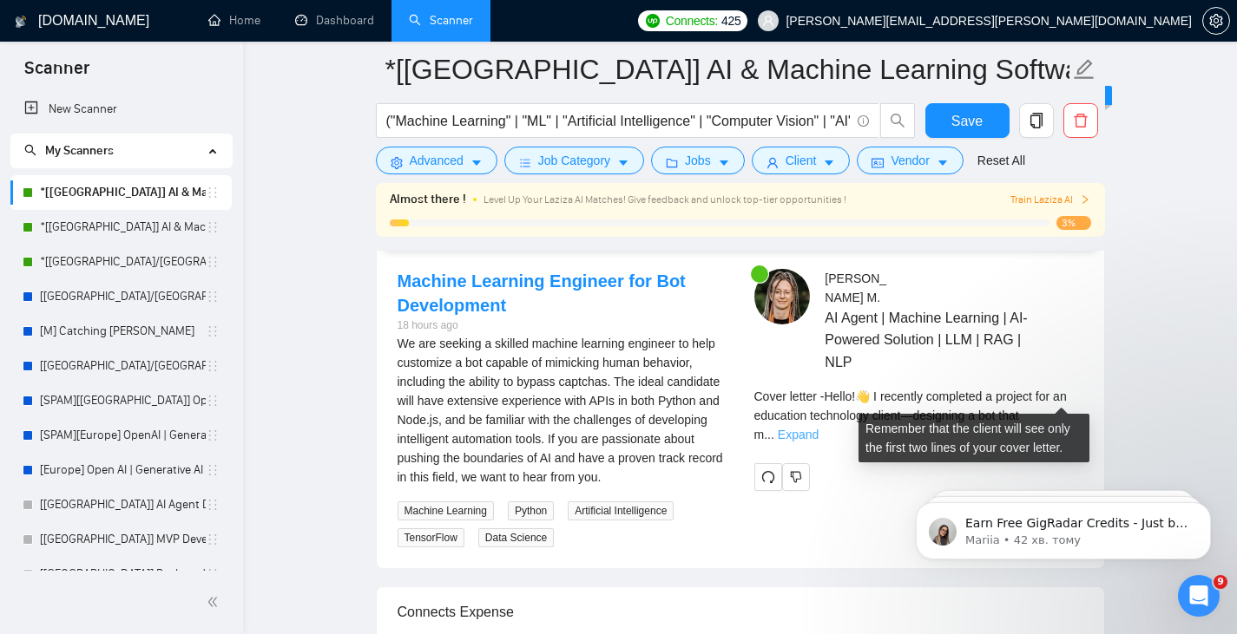
click at [818, 428] on link "Expand" at bounding box center [798, 435] width 41 height 14
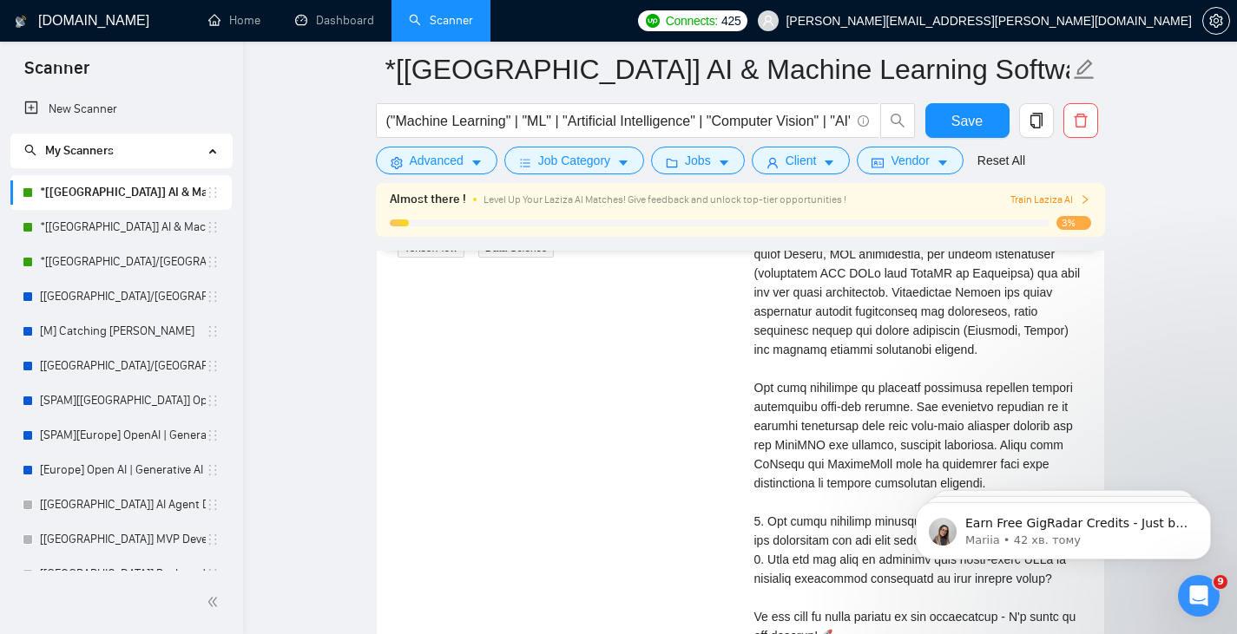
scroll to position [3565, 0]
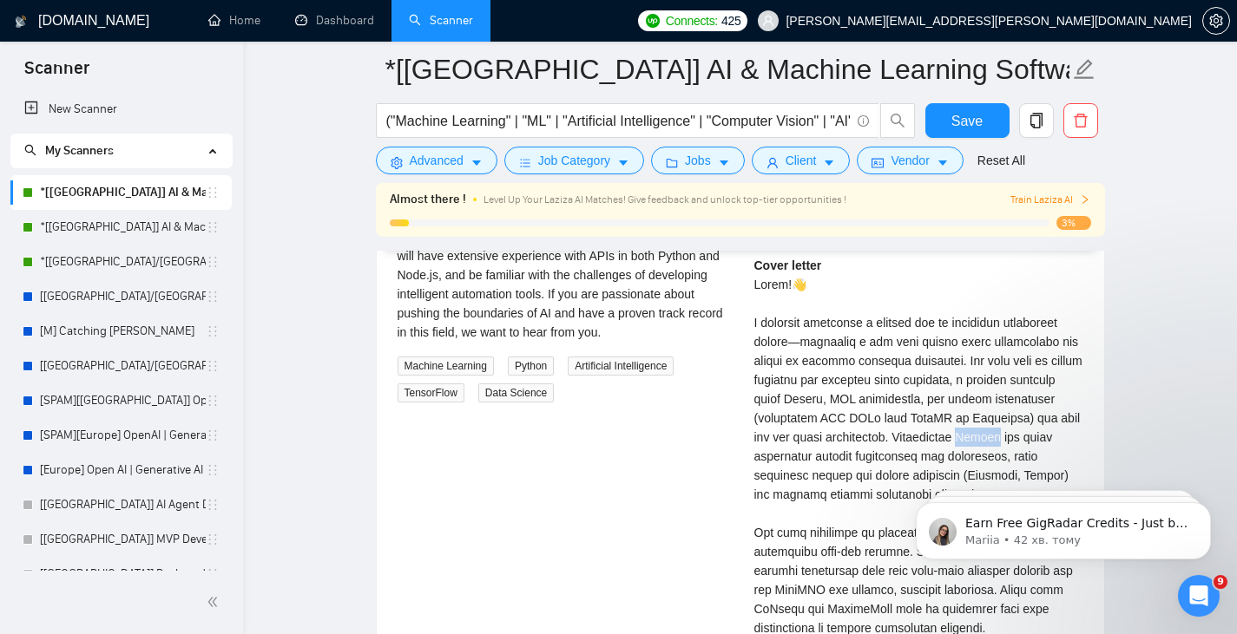
drag, startPoint x: 1011, startPoint y: 417, endPoint x: 1044, endPoint y: 418, distance: 33.0
click at [1044, 418] on div "Cover letter" at bounding box center [918, 552] width 329 height 592
click at [1032, 419] on div "Cover letter" at bounding box center [918, 552] width 329 height 592
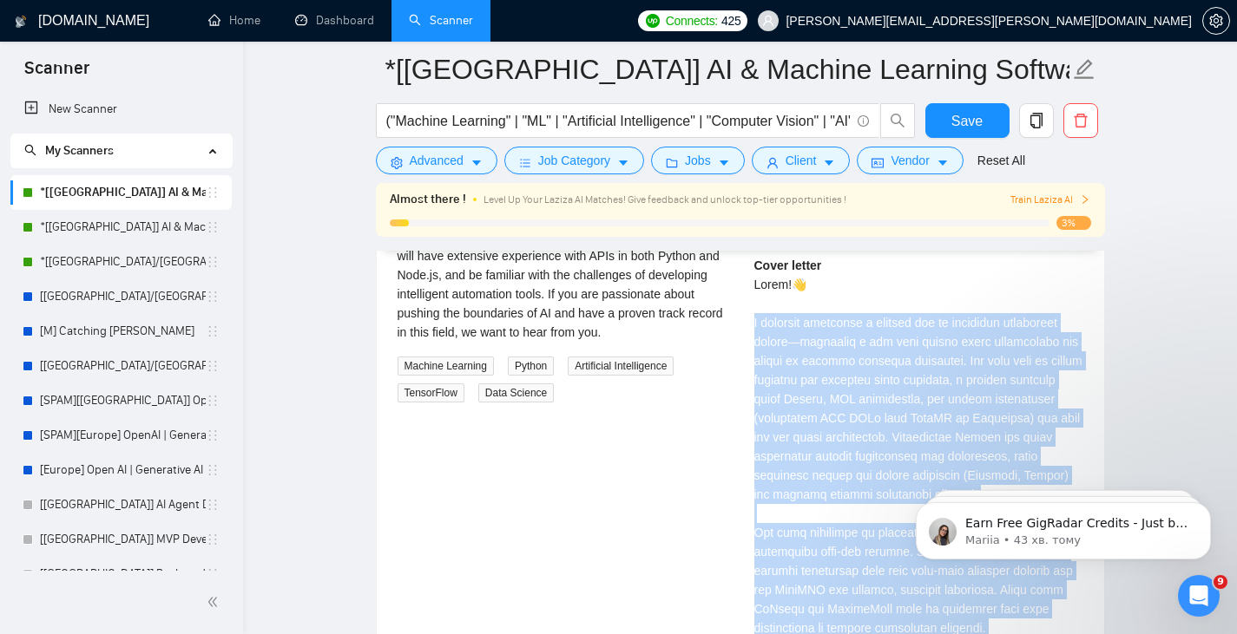
drag, startPoint x: 1640, startPoint y: 769, endPoint x: 966, endPoint y: 471, distance: 736.4
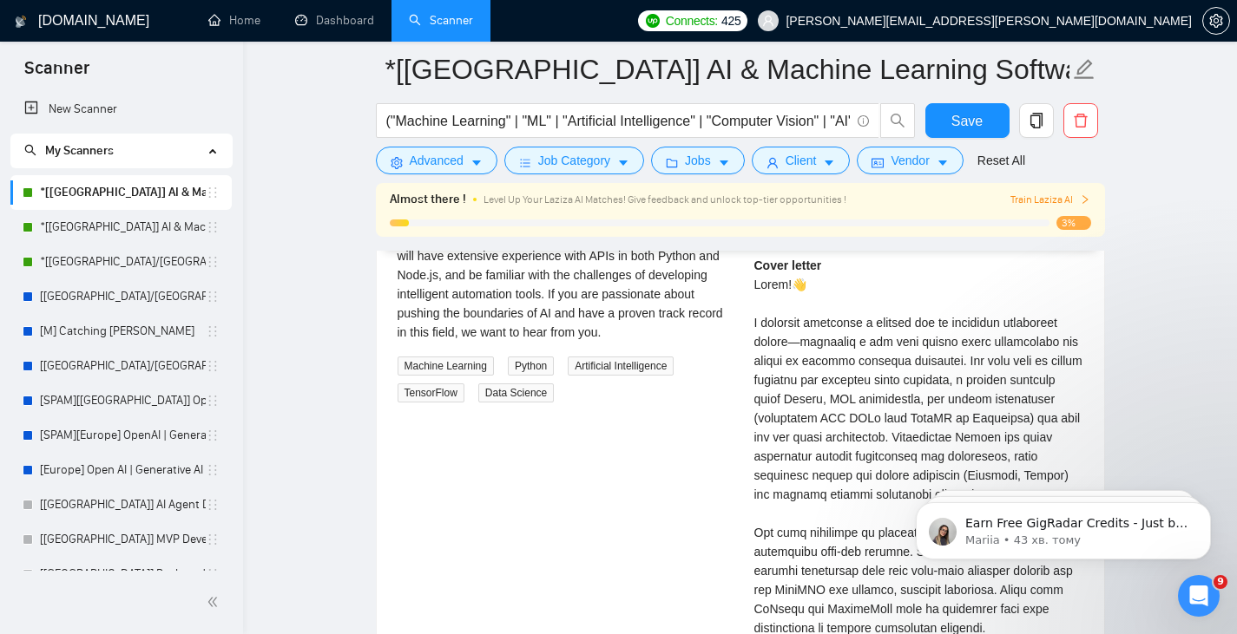
click html "Earn Free GigRadar Credits - Just by Sharing Your Story! 💬 Want more credits fo…"
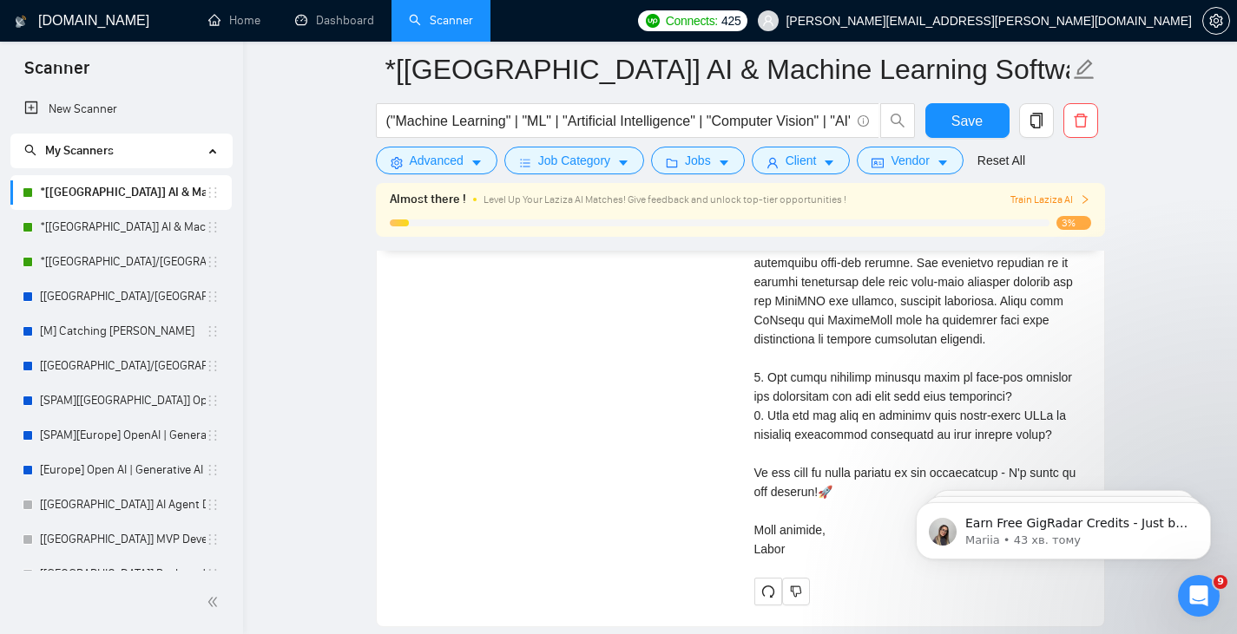
scroll to position [3710, 0]
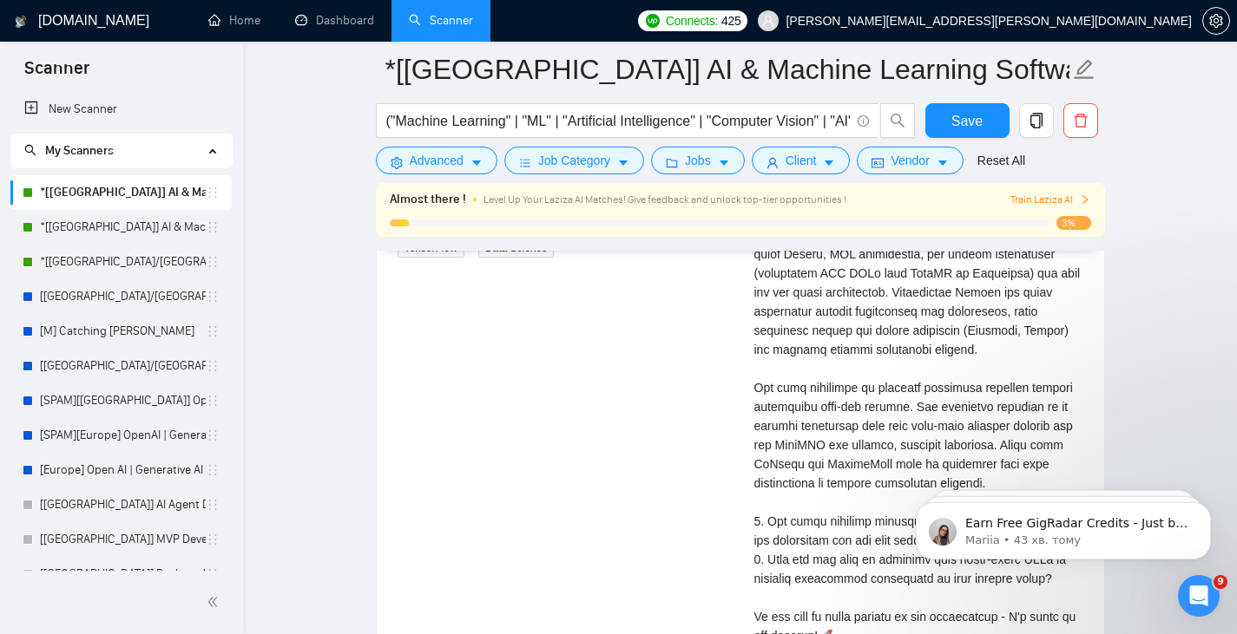
drag, startPoint x: 980, startPoint y: 466, endPoint x: 896, endPoint y: 450, distance: 85.8
click html "Earn Free GigRadar Credits - Just by Sharing Your Story! 💬 Want more credits fo…"
click at [982, 461] on div "Cover letter" at bounding box center [918, 407] width 329 height 592
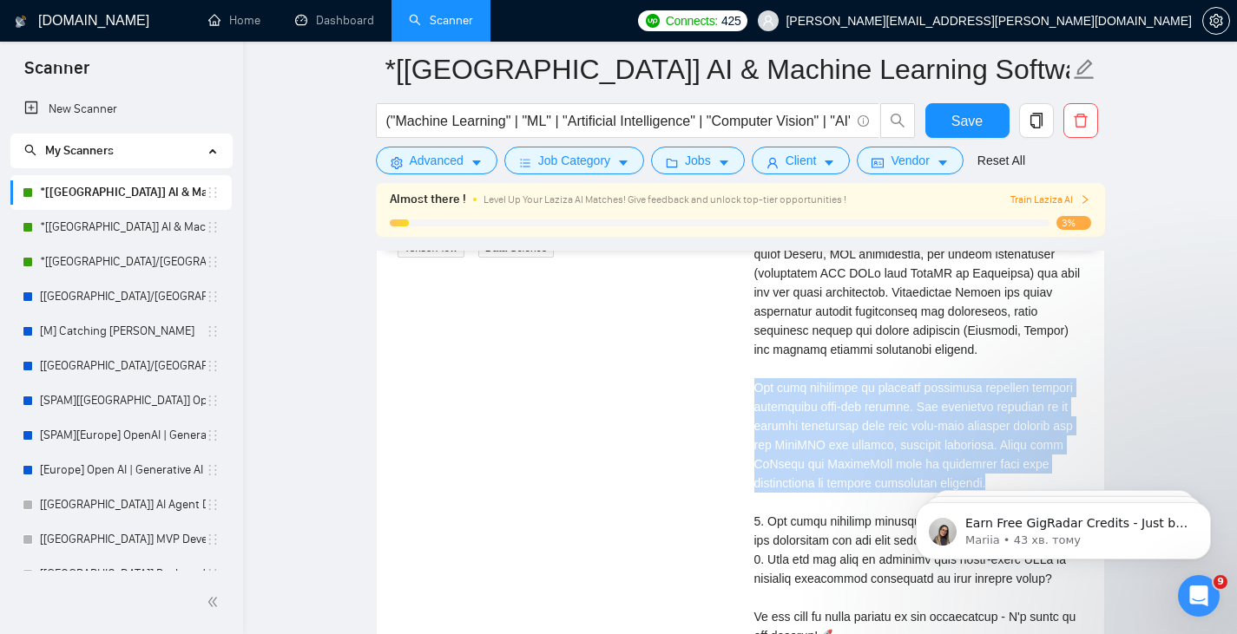
drag, startPoint x: 989, startPoint y: 461, endPoint x: 753, endPoint y: 371, distance: 251.9
click at [754, 371] on div "Cover letter" at bounding box center [918, 407] width 329 height 592
click at [720, 396] on div "Machine Learning Engineer for Bot Development 18 hours ago We are seeking a ski…" at bounding box center [740, 364] width 713 height 770
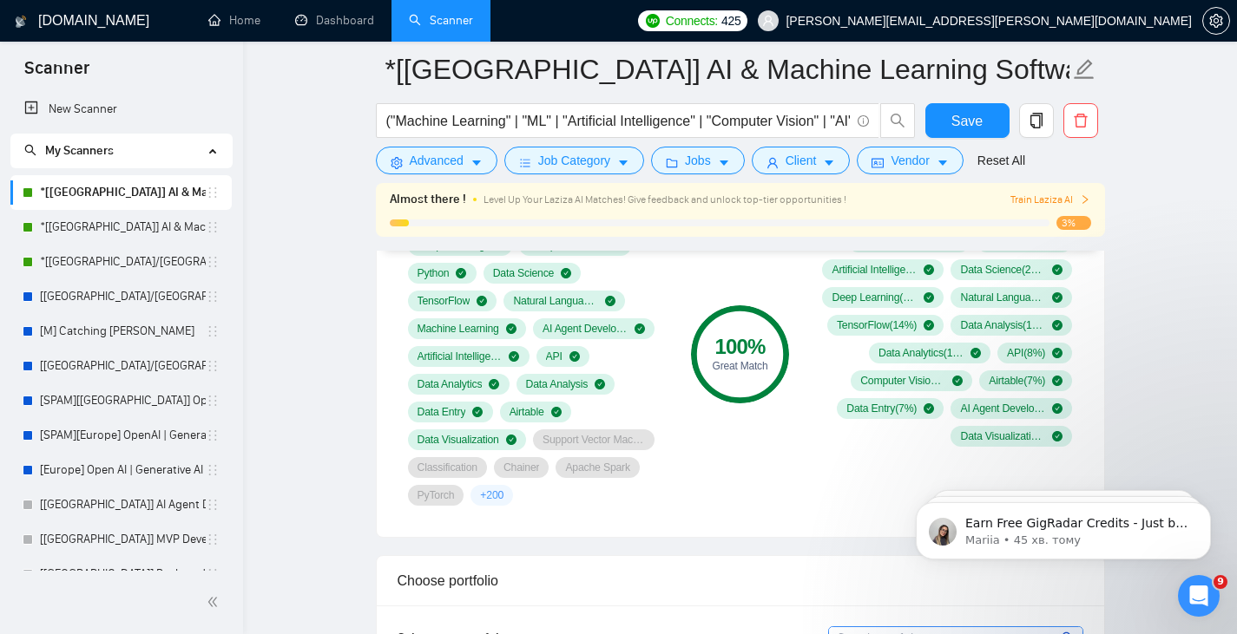
scroll to position [1106, 0]
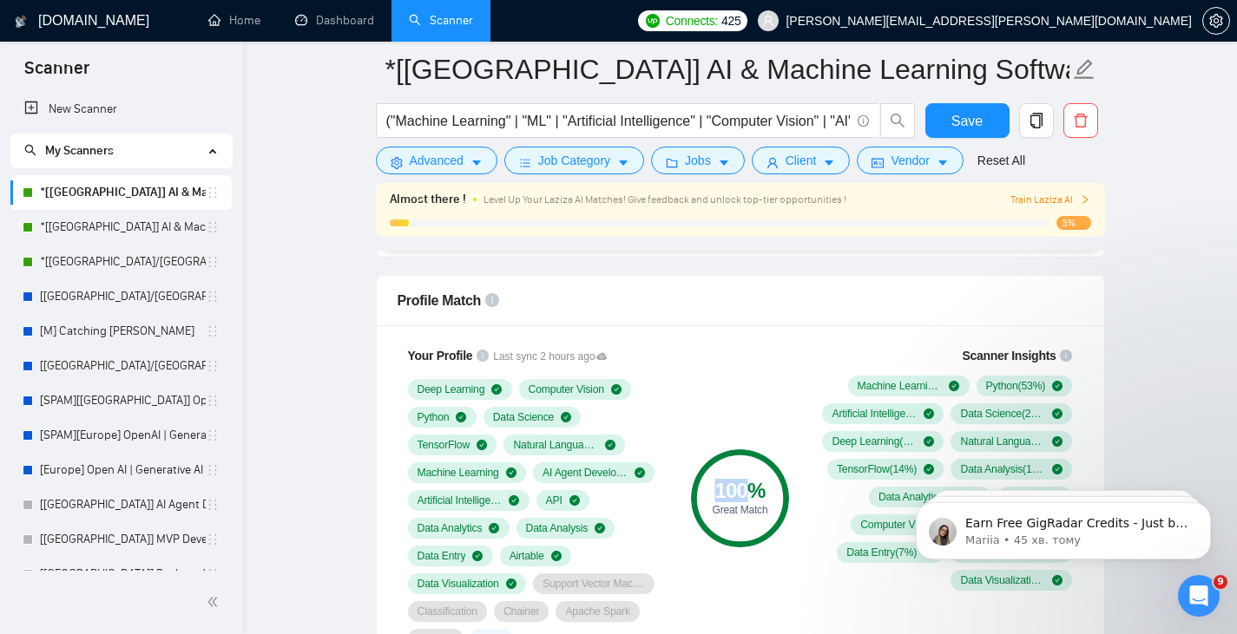
drag, startPoint x: 753, startPoint y: 491, endPoint x: 720, endPoint y: 489, distance: 34.0
click at [720, 489] on div "100 %" at bounding box center [740, 491] width 98 height 21
click at [764, 396] on div "100 % Great Match" at bounding box center [739, 498] width 116 height 325
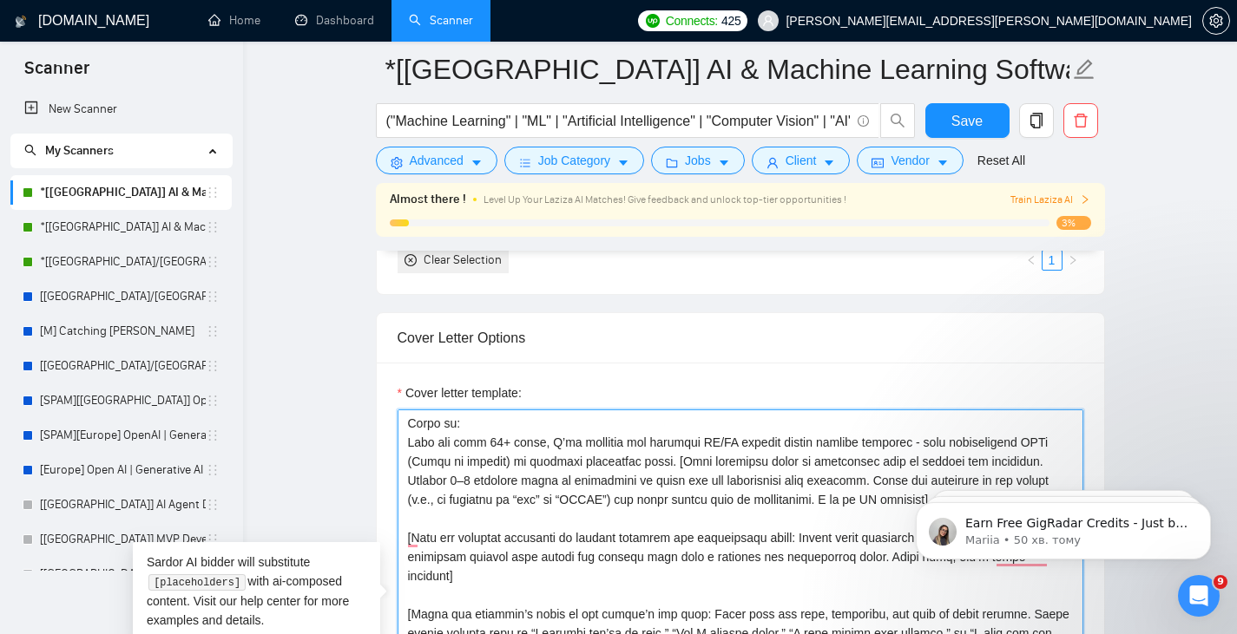
scroll to position [1395, 0]
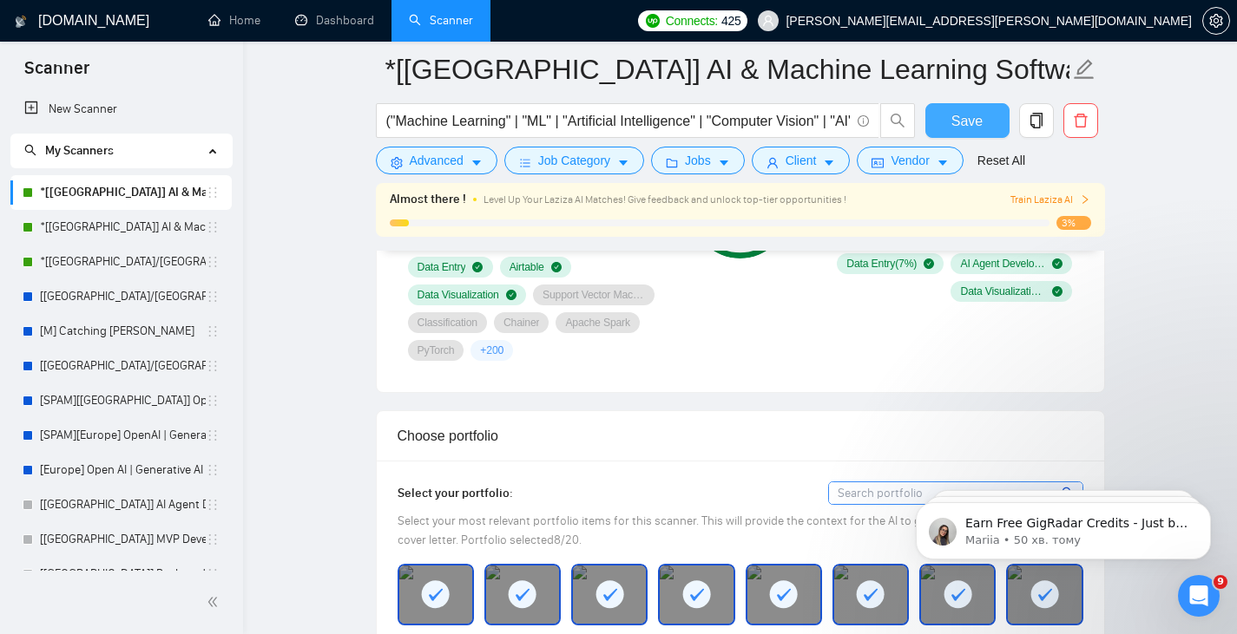
click at [985, 122] on button "Save" at bounding box center [967, 120] width 84 height 35
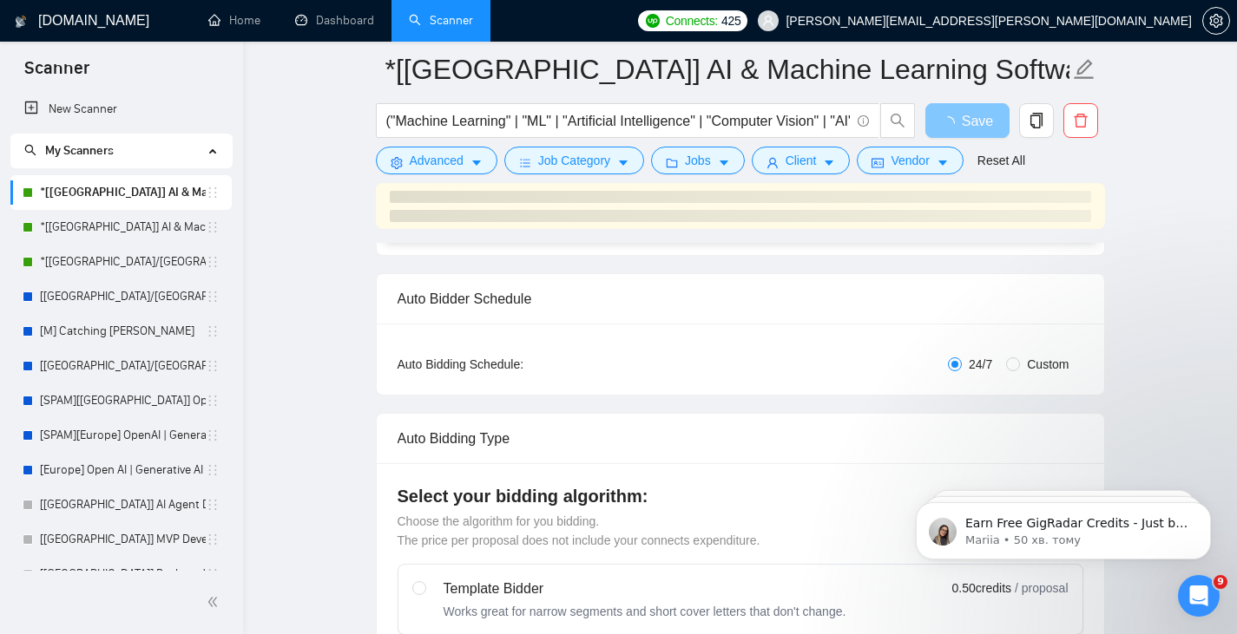
scroll to position [0, 0]
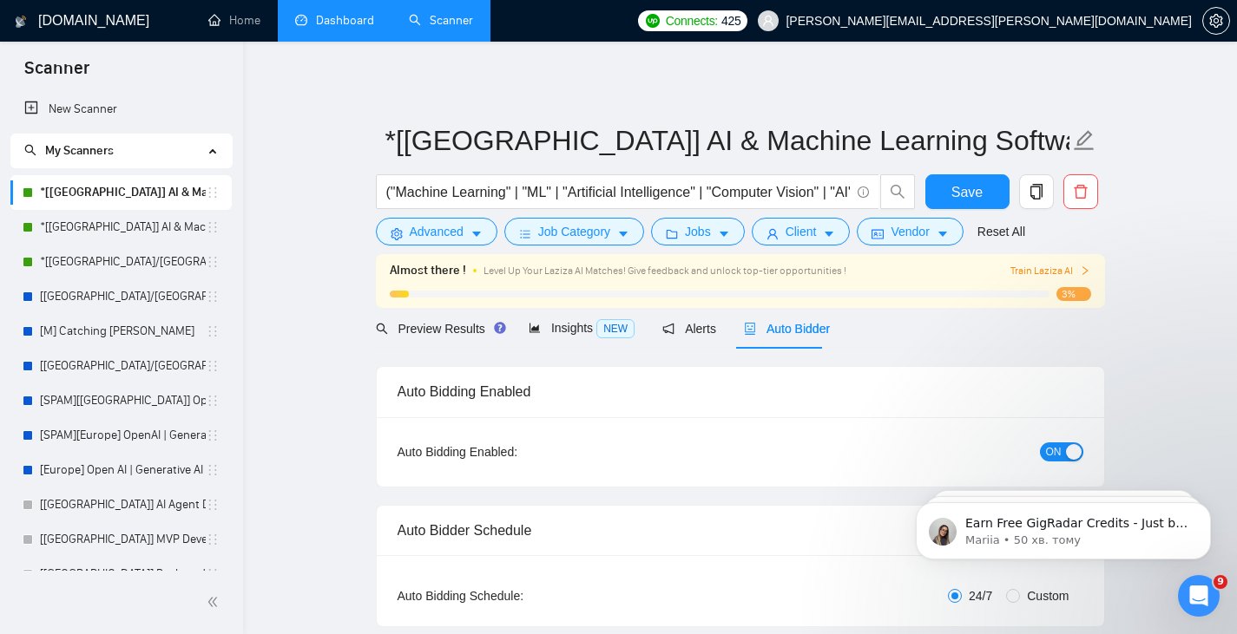
click at [331, 13] on link "Dashboard" at bounding box center [334, 20] width 79 height 15
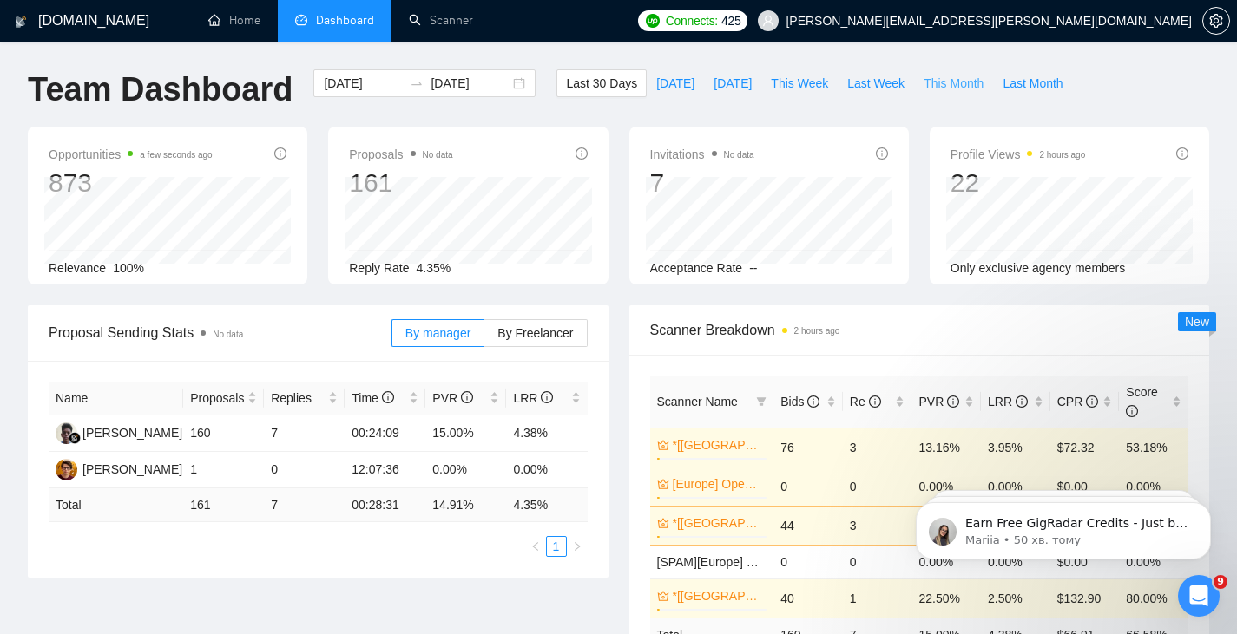
click at [943, 91] on span "This Month" at bounding box center [954, 83] width 60 height 19
type input "[DATE]"
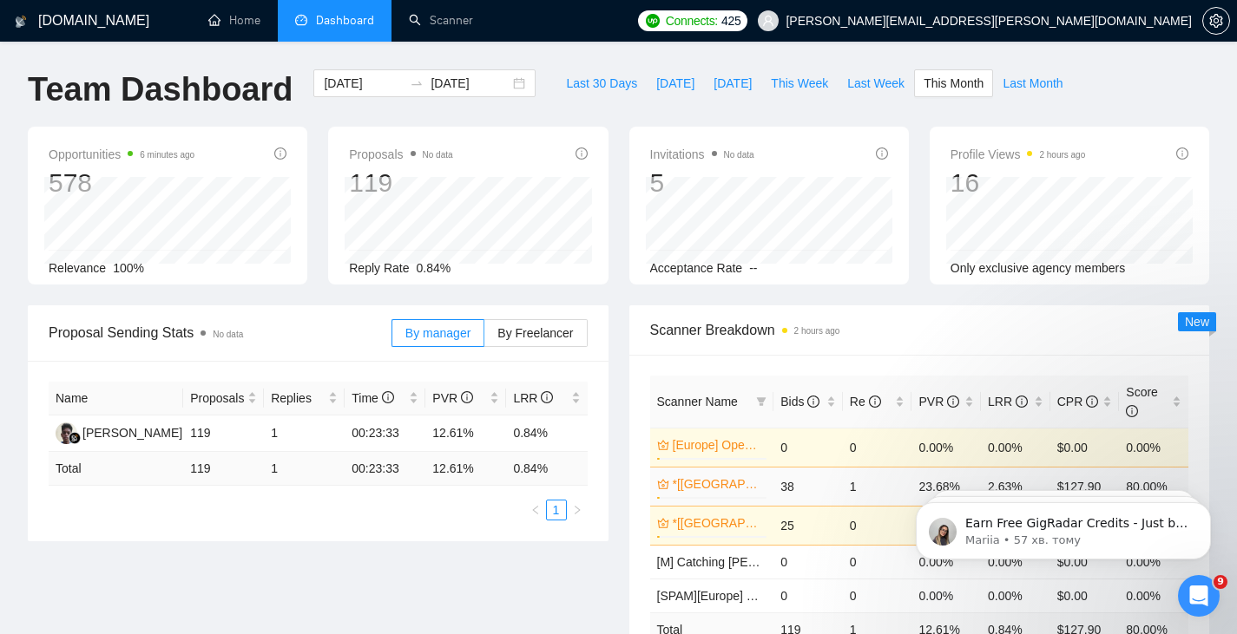
scroll to position [145, 0]
